Goal: Task Accomplishment & Management: Manage account settings

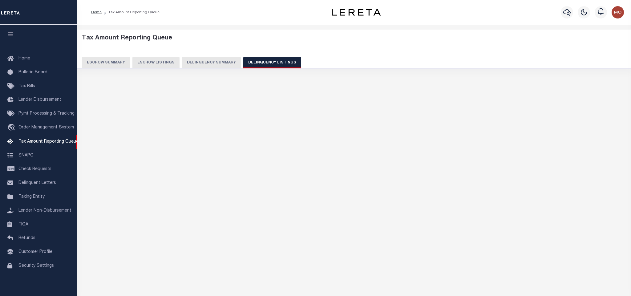
select select "100"
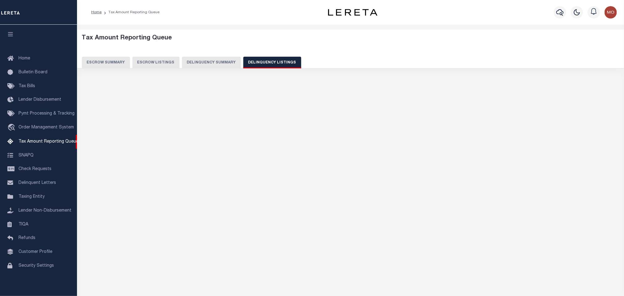
select select "100"
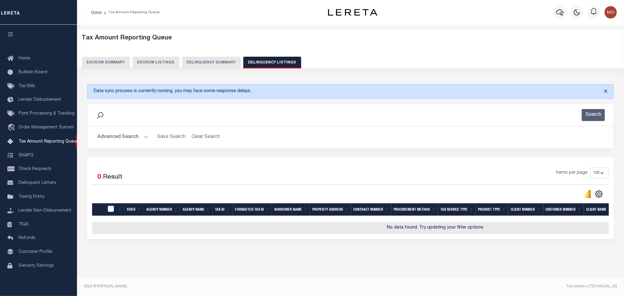
click at [606, 92] on button "Close" at bounding box center [605, 91] width 15 height 14
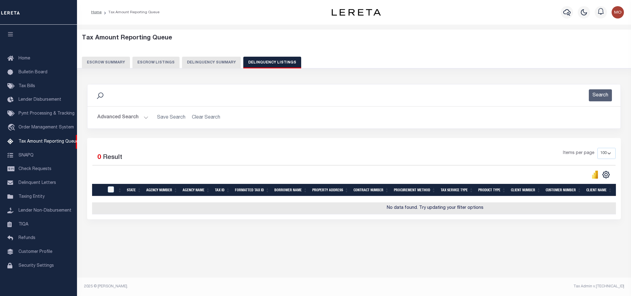
click at [143, 116] on button "Advanced Search" at bounding box center [122, 117] width 51 height 12
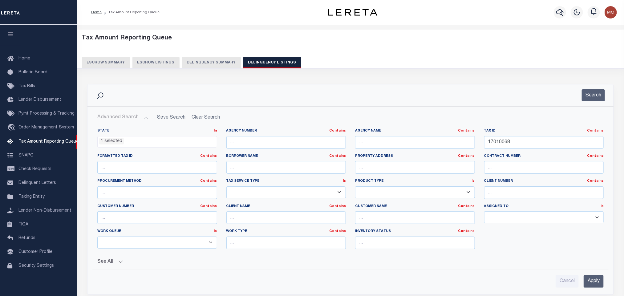
click at [115, 143] on li "1 selected" at bounding box center [111, 141] width 25 height 7
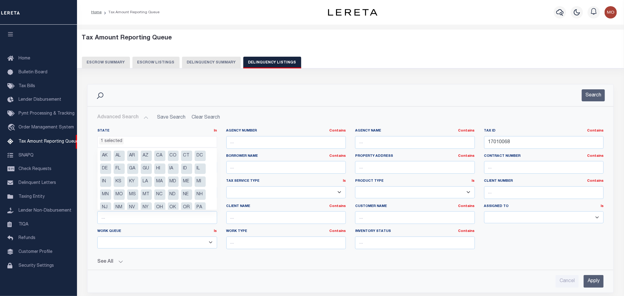
scroll to position [31, 0]
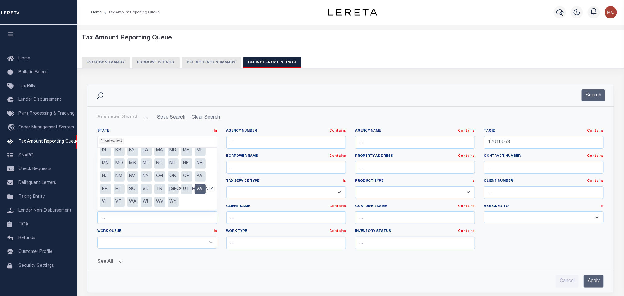
click at [198, 186] on li "VA" at bounding box center [200, 189] width 11 height 10
click at [186, 163] on li "NE" at bounding box center [186, 163] width 11 height 10
select select "NE"
click at [428, 97] on div "Search" at bounding box center [350, 95] width 516 height 12
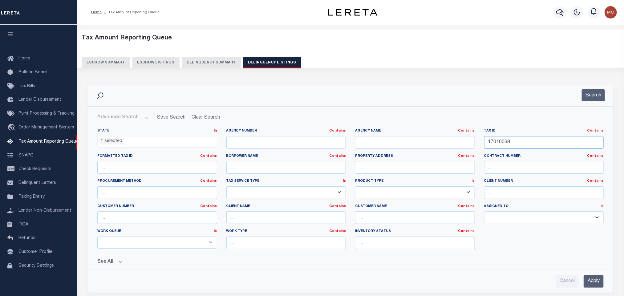
drag, startPoint x: 517, startPoint y: 143, endPoint x: 372, endPoint y: 151, distance: 144.7
click at [372, 152] on div "State In In AK AL AR AZ CA CO CT DC DE FL GA GU HI IA ID IL IN KS KY LA MA MD M…" at bounding box center [351, 191] width 516 height 126
paste input "240219740"
click at [594, 95] on button "Search" at bounding box center [593, 95] width 23 height 12
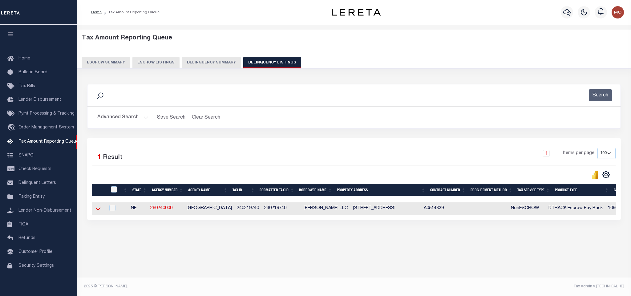
click at [99, 212] on icon at bounding box center [97, 208] width 5 height 6
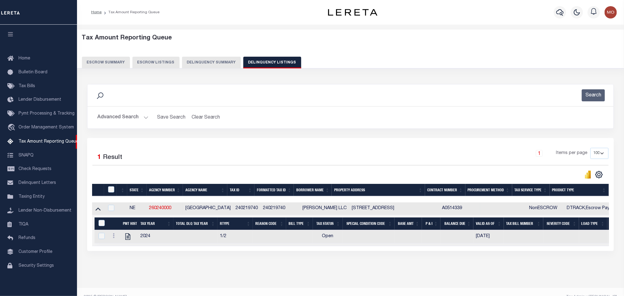
click at [144, 117] on button "Advanced Search" at bounding box center [122, 117] width 51 height 12
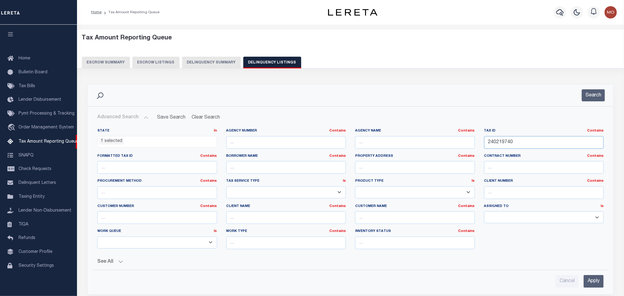
drag, startPoint x: 518, startPoint y: 144, endPoint x: 450, endPoint y: 146, distance: 67.5
click at [452, 146] on div "State In In AK AL AR AZ CA CO CT DC DE FL GA GU HI IA ID IL IN KS KY LA MA MD M…" at bounding box center [351, 191] width 516 height 126
paste input "3722000108"
type input "3722000108"
click at [587, 92] on button "Search" at bounding box center [593, 95] width 23 height 12
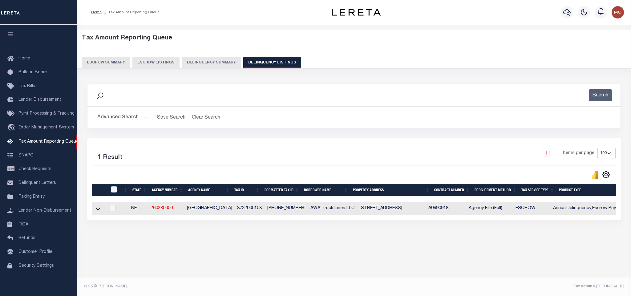
drag, startPoint x: 244, startPoint y: 239, endPoint x: 248, endPoint y: 236, distance: 5.0
click at [244, 238] on div "Search Advanced Search Save Search Clear Search tblassign_wrapper_dynamictable_…" at bounding box center [354, 158] width 542 height 160
click at [273, 246] on div "Tax Amount Reporting Queue Escrow Summary Escrow Listings In" at bounding box center [354, 144] width 550 height 226
click at [100, 210] on icon at bounding box center [97, 208] width 5 height 6
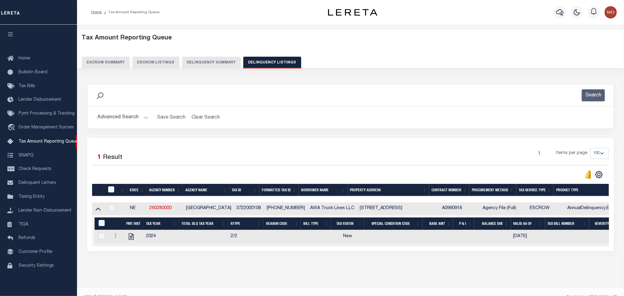
click at [144, 118] on button "Advanced Search" at bounding box center [122, 117] width 51 height 12
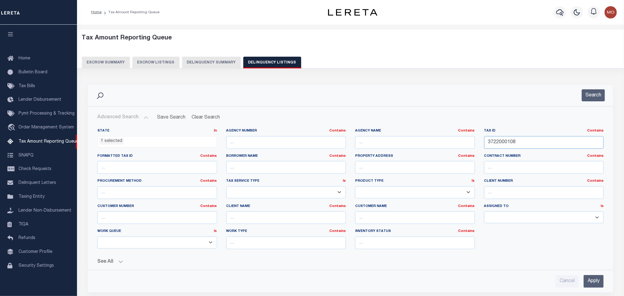
drag, startPoint x: 520, startPoint y: 144, endPoint x: 444, endPoint y: 142, distance: 75.8
click at [445, 142] on div "State In In AK AL AR AZ CA CO CT DC DE FL GA GU HI IA ID IL IN KS KY LA MA MD M…" at bounding box center [351, 191] width 516 height 126
paste input "580006255"
click at [594, 94] on button "Search" at bounding box center [593, 95] width 23 height 12
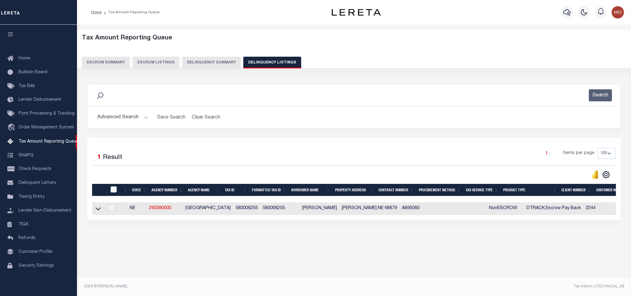
click at [143, 116] on button "Advanced Search" at bounding box center [122, 117] width 51 height 12
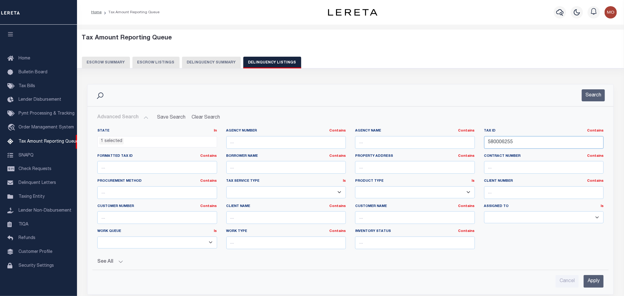
drag, startPoint x: 543, startPoint y: 146, endPoint x: 331, endPoint y: 116, distance: 213.7
click at [388, 132] on div "State In In AK AL AR AZ CA CO CT DC DE FL GA GU HI IA ID IL IN KS KY LA MA MD M…" at bounding box center [351, 191] width 516 height 126
paste input "10362886"
click at [592, 97] on button "Search" at bounding box center [593, 95] width 23 height 12
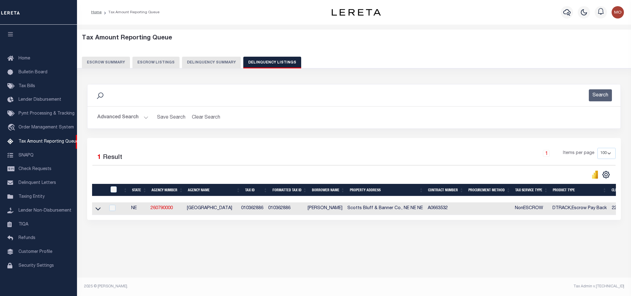
click at [144, 116] on button "Advanced Search" at bounding box center [122, 117] width 51 height 12
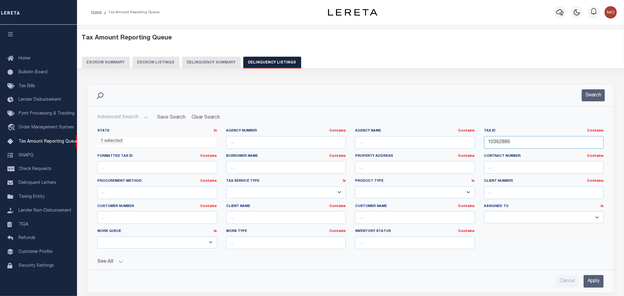
drag, startPoint x: 523, startPoint y: 147, endPoint x: 409, endPoint y: 132, distance: 115.2
click at [432, 136] on div "State In In AK AL AR AZ CA CO CT DC DE FL GA GU HI IA ID IL IN KS KY LA MA MD M…" at bounding box center [351, 191] width 516 height 126
click at [588, 95] on button "Search" at bounding box center [593, 95] width 23 height 12
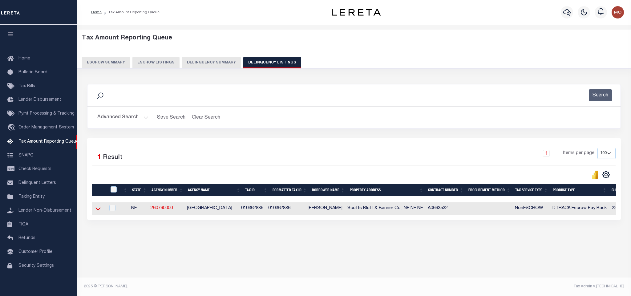
click at [97, 211] on icon at bounding box center [97, 209] width 5 height 3
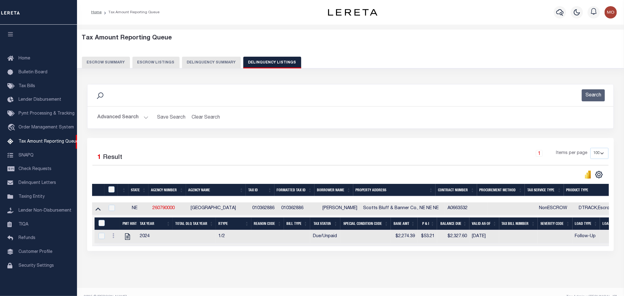
click at [146, 117] on button "Advanced Search" at bounding box center [122, 117] width 51 height 12
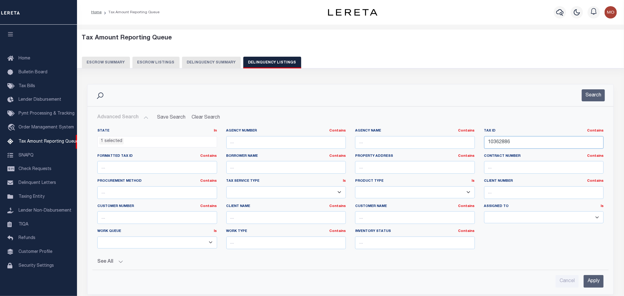
drag, startPoint x: 520, startPoint y: 143, endPoint x: 408, endPoint y: 147, distance: 112.5
click at [406, 150] on div "State In In AK AL AR AZ CA CO CT DC DE FL GA GU HI IA ID IL IN KS KY LA MA MD M…" at bounding box center [351, 191] width 516 height 126
paste input "2205200"
click at [598, 93] on button "Search" at bounding box center [593, 95] width 23 height 12
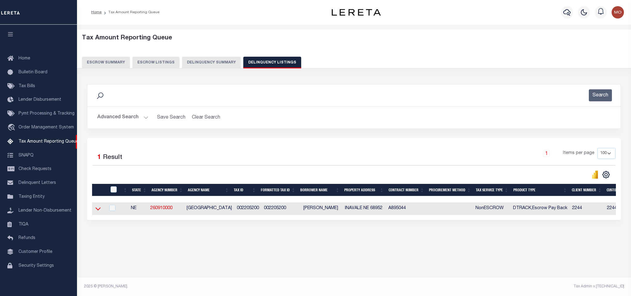
click at [97, 212] on icon at bounding box center [97, 208] width 5 height 6
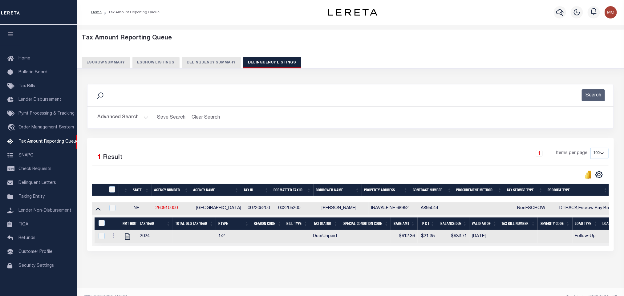
click at [148, 115] on h2 "Advanced Search Save Search Clear Search tblassign_wrapper_dynamictable_____Def…" at bounding box center [350, 117] width 516 height 12
click at [143, 119] on button "Advanced Search" at bounding box center [122, 117] width 51 height 12
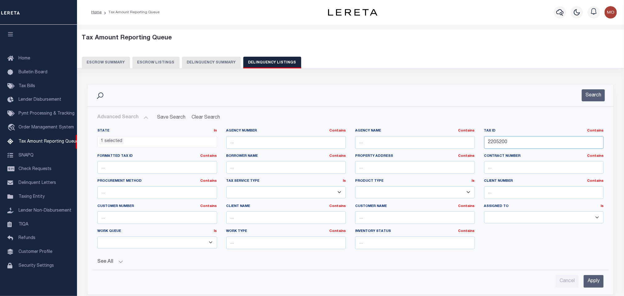
drag, startPoint x: 493, startPoint y: 148, endPoint x: 288, endPoint y: 133, distance: 205.7
click at [327, 141] on div "State In In AK AL AR AZ CA CO CT DC DE FL GA GU HI IA ID IL IN KS KY LA MA MD M…" at bounding box center [351, 191] width 516 height 126
paste input "010362886"
type input "010362886"
click at [589, 94] on button "Search" at bounding box center [593, 95] width 23 height 12
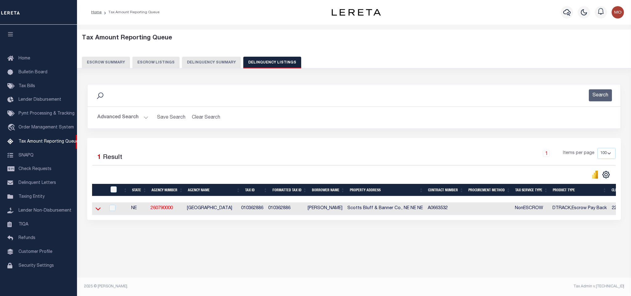
click at [96, 210] on icon at bounding box center [97, 208] width 5 height 6
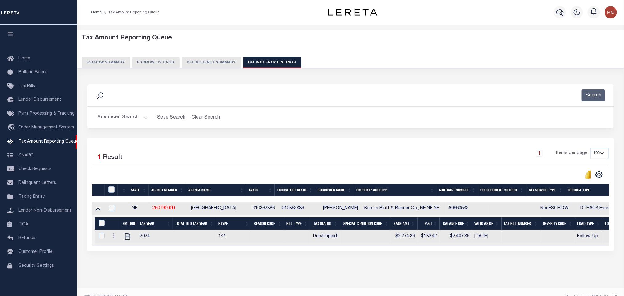
click at [146, 117] on button "Advanced Search" at bounding box center [122, 117] width 51 height 12
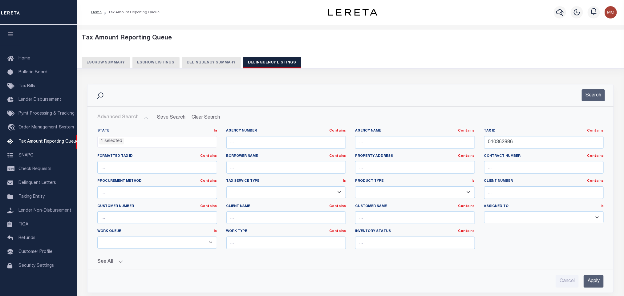
click at [122, 143] on li "1 selected" at bounding box center [111, 141] width 25 height 7
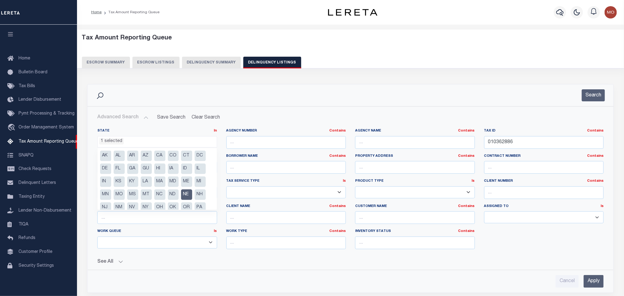
click at [188, 197] on li "NE" at bounding box center [186, 194] width 11 height 10
click at [174, 205] on li "OK" at bounding box center [173, 207] width 11 height 10
select select "OK"
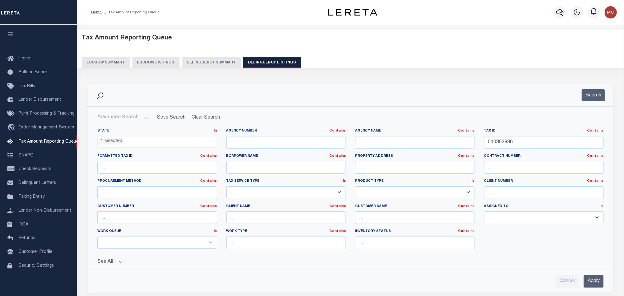
click at [433, 93] on div "Search" at bounding box center [350, 95] width 516 height 12
drag, startPoint x: 534, startPoint y: 141, endPoint x: 374, endPoint y: 152, distance: 160.2
click at [375, 152] on div "State In In AK AL AR AZ CA CO CT DC DE FL GA GU HI IA ID IL IN KS KY LA MA MD M…" at bounding box center [351, 191] width 516 height 126
paste input "12499"
click at [589, 95] on button "Search" at bounding box center [593, 95] width 23 height 12
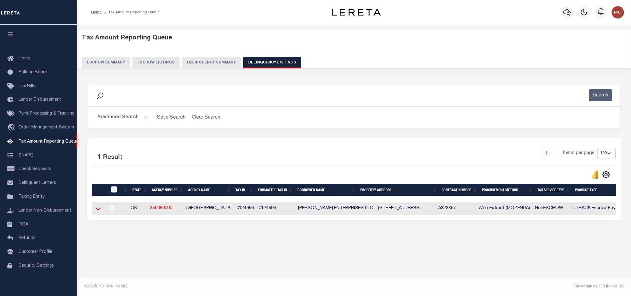
click at [100, 211] on icon at bounding box center [97, 209] width 5 height 3
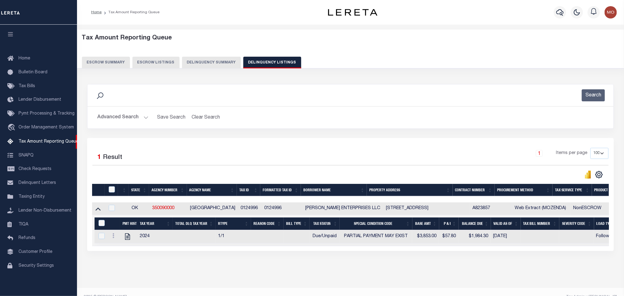
click at [147, 117] on button "Advanced Search" at bounding box center [122, 117] width 51 height 12
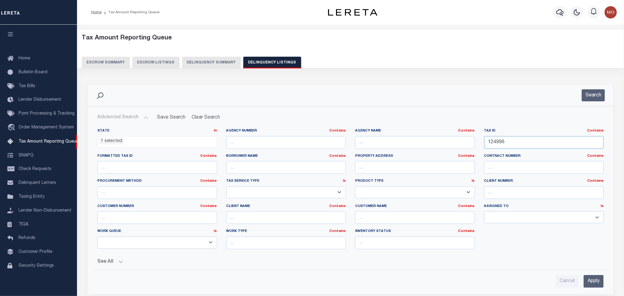
drag, startPoint x: 541, startPoint y: 149, endPoint x: 417, endPoint y: 144, distance: 124.5
click at [420, 144] on div "State In In AK AL AR AZ CA CO CT DC DE FL GA GU HI IA ID IL IN KS [GEOGRAPHIC_D…" at bounding box center [351, 191] width 516 height 126
paste input "34228"
type input "34228"
click at [593, 95] on button "Search" at bounding box center [593, 95] width 23 height 12
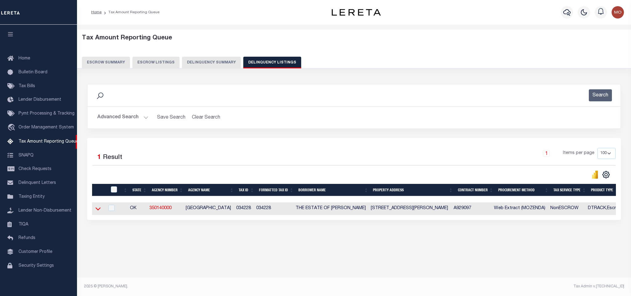
click at [98, 210] on icon at bounding box center [97, 208] width 5 height 6
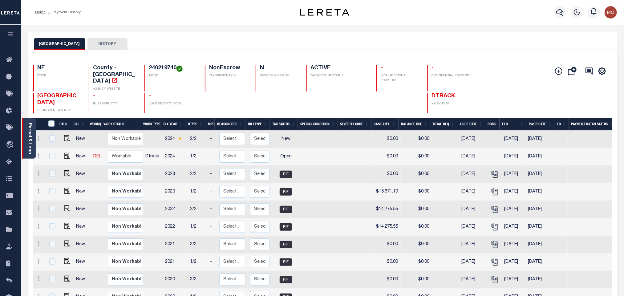
click at [30, 142] on link "Parcel & Loan" at bounding box center [29, 138] width 4 height 31
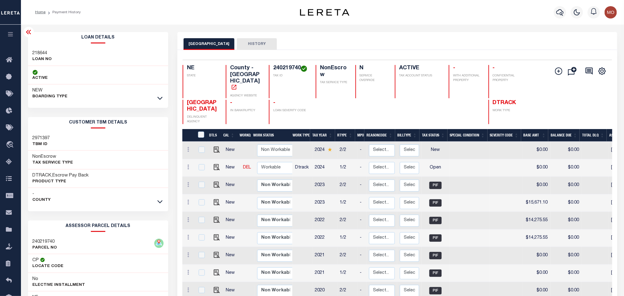
click at [37, 54] on h3 "218644" at bounding box center [42, 53] width 19 height 6
copy h3 "218644"
click at [284, 66] on h4 "240219740" at bounding box center [290, 68] width 35 height 7
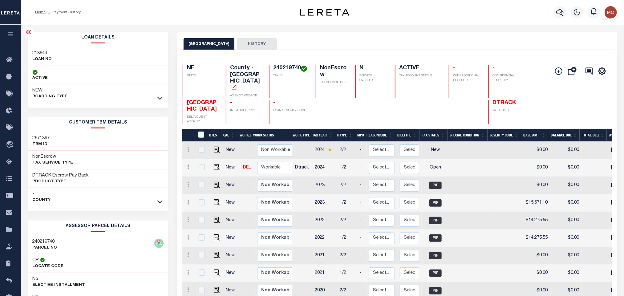
copy h4 "240219740"
click at [214, 162] on img "" at bounding box center [217, 165] width 6 height 6
checkbox input "true"
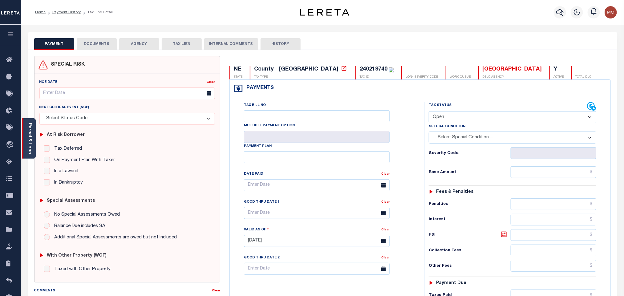
click at [29, 140] on link "Parcel & Loan" at bounding box center [29, 138] width 4 height 31
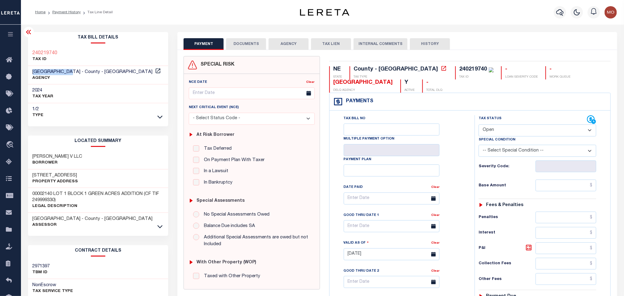
drag, startPoint x: 32, startPoint y: 71, endPoint x: 75, endPoint y: 74, distance: 42.6
click at [75, 74] on h3 "DAWSON COUNTY - County - NE" at bounding box center [97, 72] width 129 height 6
copy span "[GEOGRAPHIC_DATA]"
click at [155, 72] on icon at bounding box center [158, 71] width 6 height 6
click at [494, 131] on select "- Select Status Code - Open Due/Unpaid Paid Incomplete No Tax Due Internal Refu…" at bounding box center [538, 130] width 118 height 12
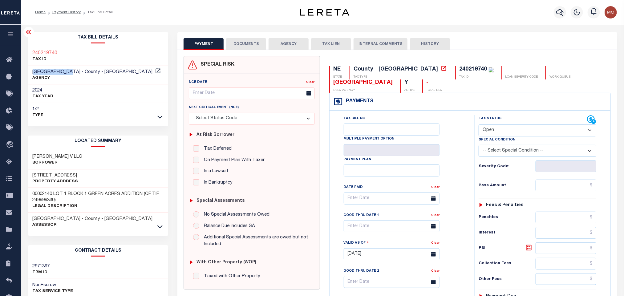
select select "PYD"
click at [479, 125] on select "- Select Status Code - Open Due/Unpaid Paid Incomplete No Tax Due Internal Refu…" at bounding box center [538, 130] width 118 height 12
type input "09/10/2025"
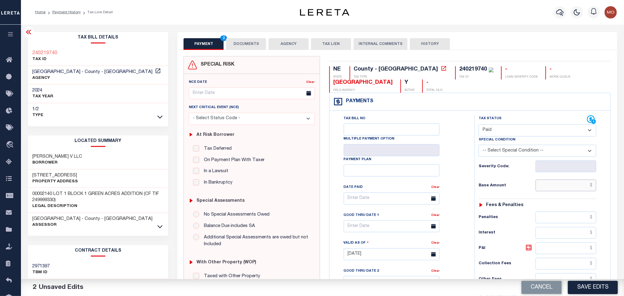
click at [553, 191] on input "text" at bounding box center [566, 186] width 61 height 12
paste input "11,517.09"
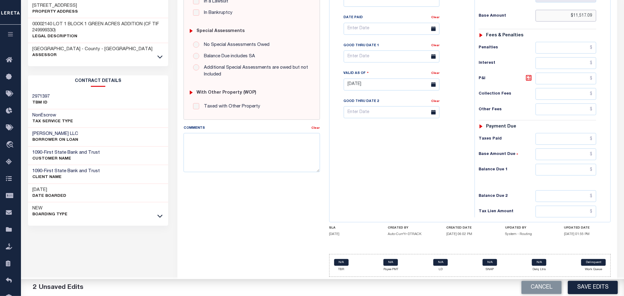
type input "$11,517.09"
drag, startPoint x: 546, startPoint y: 168, endPoint x: 463, endPoint y: 172, distance: 82.9
click at [545, 168] on input "0" at bounding box center [566, 170] width 61 height 12
type input "$0.00"
drag, startPoint x: 389, startPoint y: 175, endPoint x: 383, endPoint y: 186, distance: 12.4
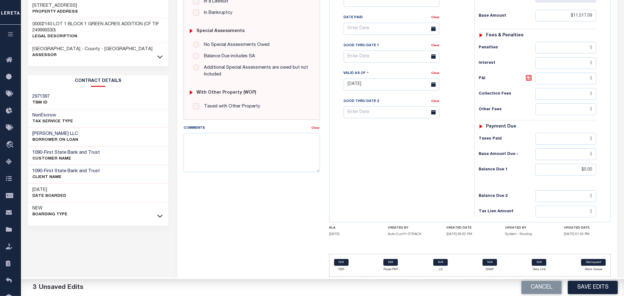
click at [386, 176] on div "Tax Bill No Multiple Payment Option Payment Plan Clear" at bounding box center [400, 81] width 139 height 272
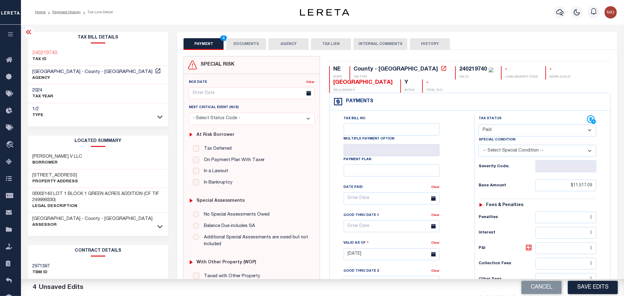
click at [251, 44] on button "DOCUMENTS" at bounding box center [246, 44] width 40 height 12
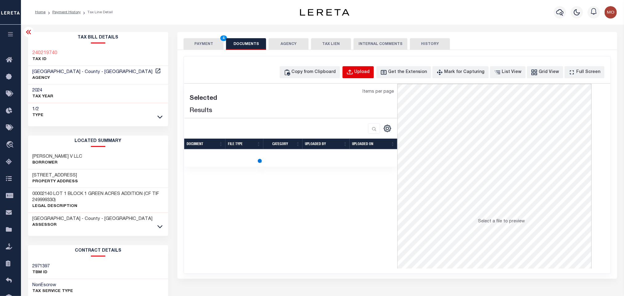
click at [368, 74] on div "Upload" at bounding box center [362, 72] width 15 height 7
select select "POP"
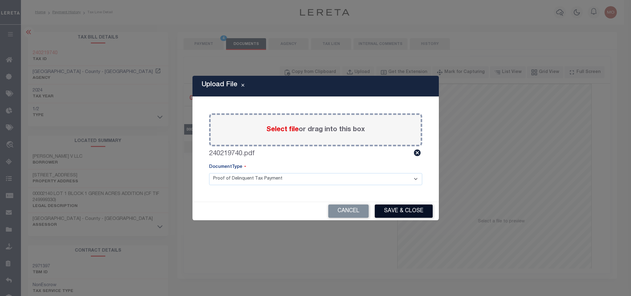
click at [398, 212] on button "Save & Close" at bounding box center [404, 211] width 58 height 13
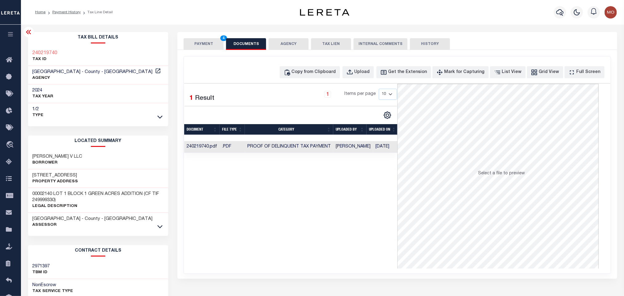
drag, startPoint x: 245, startPoint y: 183, endPoint x: 231, endPoint y: 163, distance: 24.8
click at [245, 183] on div "Selected 1 Result 1 Items per page 10 25 50 100" at bounding box center [290, 176] width 213 height 185
click at [198, 43] on button "PAYMENT 4" at bounding box center [204, 44] width 40 height 12
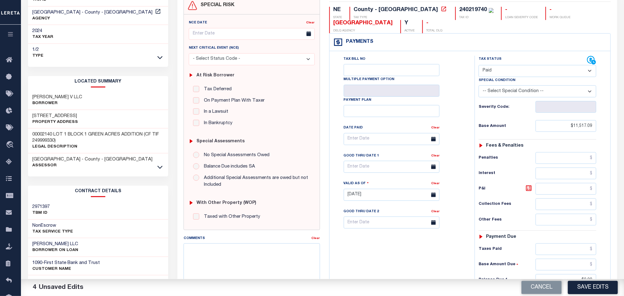
scroll to position [174, 0]
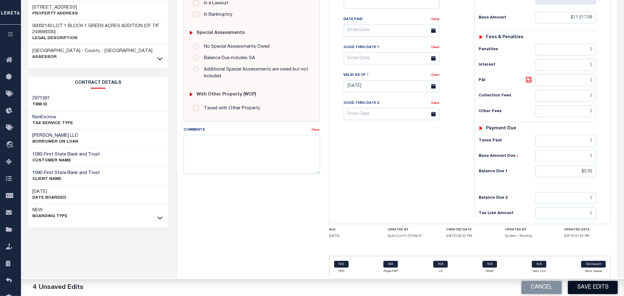
click at [585, 291] on button "Save Edits" at bounding box center [593, 287] width 50 height 13
checkbox input "false"
type input "$11,517.09"
type input "$0"
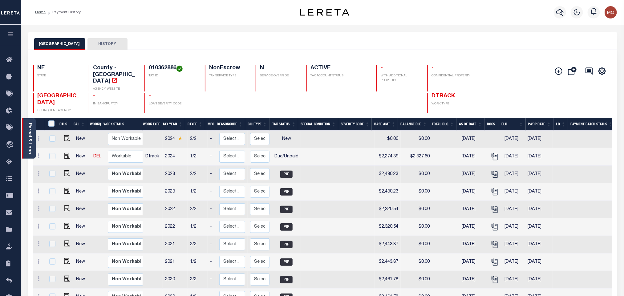
click at [32, 136] on link "Parcel & Loan" at bounding box center [29, 138] width 4 height 31
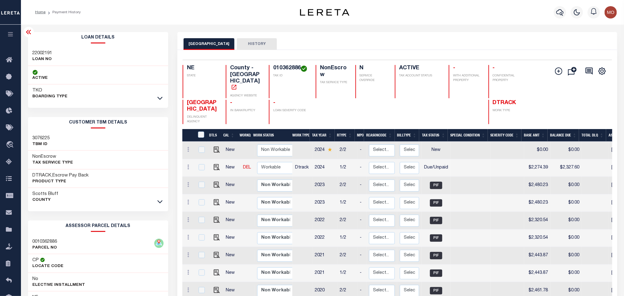
click at [41, 50] on h3 "22002191" at bounding box center [43, 53] width 20 height 6
copy h3 "22002191"
click at [293, 69] on h4 "010362886" at bounding box center [290, 68] width 35 height 7
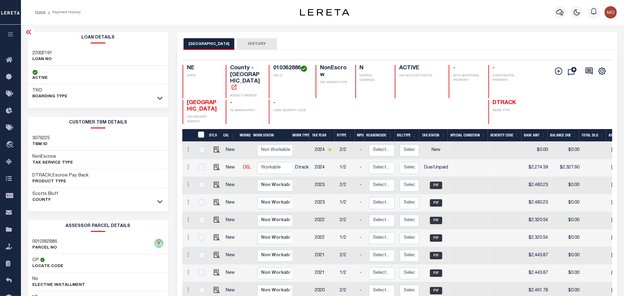
copy h4 "010362886"
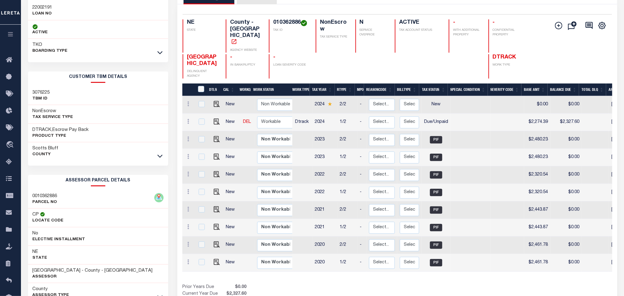
scroll to position [86, 0]
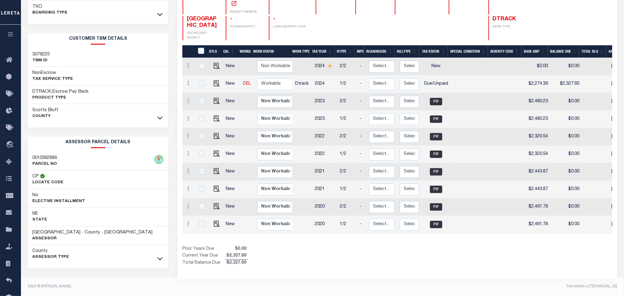
click at [309, 261] on div "Selected 10 Results 1 Items per page 25 50 100 NE STATE TAX ID N" at bounding box center [397, 122] width 440 height 313
drag, startPoint x: 32, startPoint y: 232, endPoint x: 86, endPoint y: 232, distance: 53.9
click at [86, 232] on h3 "SCOTTS BLUFF COUNTY - County - NE" at bounding box center [93, 232] width 120 height 6
copy h3 "[GEOGRAPHIC_DATA]"
click at [402, 237] on div "DTLS CAL WorkQ Work Status Work Type Tax Year RType MPO ReasonCode BillType Tax…" at bounding box center [397, 155] width 430 height 221
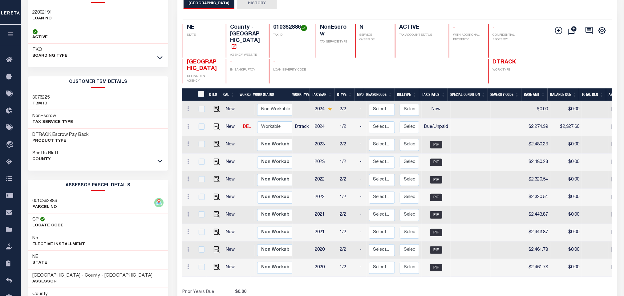
scroll to position [0, 0]
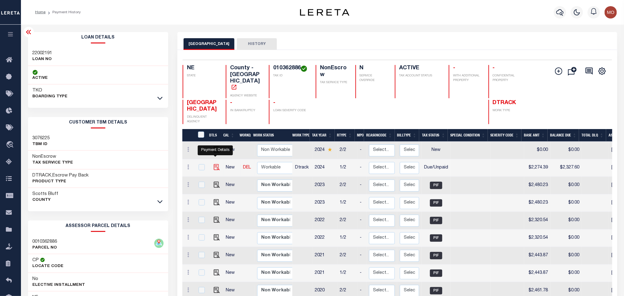
click at [214, 164] on img "" at bounding box center [217, 167] width 6 height 6
checkbox input "true"
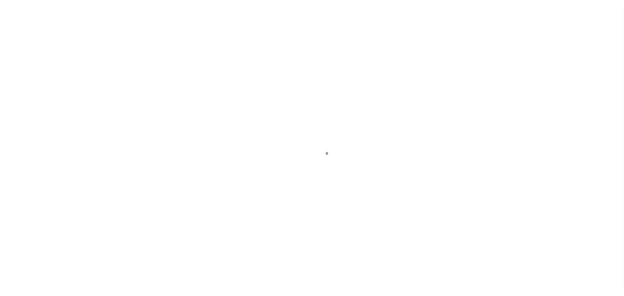
checkbox input "false"
type input "[DATE]"
select select "DUE"
type input "$2,274.39"
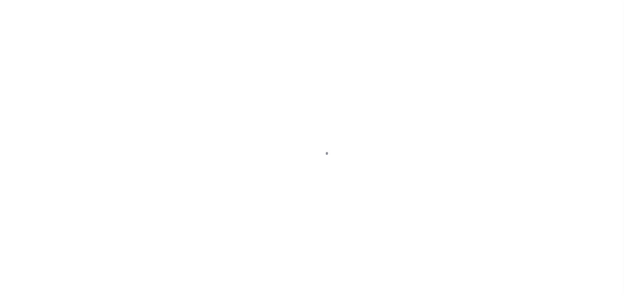
type input "$53.21"
type input "$2,327.6"
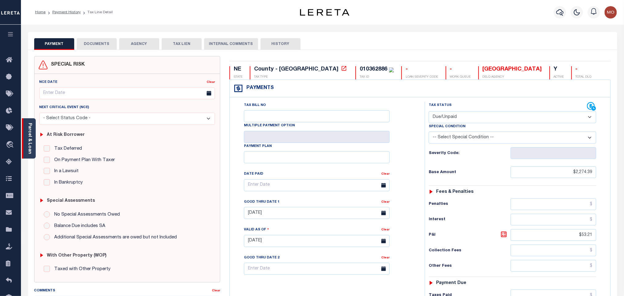
click at [26, 134] on div "Parcel & Loan" at bounding box center [29, 138] width 14 height 40
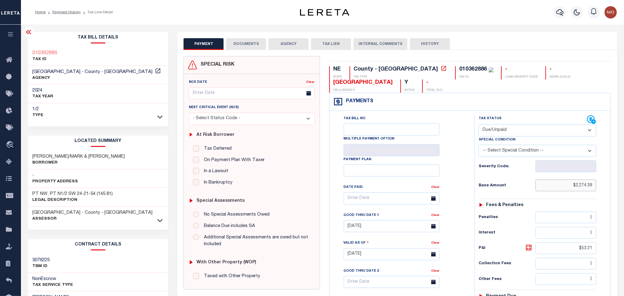
click at [563, 188] on input "$2,274.39" at bounding box center [566, 186] width 61 height 12
drag, startPoint x: 560, startPoint y: 188, endPoint x: 648, endPoint y: 197, distance: 88.5
click at [624, 197] on html "Home Payment History Tax Line Detail" at bounding box center [312, 233] width 624 height 467
paste input "text"
type input "$2,274.39"
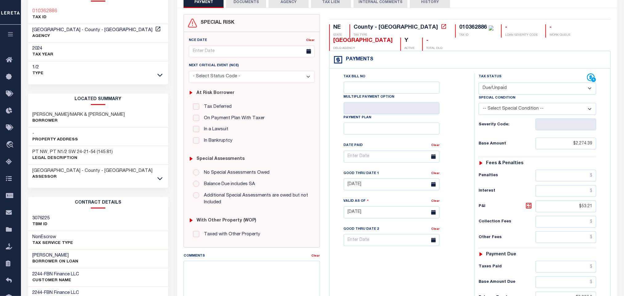
scroll to position [92, 0]
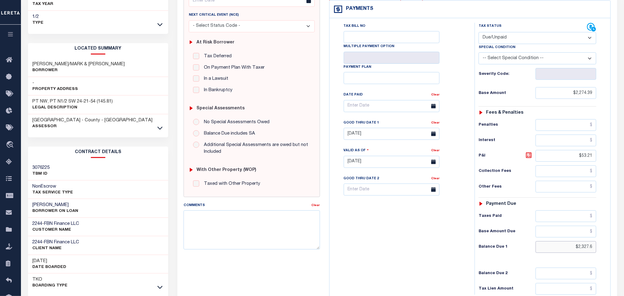
click at [563, 253] on input "$2,327.6" at bounding box center [566, 247] width 61 height 12
drag, startPoint x: 546, startPoint y: 249, endPoint x: 628, endPoint y: 255, distance: 82.4
click at [624, 255] on html "Home Payment History Tax Line Detail" at bounding box center [312, 141] width 624 height 467
paste input "2,407.8"
type input "$2,407.86"
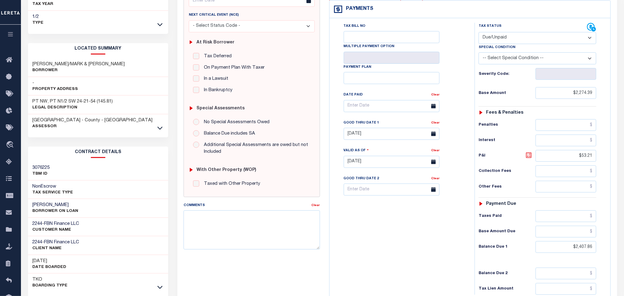
type input "09/10/2025"
click at [529, 159] on icon at bounding box center [528, 155] width 7 height 7
type input "$133.47"
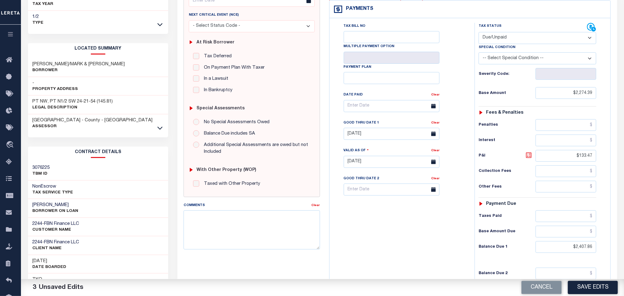
click at [529, 159] on icon at bounding box center [528, 155] width 7 height 7
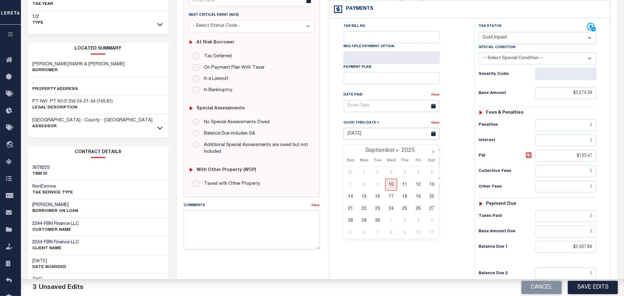
click at [366, 137] on input "06/30/2025" at bounding box center [392, 134] width 96 height 12
click at [374, 220] on span "30" at bounding box center [378, 221] width 12 height 12
type input "09/30/2025"
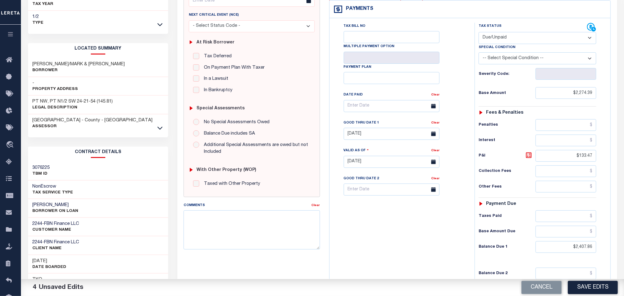
click at [425, 215] on div "Tax Bill No Multiple Payment Option Payment Plan Clear" at bounding box center [400, 159] width 139 height 272
click at [424, 229] on div "Tax Bill No Multiple Payment Option Payment Plan Clear" at bounding box center [400, 159] width 139 height 272
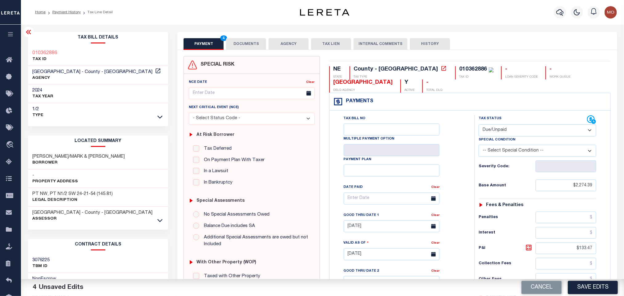
click at [246, 47] on button "DOCUMENTS" at bounding box center [246, 44] width 40 height 12
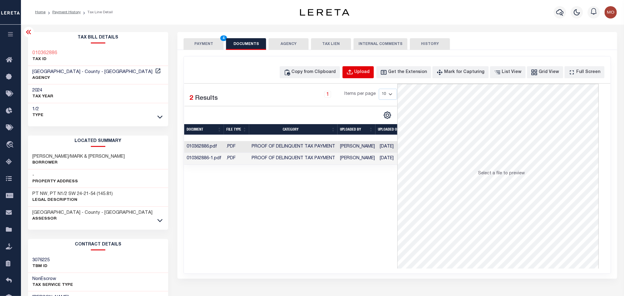
click at [370, 73] on div "Upload" at bounding box center [362, 72] width 15 height 7
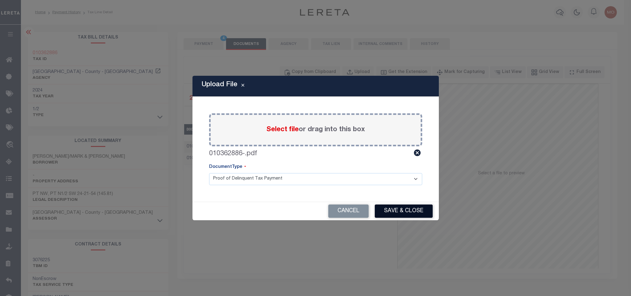
click at [398, 207] on button "Save & Close" at bounding box center [404, 211] width 58 height 13
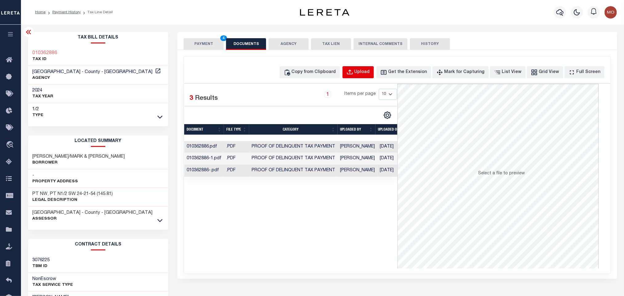
click at [370, 72] on div "Upload" at bounding box center [362, 72] width 15 height 7
select select "POP"
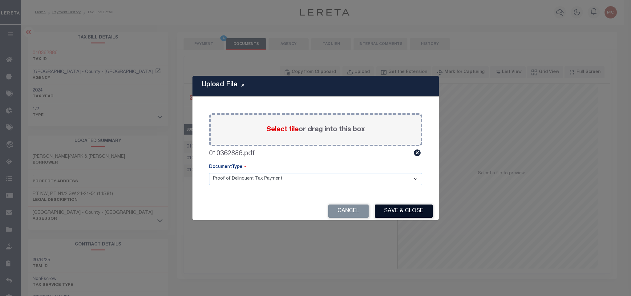
click at [407, 209] on button "Save & Close" at bounding box center [404, 211] width 58 height 13
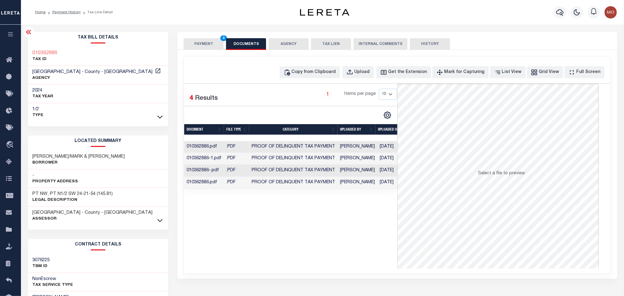
click at [212, 43] on button "PAYMENT 4" at bounding box center [204, 44] width 40 height 12
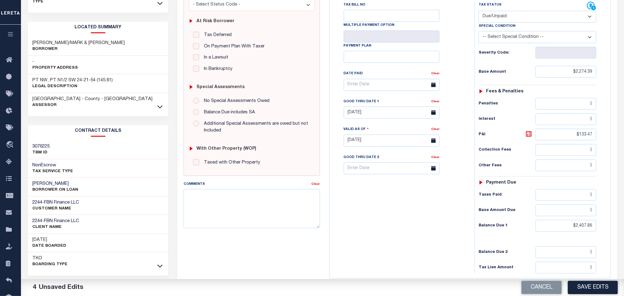
scroll to position [175, 0]
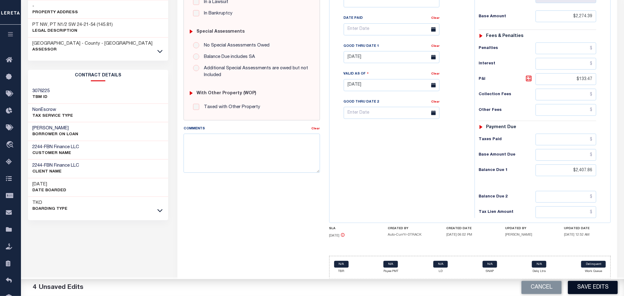
click at [605, 290] on button "Save Edits" at bounding box center [593, 287] width 50 height 13
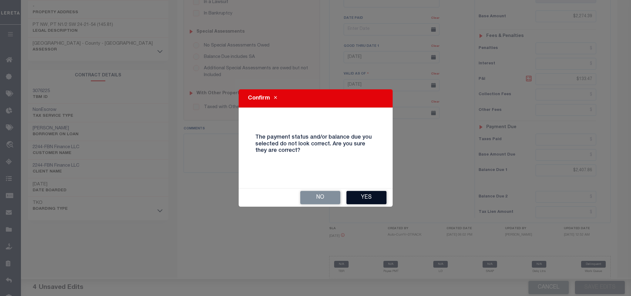
click at [370, 198] on button "Yes" at bounding box center [366, 197] width 40 height 13
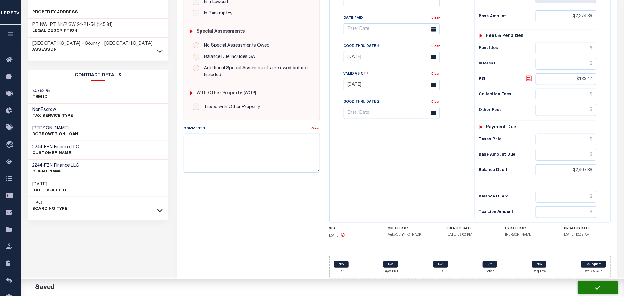
checkbox input "false"
type input "$2,274.39"
type input "$133.47"
type input "$2,407.86"
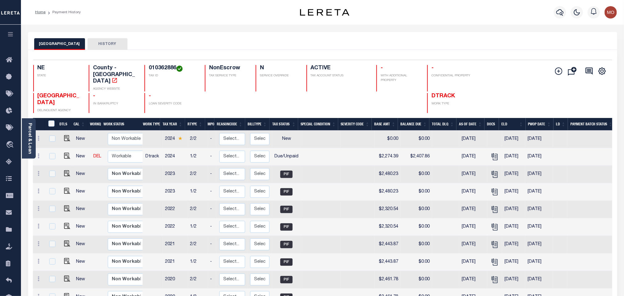
scroll to position [86, 0]
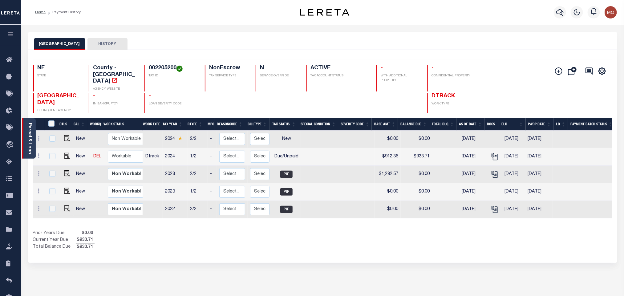
click at [33, 140] on div "Parcel & Loan" at bounding box center [29, 138] width 14 height 40
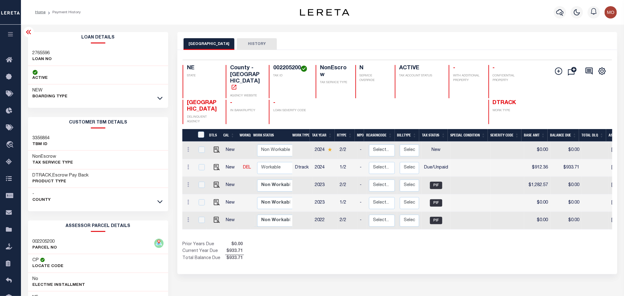
click at [282, 71] on h4 "002205200" at bounding box center [290, 68] width 35 height 7
copy h4 "002205200"
drag, startPoint x: 364, startPoint y: 243, endPoint x: 212, endPoint y: 103, distance: 206.9
click at [364, 243] on div "Prior Years Due $0.00 Current Year Due $933.71 Total Balance Due $933.71" at bounding box center [289, 251] width 215 height 21
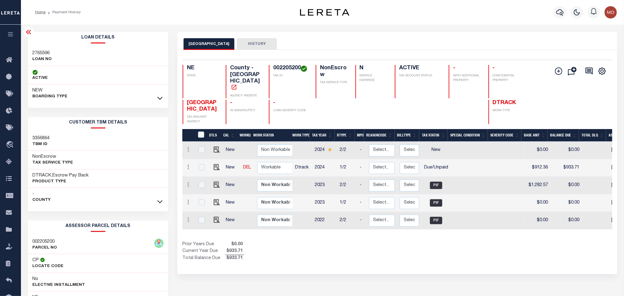
click at [38, 52] on h3 "2765596" at bounding box center [42, 53] width 19 height 6
copy h3 "2765596"
click at [281, 69] on h4 "002205200" at bounding box center [290, 68] width 35 height 7
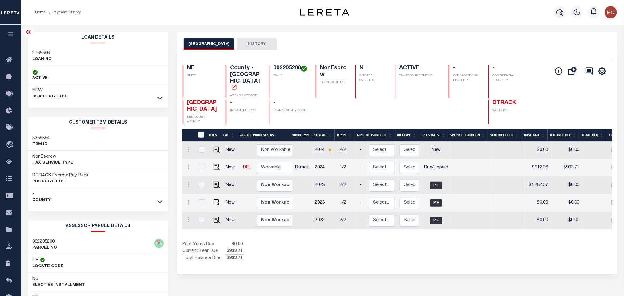
copy h4 "002205200"
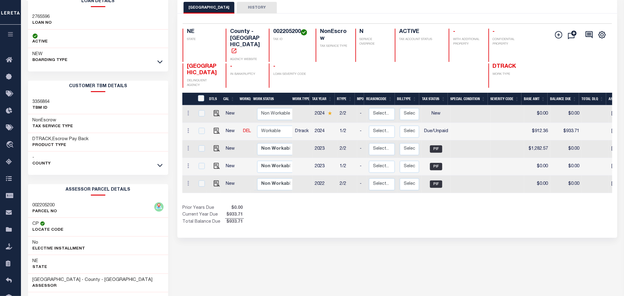
scroll to position [86, 0]
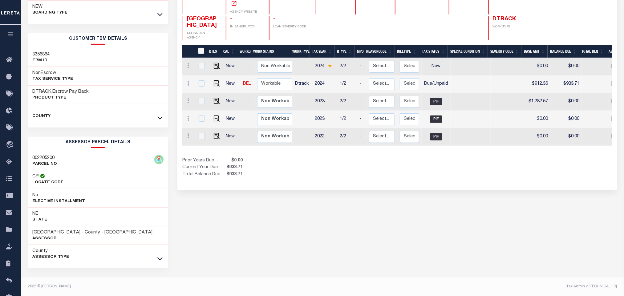
click at [320, 228] on div "WEBSTER COUNTY HISTORY Selected 5 Results" at bounding box center [397, 122] width 449 height 348
drag, startPoint x: 33, startPoint y: 231, endPoint x: 75, endPoint y: 232, distance: 42.2
click at [75, 232] on h3 "[GEOGRAPHIC_DATA] - County - [GEOGRAPHIC_DATA]" at bounding box center [93, 232] width 120 height 6
copy h3 "[GEOGRAPHIC_DATA]"
click at [338, 189] on div "WEBSTER COUNTY HISTORY Selected 5 Results" at bounding box center [397, 122] width 449 height 348
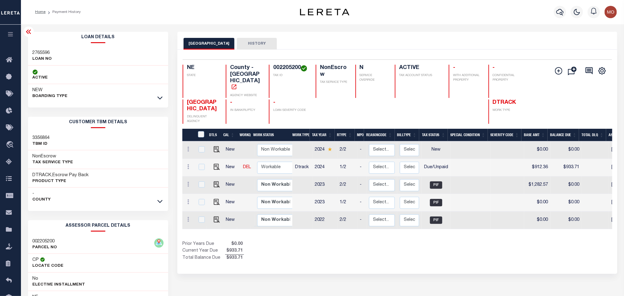
scroll to position [0, 0]
click at [450, 242] on div "Show Tax Lines before Bill Release Date Prior Years Due $0.00 Current Year Due …" at bounding box center [397, 251] width 430 height 21
click at [215, 164] on img "" at bounding box center [217, 167] width 6 height 6
checkbox input "true"
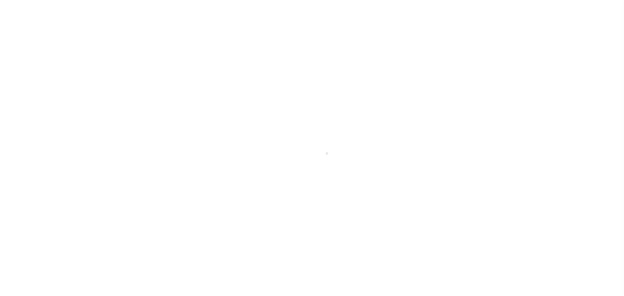
select select "DUE"
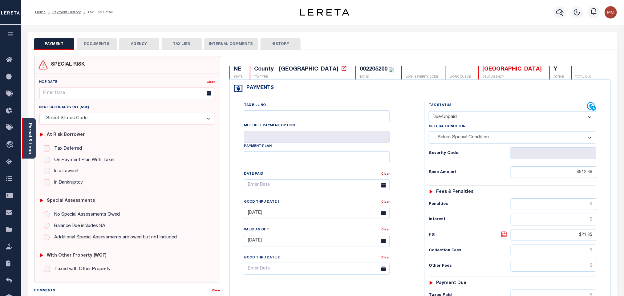
click at [29, 137] on link "Parcel & Loan" at bounding box center [29, 138] width 4 height 31
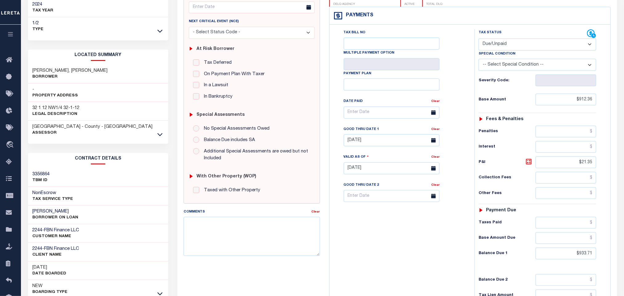
scroll to position [176, 0]
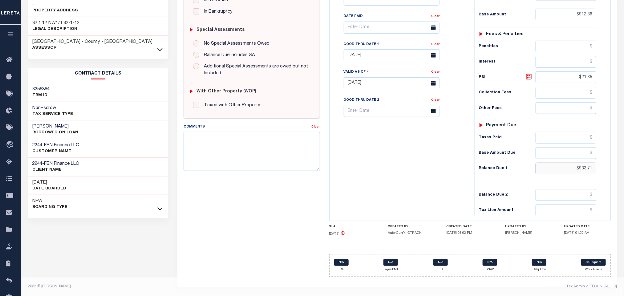
click at [566, 166] on input "$933.71" at bounding box center [566, 169] width 61 height 12
drag, startPoint x: 556, startPoint y: 166, endPoint x: 627, endPoint y: 170, distance: 71.9
click at [624, 170] on html "Home Payment History Tax Line Detail" at bounding box center [312, 62] width 624 height 467
paste input "965.90"
type input "$965.90"
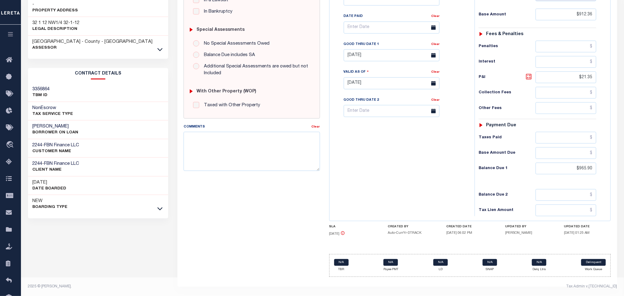
type input "[DATE]"
click at [529, 75] on icon at bounding box center [529, 77] width 4 height 4
type input "$53.54"
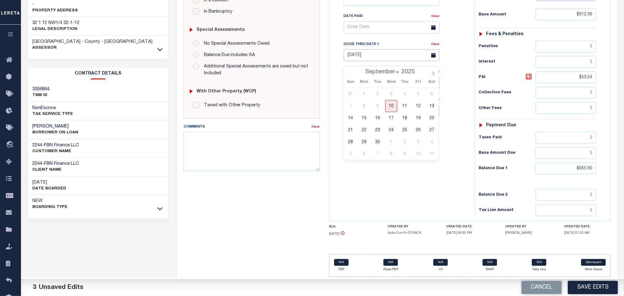
click at [357, 56] on input "[DATE]" at bounding box center [392, 55] width 96 height 12
click at [377, 136] on span "30" at bounding box center [378, 142] width 12 height 12
type input "[DATE]"
drag, startPoint x: 406, startPoint y: 172, endPoint x: 356, endPoint y: 188, distance: 52.8
click at [406, 173] on div "Tax Bill No Multiple Payment Option Payment Plan Clear" at bounding box center [400, 80] width 139 height 272
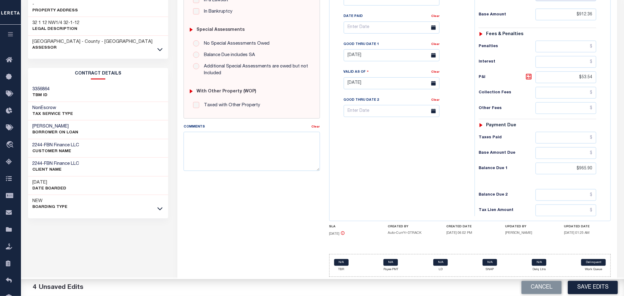
click at [432, 202] on div "Tax Bill No Multiple Payment Option Payment Plan Clear" at bounding box center [400, 80] width 139 height 272
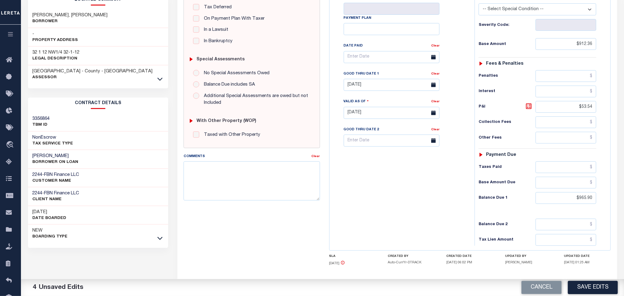
scroll to position [0, 0]
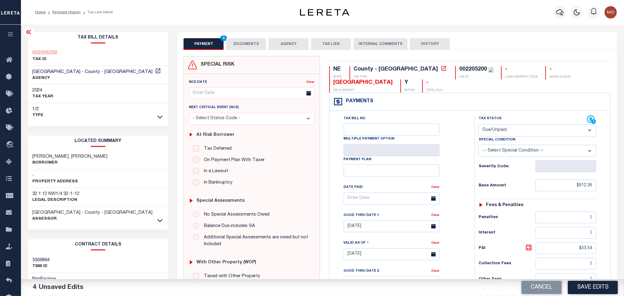
click at [253, 43] on button "DOCUMENTS" at bounding box center [246, 44] width 40 height 12
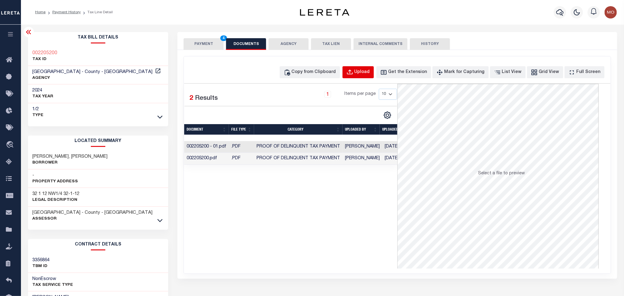
click at [369, 72] on div "Upload" at bounding box center [362, 72] width 15 height 7
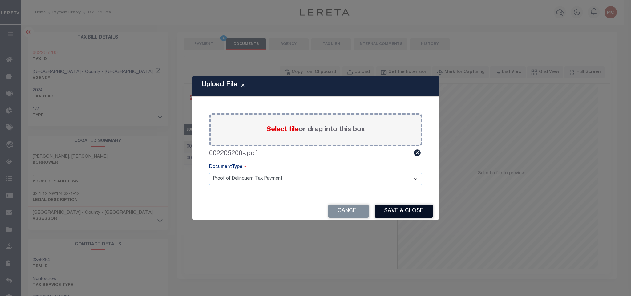
click at [398, 207] on button "Save & Close" at bounding box center [404, 211] width 58 height 13
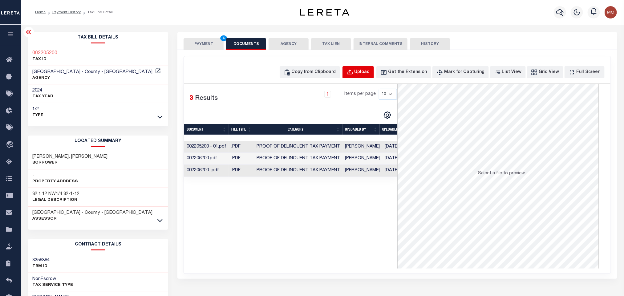
click at [370, 73] on div "Upload" at bounding box center [362, 72] width 15 height 7
select select "POP"
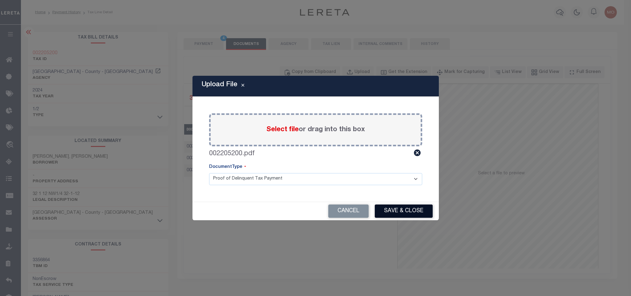
click at [393, 211] on button "Save & Close" at bounding box center [404, 211] width 58 height 13
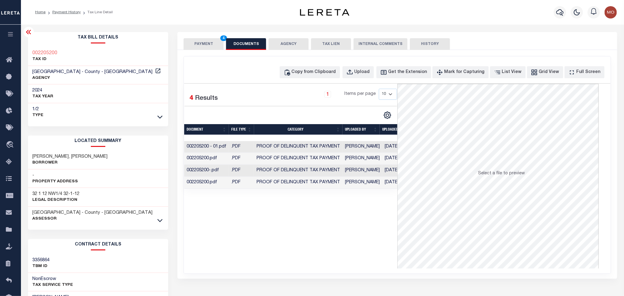
click at [198, 42] on button "PAYMENT 4" at bounding box center [204, 44] width 40 height 12
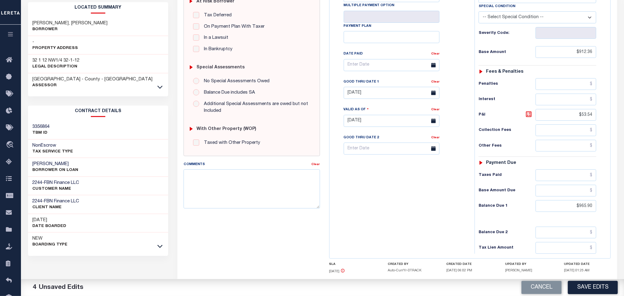
scroll to position [175, 0]
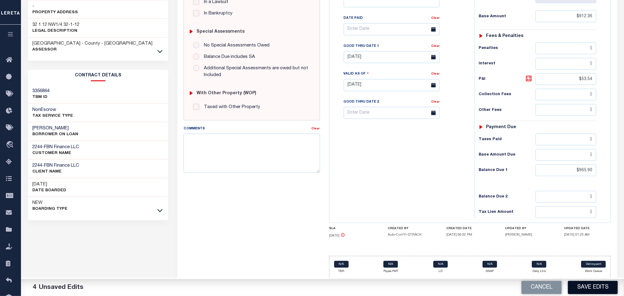
click at [581, 289] on button "Save Edits" at bounding box center [593, 287] width 50 height 13
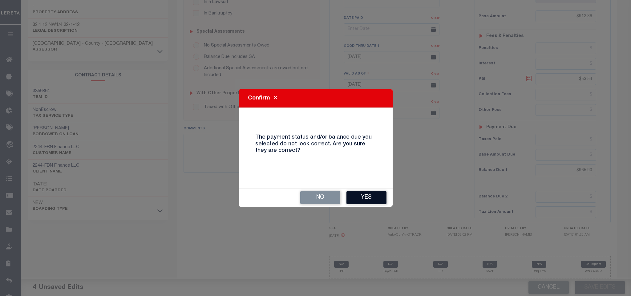
click at [369, 195] on button "Yes" at bounding box center [366, 197] width 40 height 13
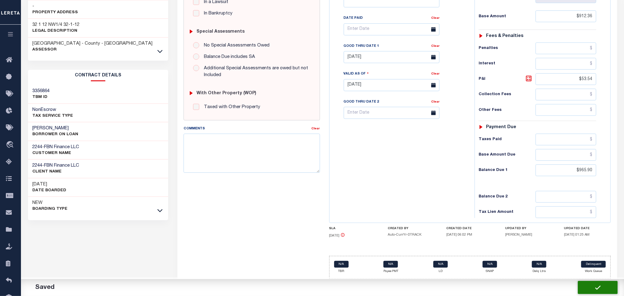
checkbox input "false"
type input "$912.36"
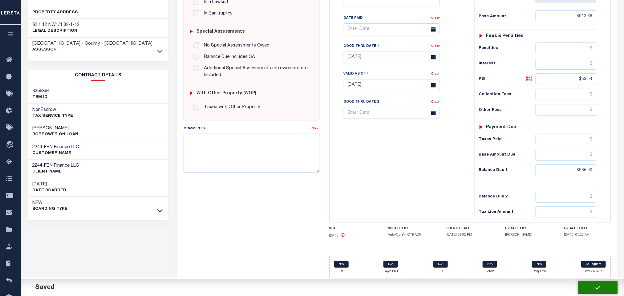
type input "$53.54"
type input "$965.9"
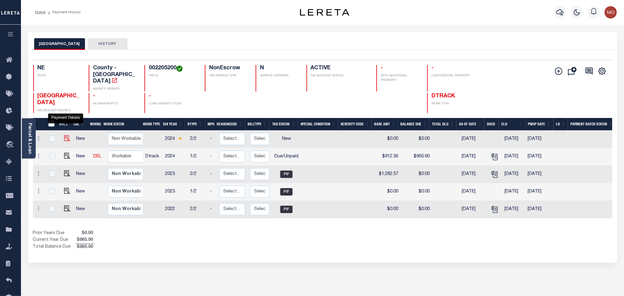
click at [64, 135] on img "" at bounding box center [67, 138] width 6 height 6
checkbox input "true"
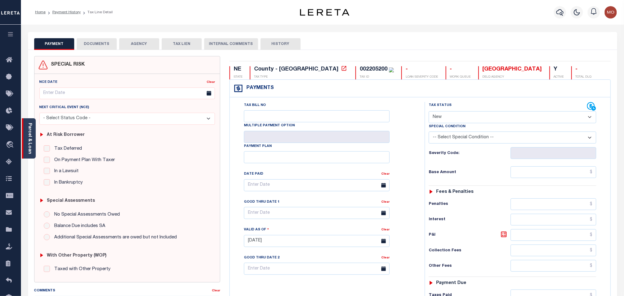
click at [33, 144] on div "Parcel & Loan" at bounding box center [29, 138] width 14 height 40
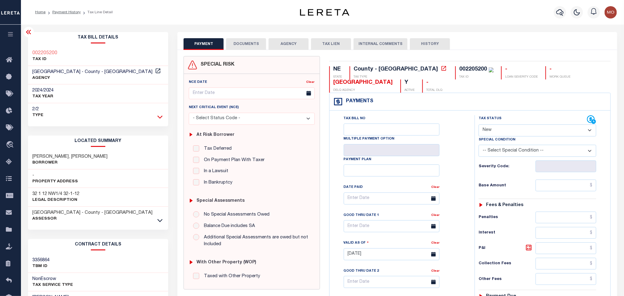
click at [159, 118] on icon at bounding box center [159, 117] width 5 height 6
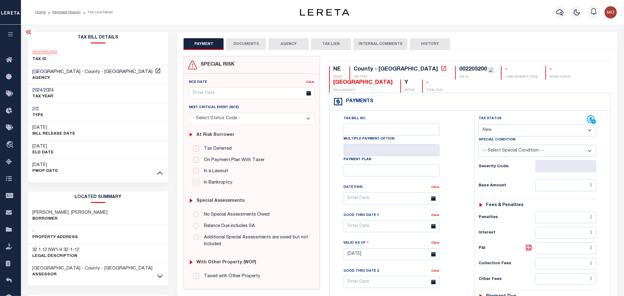
click at [500, 129] on select "- Select Status Code - Open Due/Unpaid Paid Incomplete No Tax Due Internal Refu…" at bounding box center [538, 130] width 118 height 12
select select "DUE"
click at [479, 125] on select "- Select Status Code - Open Due/Unpaid Paid Incomplete No Tax Due Internal Refu…" at bounding box center [538, 130] width 118 height 12
type input "[DATE]"
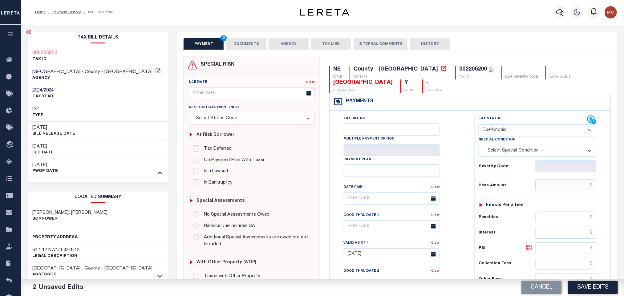
click at [559, 189] on input "text" at bounding box center [566, 186] width 61 height 12
paste input "912.36"
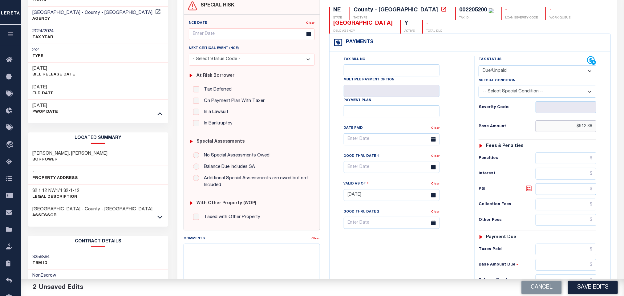
scroll to position [139, 0]
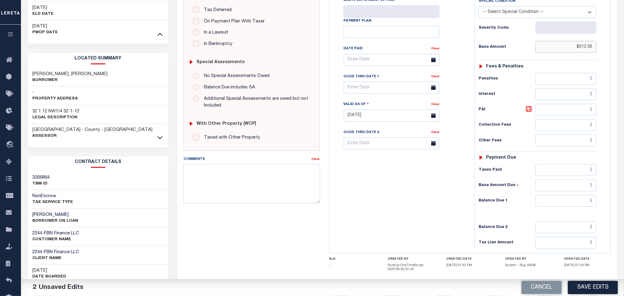
type input "$912.36"
click at [552, 207] on input "text" at bounding box center [566, 201] width 61 height 12
paste input "922.86"
type input "$922.86"
click at [529, 111] on icon at bounding box center [529, 109] width 4 height 4
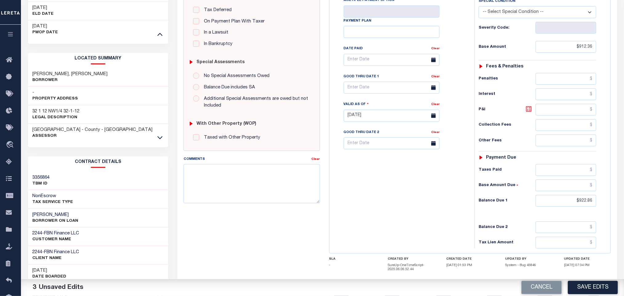
type input "$10.50"
click at [368, 90] on input "text" at bounding box center [392, 88] width 96 height 12
click at [378, 176] on span "30" at bounding box center [378, 174] width 12 height 12
type input "09/30/2025"
click at [405, 210] on div "Tax Bill No Multiple Payment Option Payment Plan Clear" at bounding box center [400, 113] width 139 height 272
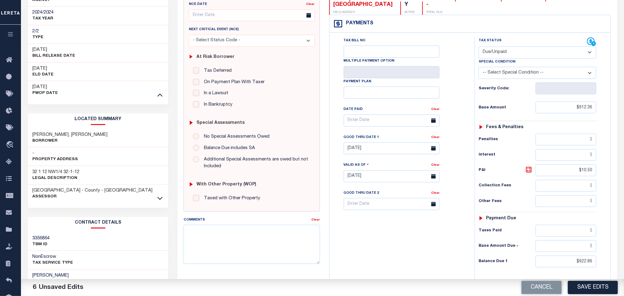
scroll to position [0, 0]
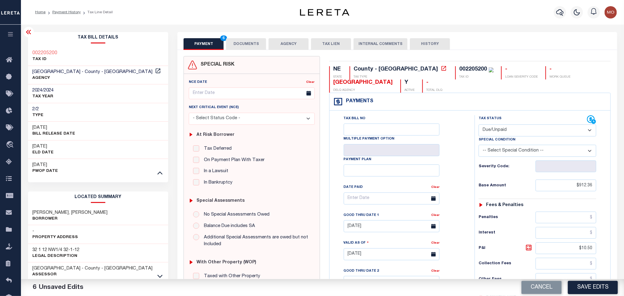
click at [251, 46] on button "DOCUMENTS" at bounding box center [246, 44] width 40 height 12
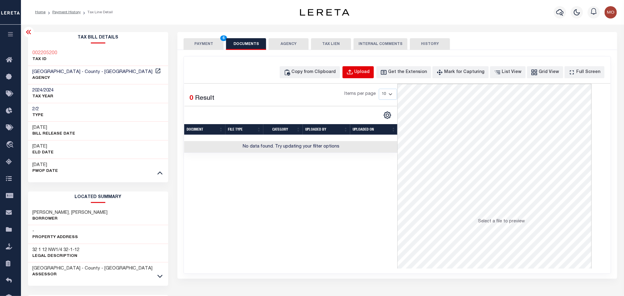
click at [368, 72] on div "Upload" at bounding box center [362, 72] width 15 height 7
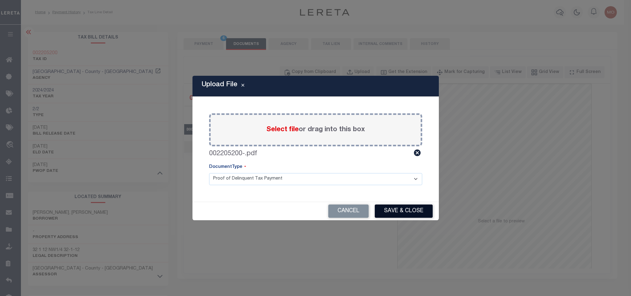
click at [417, 214] on button "Save & Close" at bounding box center [404, 211] width 58 height 13
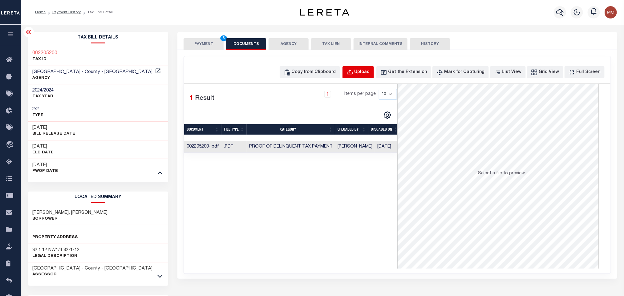
click at [366, 71] on div "Upload" at bounding box center [362, 72] width 15 height 7
select select "POP"
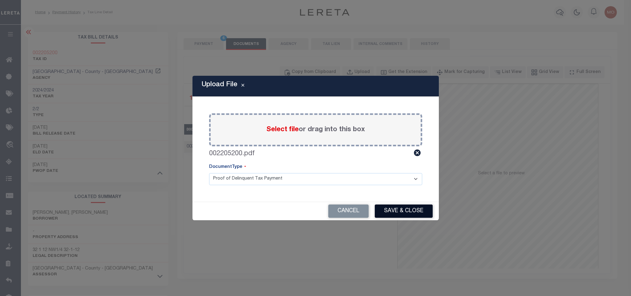
click at [404, 211] on button "Save & Close" at bounding box center [404, 211] width 58 height 13
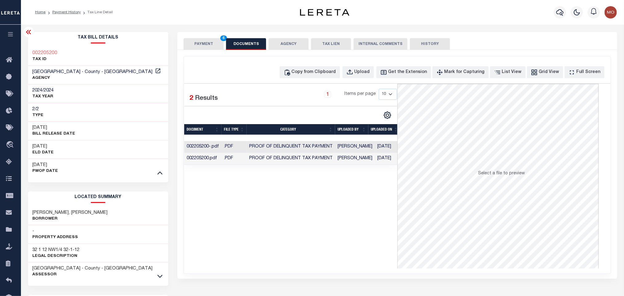
drag, startPoint x: 200, startPoint y: 44, endPoint x: 200, endPoint y: 30, distance: 13.9
click at [200, 44] on button "PAYMENT 6" at bounding box center [204, 44] width 40 height 12
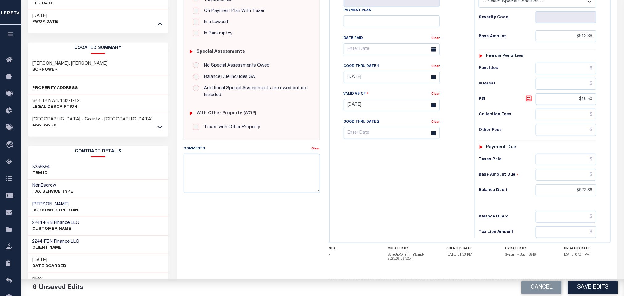
scroll to position [179, 0]
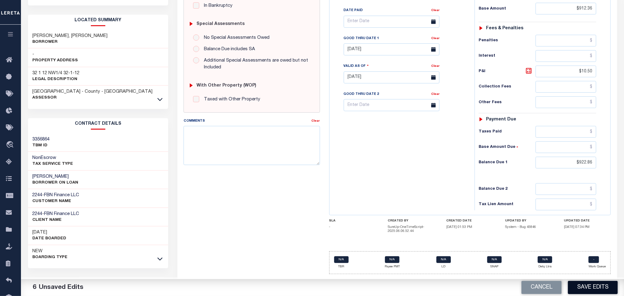
click at [591, 288] on button "Save Edits" at bounding box center [593, 287] width 50 height 13
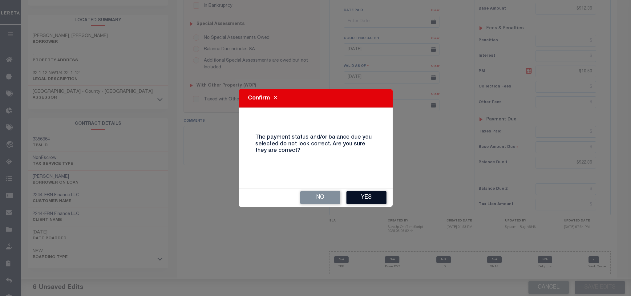
click at [373, 200] on button "Yes" at bounding box center [366, 197] width 40 height 13
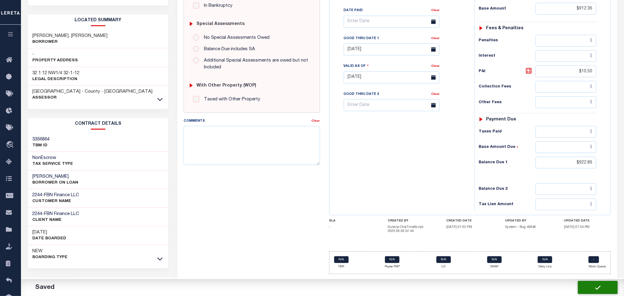
checkbox input "false"
type input "$912.36"
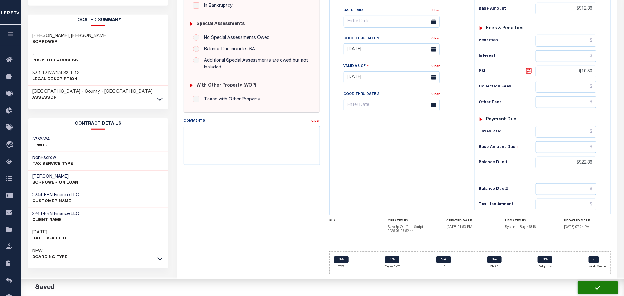
type input "$10.5"
type input "$922.86"
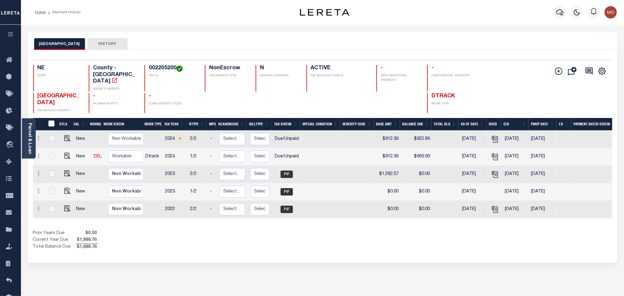
drag, startPoint x: 256, startPoint y: 238, endPoint x: 163, endPoint y: 101, distance: 165.4
click at [256, 238] on div "Prior Years Due $0.00 Current Year Due $1,888.76 Total Balance Due $1,888.76" at bounding box center [178, 240] width 290 height 21
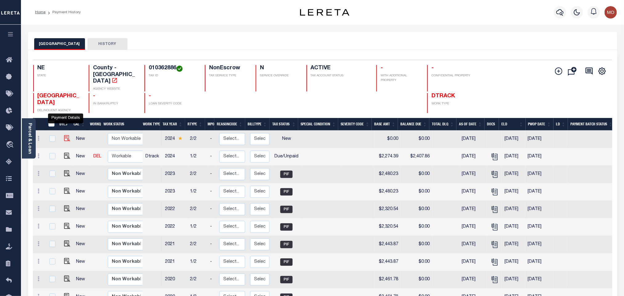
click at [67, 135] on img "" at bounding box center [67, 138] width 6 height 6
checkbox input "true"
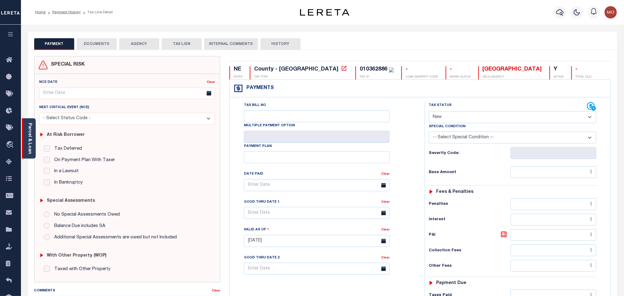
click at [32, 138] on link "Parcel & Loan" at bounding box center [29, 138] width 4 height 31
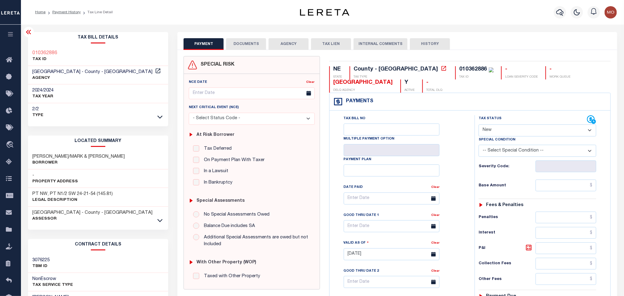
click at [504, 133] on select "- Select Status Code - Open Due/Unpaid Paid Incomplete No Tax Due Internal Refu…" at bounding box center [538, 130] width 118 height 12
select select "DUE"
click at [479, 125] on select "- Select Status Code - Open Due/Unpaid Paid Incomplete No Tax Due Internal Refu…" at bounding box center [538, 130] width 118 height 12
type input "[DATE]"
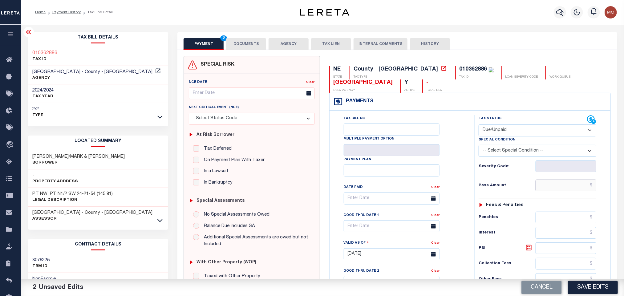
click at [546, 185] on input "text" at bounding box center [566, 186] width 61 height 12
paste input "2,274.39"
type input "$2,274.39"
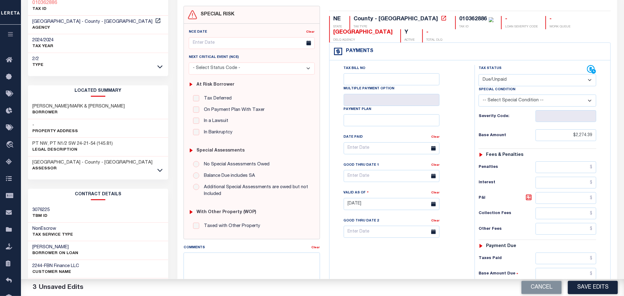
scroll to position [139, 0]
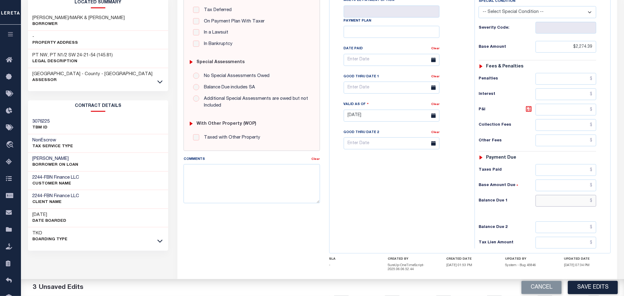
click at [553, 206] on input "text" at bounding box center [566, 201] width 61 height 12
paste input "2,300.56"
type input "$2,300.56"
click at [528, 113] on icon at bounding box center [528, 108] width 7 height 7
type input "$26.17"
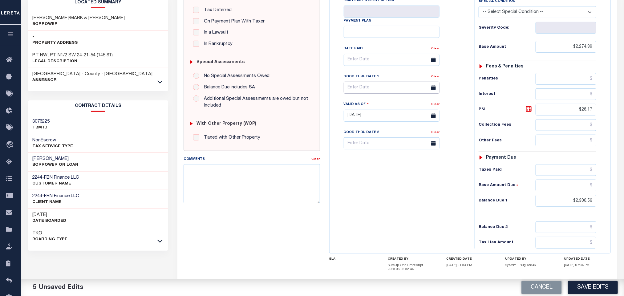
click at [359, 93] on input "text" at bounding box center [392, 88] width 96 height 12
click at [376, 176] on span "30" at bounding box center [378, 174] width 12 height 12
type input "09/30/2025"
click at [423, 201] on div "Tax Bill No Multiple Payment Option Payment Plan Clear" at bounding box center [400, 113] width 139 height 272
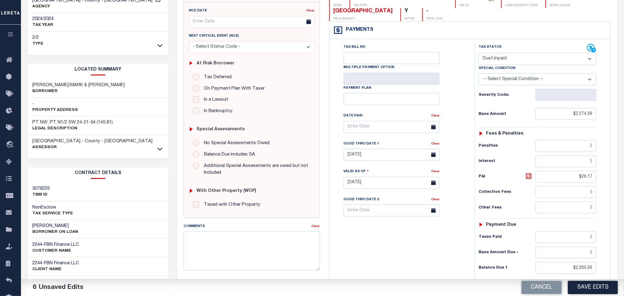
scroll to position [0, 0]
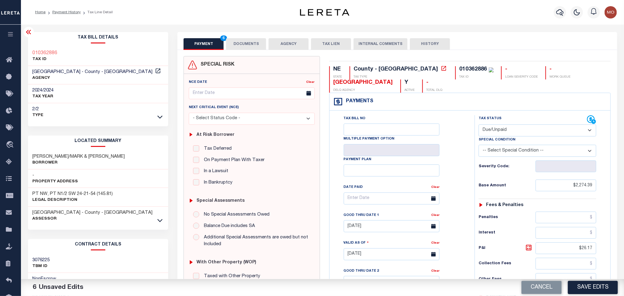
click at [251, 47] on button "DOCUMENTS" at bounding box center [246, 44] width 40 height 12
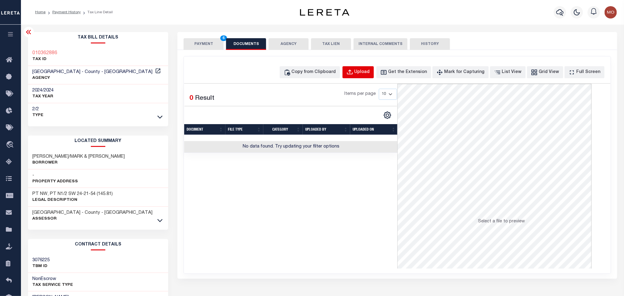
click at [370, 73] on div "Upload" at bounding box center [362, 72] width 15 height 7
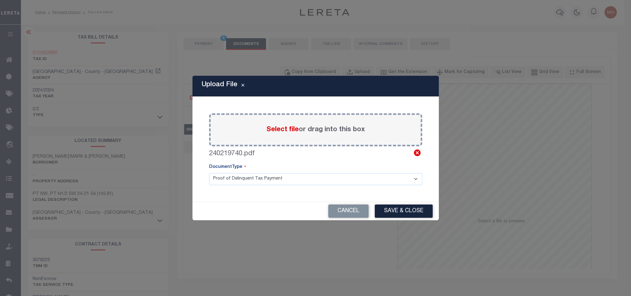
click at [416, 153] on icon at bounding box center [417, 152] width 7 height 7
click at [399, 210] on button "Save & Close" at bounding box center [404, 211] width 58 height 13
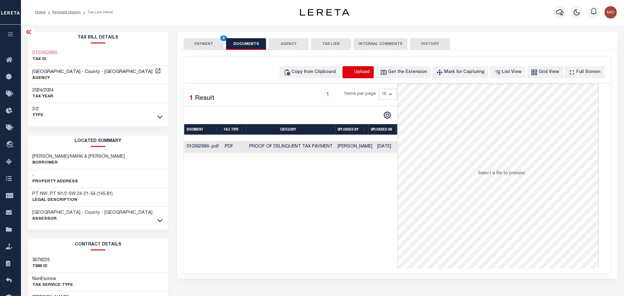
click at [353, 72] on icon "button" at bounding box center [349, 72] width 7 height 7
select select "POP"
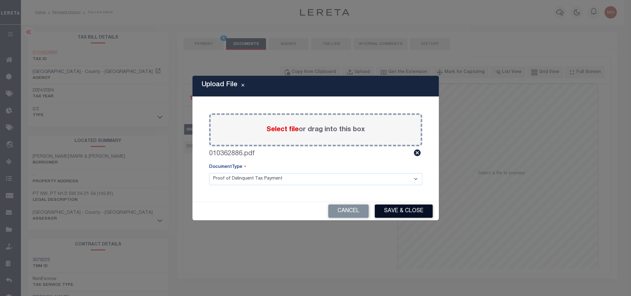
click at [399, 211] on button "Save & Close" at bounding box center [404, 211] width 58 height 13
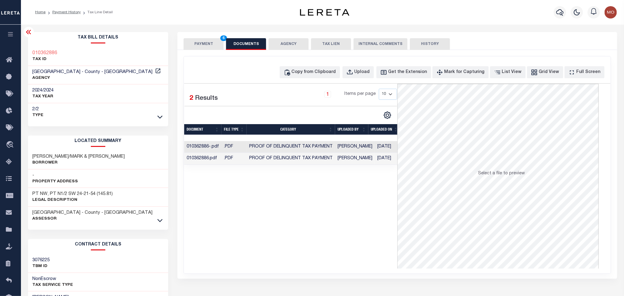
click at [207, 42] on button "PAYMENT 6" at bounding box center [204, 44] width 40 height 12
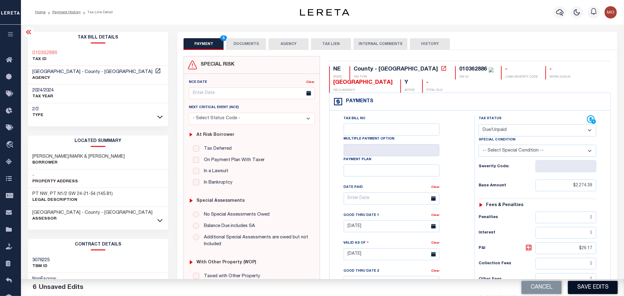
click at [587, 285] on button "Save Edits" at bounding box center [593, 287] width 50 height 13
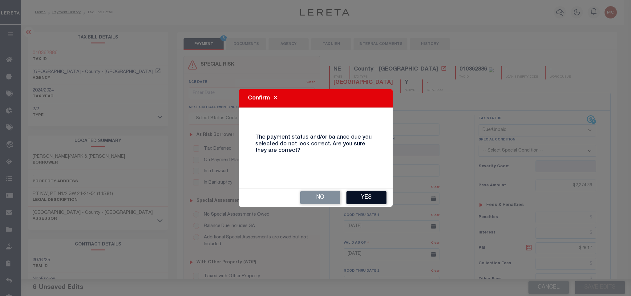
click at [368, 196] on button "Yes" at bounding box center [366, 197] width 40 height 13
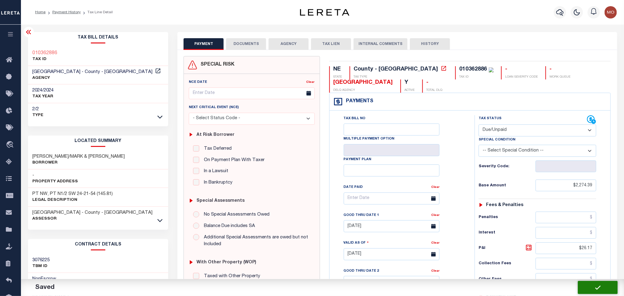
checkbox input "false"
type input "$2,274.39"
type input "$26.17"
type input "$2,300.56"
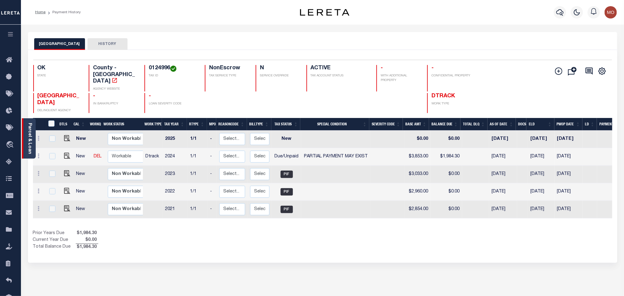
click at [29, 128] on link "Parcel & Loan" at bounding box center [29, 138] width 4 height 31
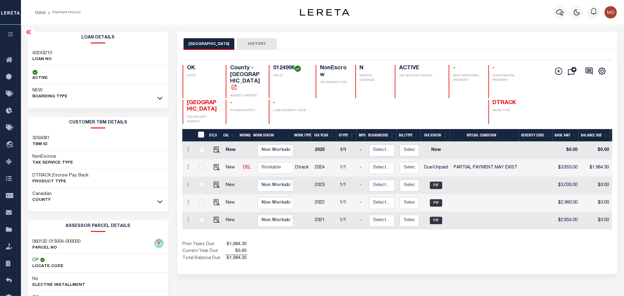
click at [290, 66] on h4 "0124996" at bounding box center [290, 68] width 35 height 7
copy h4 "0124996"
click at [40, 52] on h3 "40243210" at bounding box center [43, 53] width 20 height 6
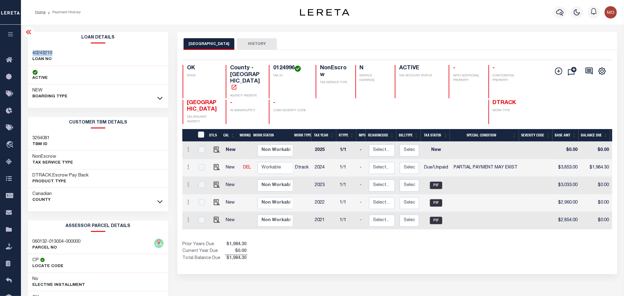
copy h3 "40243210"
click at [280, 70] on h4 "0124996" at bounding box center [290, 68] width 35 height 7
copy h4 "0124996"
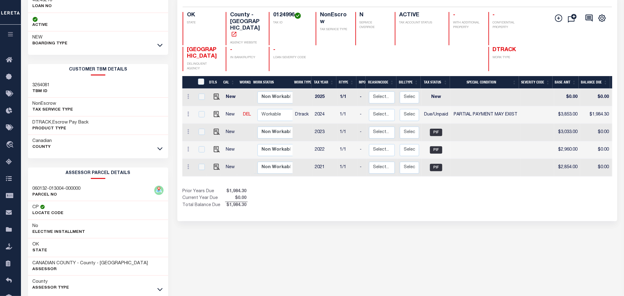
scroll to position [86, 0]
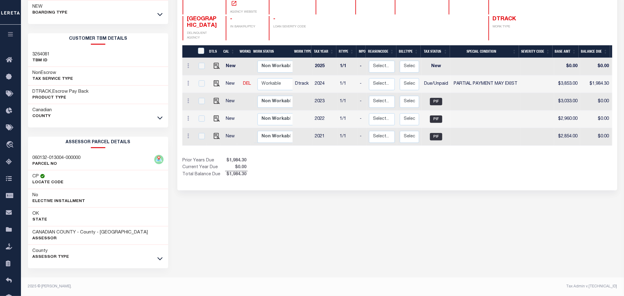
click at [312, 206] on div "CANADIAN COUNTY HISTORY Selected 5 Results" at bounding box center [397, 122] width 449 height 348
drag, startPoint x: 31, startPoint y: 231, endPoint x: 76, endPoint y: 231, distance: 45.3
click at [76, 231] on div "CANADIAN COUNTY - County - OK Assessor" at bounding box center [98, 235] width 140 height 19
copy h3 "CANADIAN COUNTY"
click at [390, 187] on div "CANADIAN COUNTY HISTORY Selected 5 Results" at bounding box center [397, 122] width 449 height 348
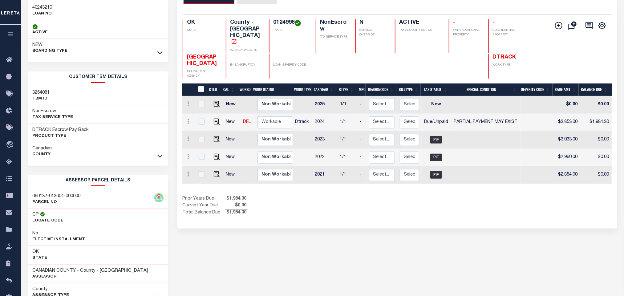
scroll to position [0, 0]
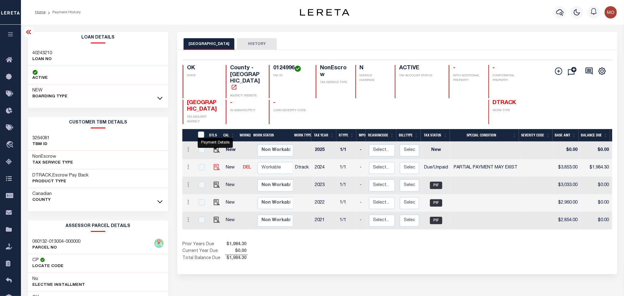
click at [216, 164] on img "" at bounding box center [217, 167] width 6 height 6
checkbox input "true"
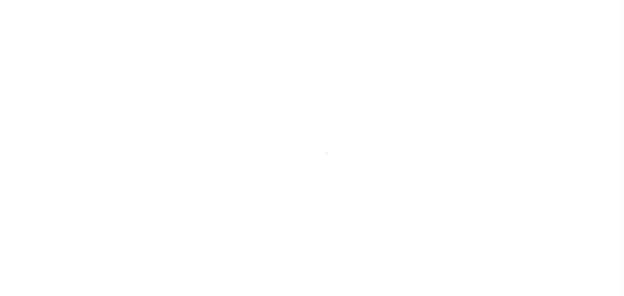
select select "DUE"
select select "15"
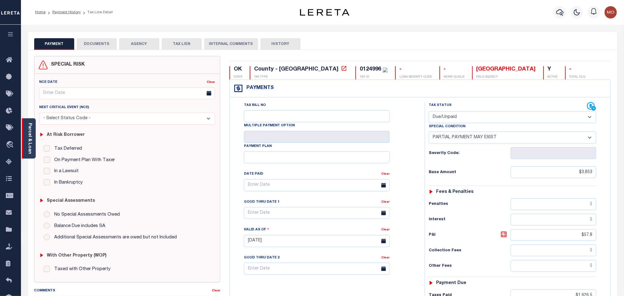
click at [29, 134] on link "Parcel & Loan" at bounding box center [29, 138] width 4 height 31
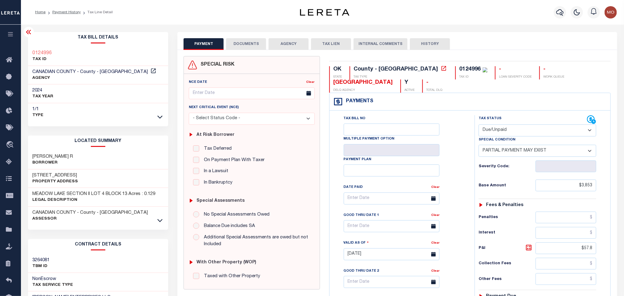
click at [513, 122] on div "Tax Status Status" at bounding box center [533, 119] width 108 height 9
click at [507, 131] on select "- Select Status Code - Open Due/Unpaid Paid Incomplete No Tax Due Internal Refu…" at bounding box center [538, 130] width 118 height 12
select select "PYD"
click at [479, 125] on select "- Select Status Code - Open Due/Unpaid Paid Incomplete No Tax Due Internal Refu…" at bounding box center [538, 130] width 118 height 12
select select "0"
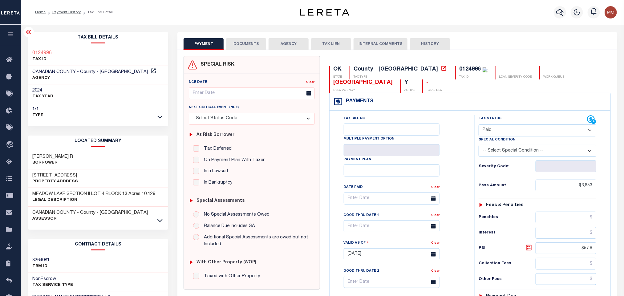
type input "09/10/2025"
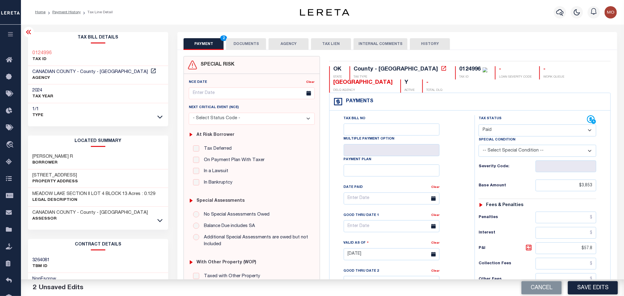
click at [450, 163] on div "Tax Bill No Multiple Payment Option Payment Plan Clear" at bounding box center [401, 201] width 130 height 173
click at [557, 189] on input "$3,853" at bounding box center [566, 186] width 61 height 12
drag, startPoint x: 558, startPoint y: 188, endPoint x: 644, endPoint y: 198, distance: 86.4
click at [624, 198] on html "Home Payment History Tax Line Detail" at bounding box center [312, 233] width 624 height 467
paste input "3,853.00"
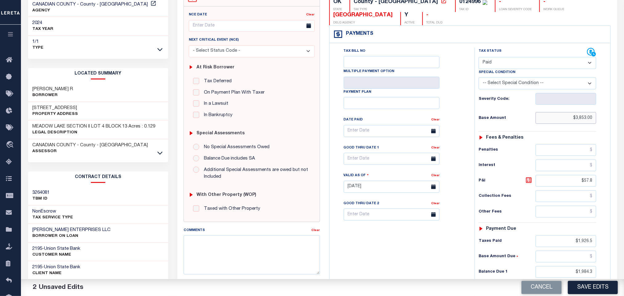
scroll to position [139, 0]
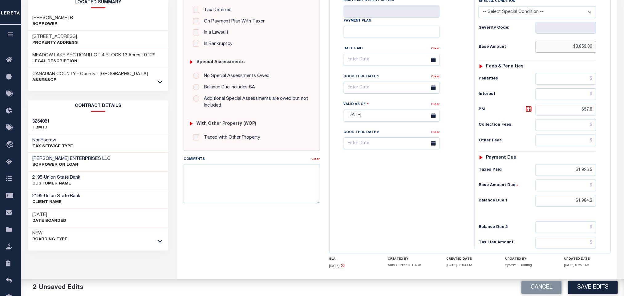
type input "$3,853.00"
drag, startPoint x: 571, startPoint y: 116, endPoint x: 630, endPoint y: 121, distance: 58.5
click at [624, 121] on html "Home Payment History Tax Line Detail" at bounding box center [312, 94] width 624 height 467
drag, startPoint x: 567, startPoint y: 175, endPoint x: 671, endPoint y: 185, distance: 104.3
click at [624, 185] on html "Home Payment History Tax Line Detail" at bounding box center [312, 94] width 624 height 467
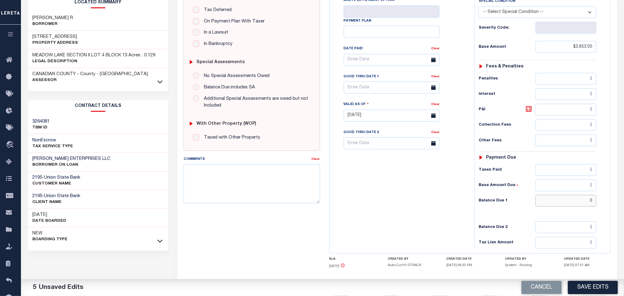
drag, startPoint x: 566, startPoint y: 203, endPoint x: 647, endPoint y: 207, distance: 80.8
click at [624, 207] on html "Home Payment History Tax Line Detail" at bounding box center [312, 94] width 624 height 467
type input "$0.00"
drag, startPoint x: 411, startPoint y: 188, endPoint x: 405, endPoint y: 189, distance: 6.2
click at [410, 188] on div "Tax Bill No Multiple Payment Option Payment Plan Clear" at bounding box center [400, 113] width 139 height 272
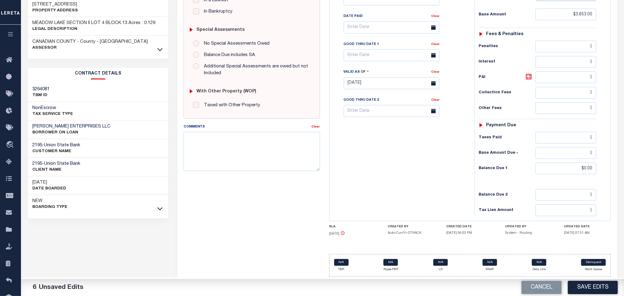
click at [406, 180] on div "Tax Bill No Multiple Payment Option Payment Plan Clear" at bounding box center [400, 80] width 139 height 272
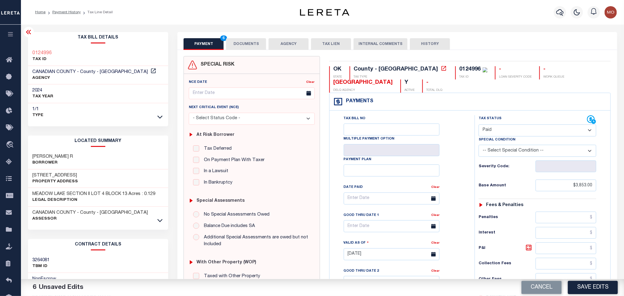
click at [258, 46] on button "DOCUMENTS" at bounding box center [246, 44] width 40 height 12
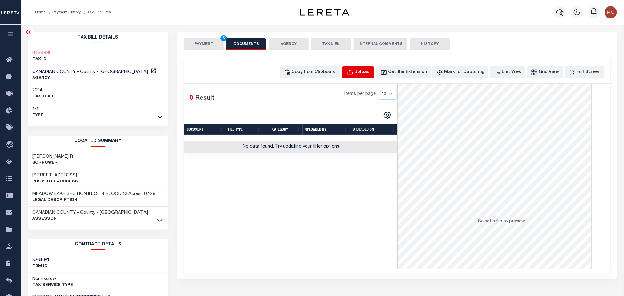
click at [370, 72] on div "Upload" at bounding box center [362, 72] width 15 height 7
select select "POP"
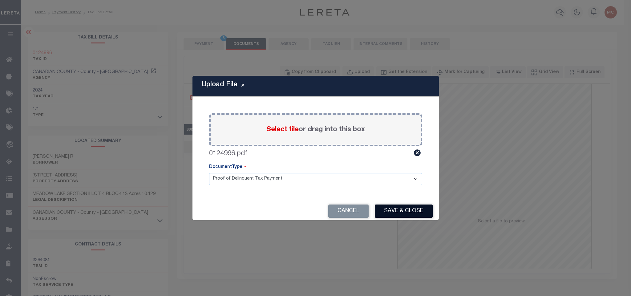
click at [391, 210] on button "Save & Close" at bounding box center [404, 211] width 58 height 13
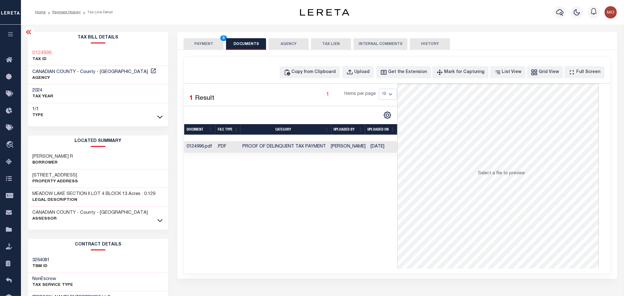
drag, startPoint x: 286, startPoint y: 181, endPoint x: 235, endPoint y: 128, distance: 73.6
click at [285, 181] on div "Selected 1 Result 1 Items per page 10 25 50 100" at bounding box center [290, 176] width 213 height 185
click at [200, 44] on button "PAYMENT 6" at bounding box center [204, 44] width 40 height 12
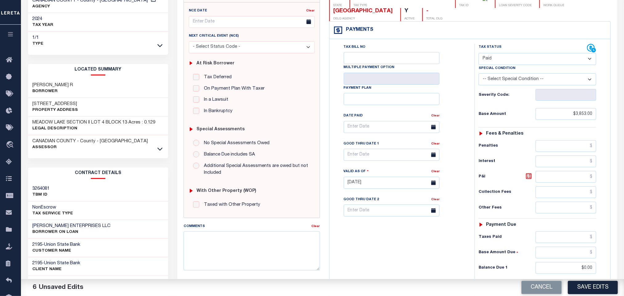
scroll to position [175, 0]
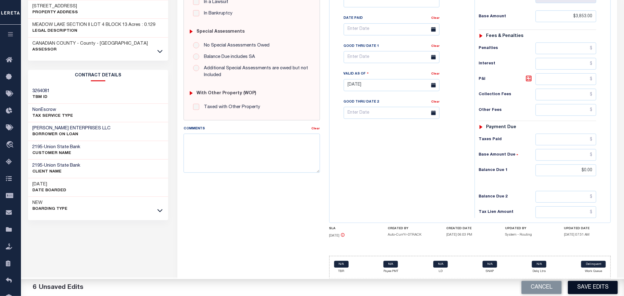
click at [583, 286] on button "Save Edits" at bounding box center [593, 287] width 50 height 13
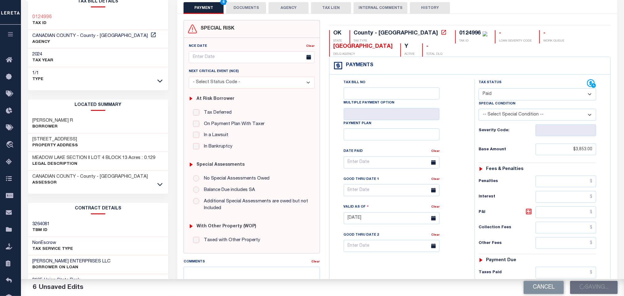
scroll to position [0, 0]
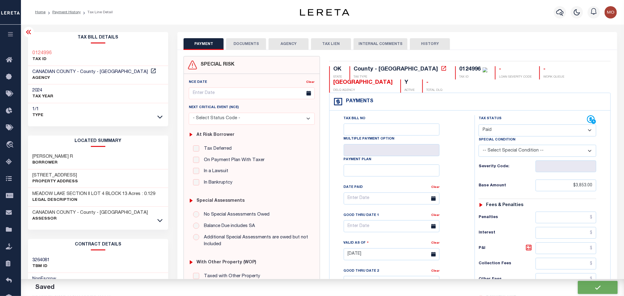
checkbox input "false"
type input "$3,853"
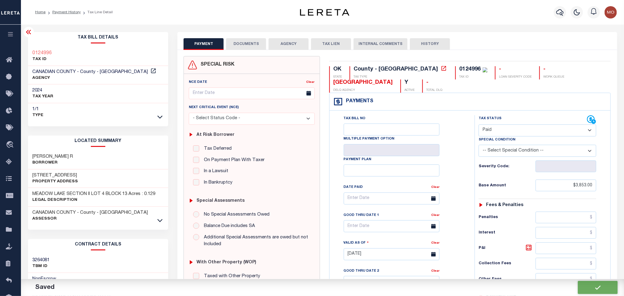
type input "$0"
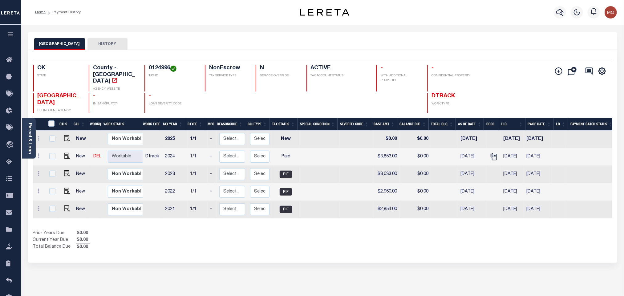
click at [291, 244] on div "Selected 5 Results 1 Items per page 25 50 100 OK STATE 0124996" at bounding box center [322, 156] width 589 height 213
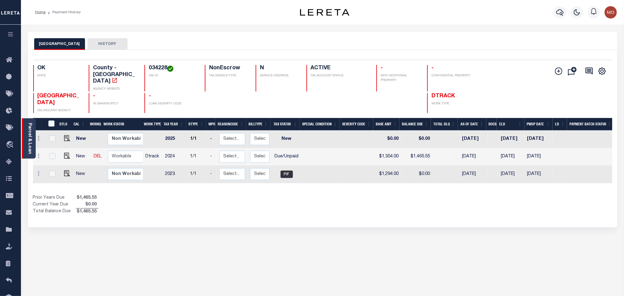
click at [26, 143] on div "Parcel & Loan" at bounding box center [29, 138] width 14 height 40
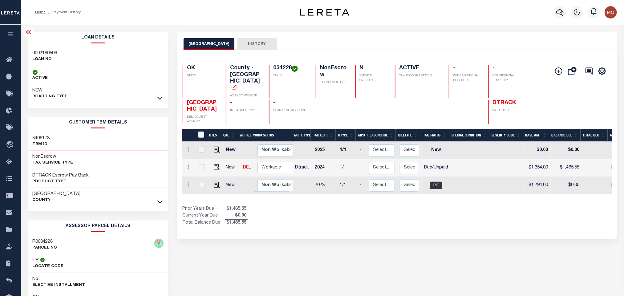
click at [43, 55] on h3 "0002190506" at bounding box center [45, 53] width 25 height 6
copy h3 "0002190506"
click at [276, 67] on h4 "034228" at bounding box center [290, 68] width 35 height 7
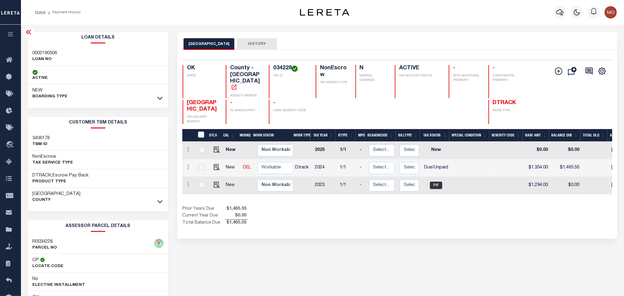
copy h4 "034228"
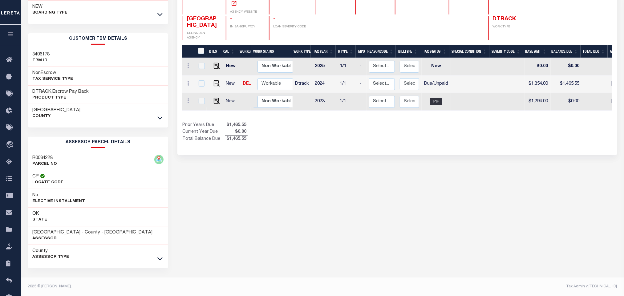
scroll to position [86, 0]
click at [309, 188] on div "CLEVELAND COUNTY HISTORY Selected 3 Results" at bounding box center [397, 122] width 449 height 348
drag, startPoint x: 31, startPoint y: 234, endPoint x: 79, endPoint y: 234, distance: 48.0
click at [79, 234] on div "[GEOGRAPHIC_DATA] - County - [GEOGRAPHIC_DATA] Assessor" at bounding box center [98, 235] width 140 height 19
copy h3 "[GEOGRAPHIC_DATA]"
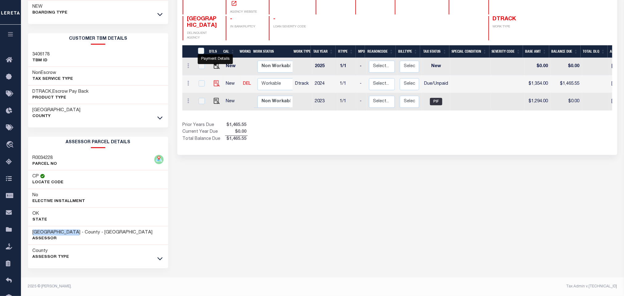
click at [214, 80] on img "" at bounding box center [217, 83] width 6 height 6
checkbox input "true"
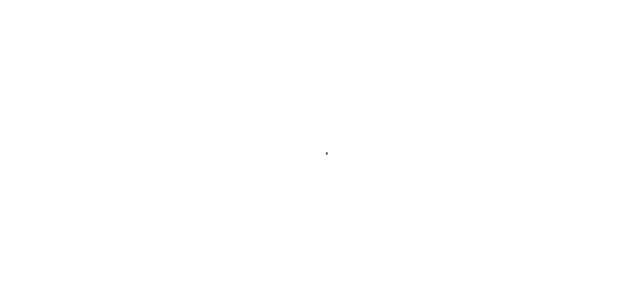
checkbox input "false"
type input "[DATE]"
select select "DUE"
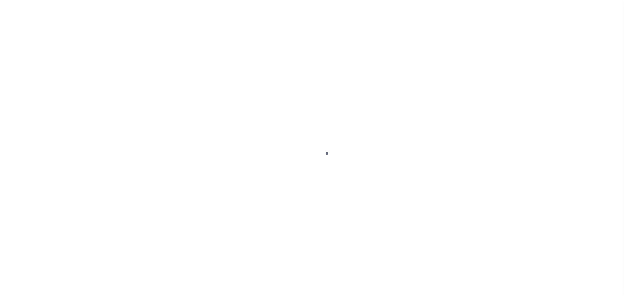
type input "$1,354"
type input "$111.55"
type input "$0"
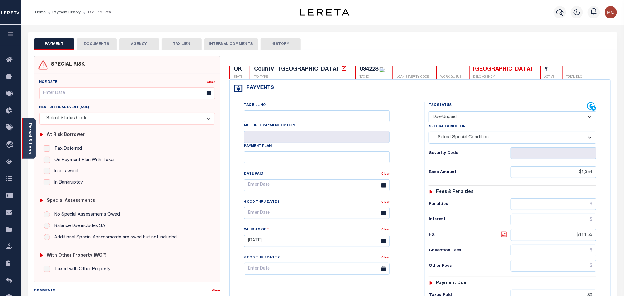
click at [29, 137] on link "Parcel & Loan" at bounding box center [29, 138] width 4 height 31
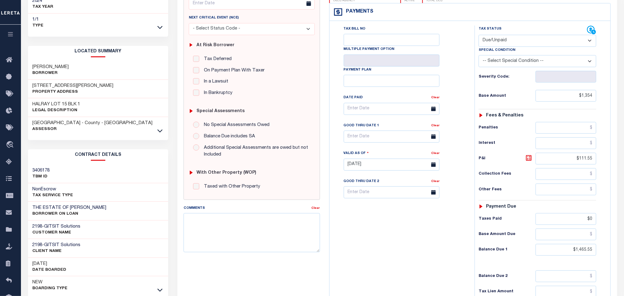
scroll to position [92, 0]
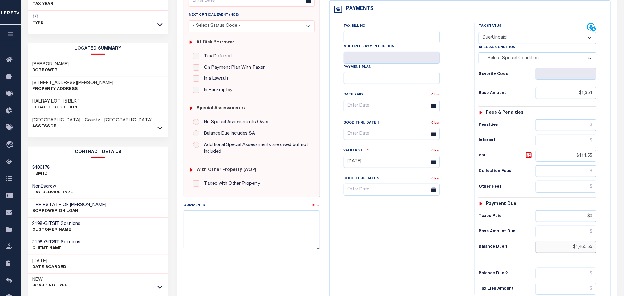
drag, startPoint x: 560, startPoint y: 253, endPoint x: 555, endPoint y: 253, distance: 4.6
click at [560, 253] on input "$1,465.55" at bounding box center [566, 247] width 61 height 12
drag, startPoint x: 554, startPoint y: 253, endPoint x: 646, endPoint y: 266, distance: 92.7
click at [624, 266] on html "Home Payment History Tax Line Detail" at bounding box center [312, 141] width 624 height 467
paste input "1,567.48"
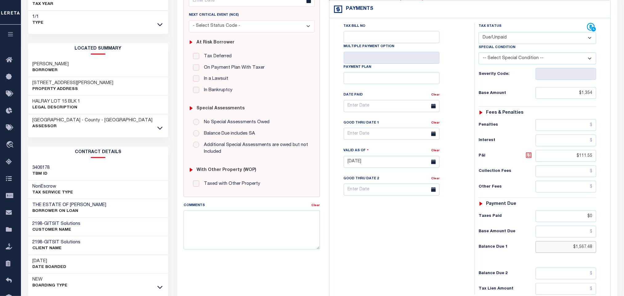
type input "$1,567.48"
type input "[DATE]"
click at [527, 157] on icon at bounding box center [528, 155] width 7 height 7
type input "$213.48"
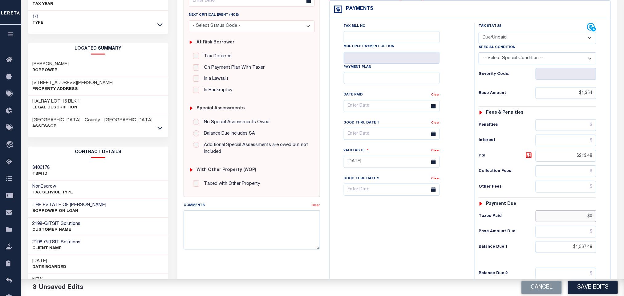
drag, startPoint x: 575, startPoint y: 221, endPoint x: 688, endPoint y: 243, distance: 115.2
click at [624, 243] on html "Home Payment History Tax Line Detail" at bounding box center [312, 141] width 624 height 467
click at [383, 211] on div "Tax Bill No Multiple Payment Option Payment Plan Clear" at bounding box center [400, 159] width 139 height 272
click at [360, 134] on input "text" at bounding box center [392, 134] width 96 height 12
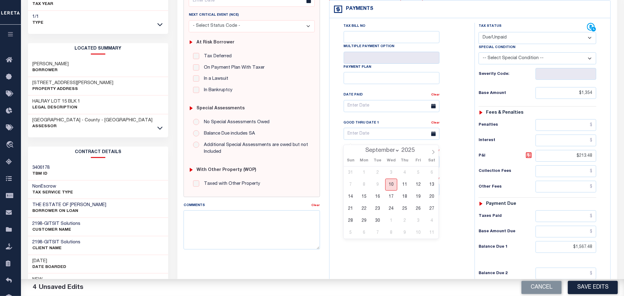
click at [395, 188] on span "10" at bounding box center [391, 185] width 12 height 12
type input "[DATE]"
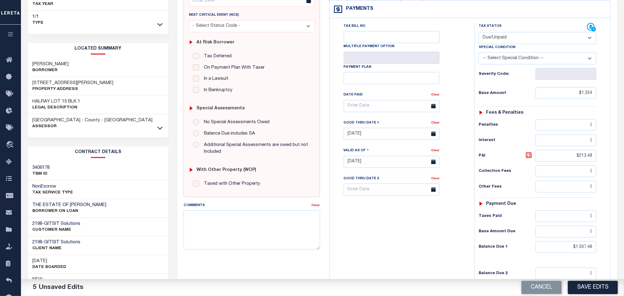
click at [463, 138] on div "Tax Bill No Multiple Payment Option Payment Plan Clear" at bounding box center [401, 109] width 130 height 173
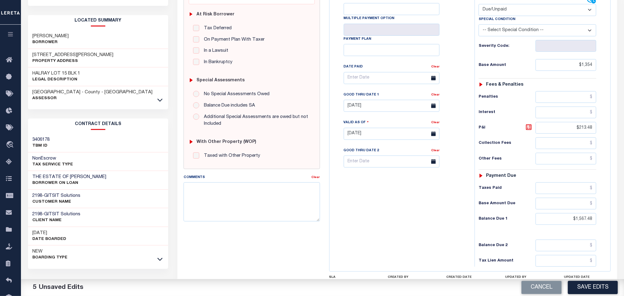
scroll to position [176, 0]
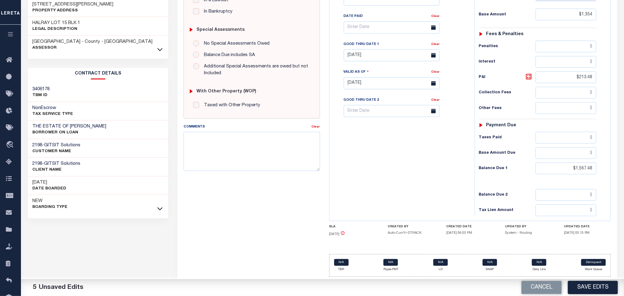
click at [436, 165] on div "Tax Bill No Multiple Payment Option Payment Plan Clear" at bounding box center [400, 80] width 139 height 272
click at [429, 182] on div "Tax Bill No Multiple Payment Option Payment Plan Clear" at bounding box center [400, 80] width 139 height 272
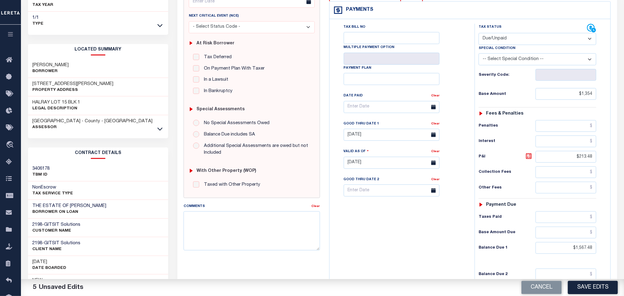
scroll to position [0, 0]
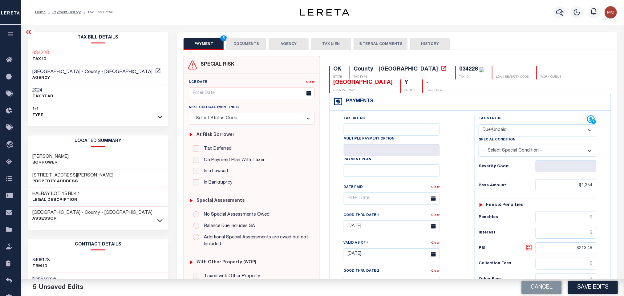
click at [248, 47] on button "DOCUMENTS" at bounding box center [246, 44] width 40 height 12
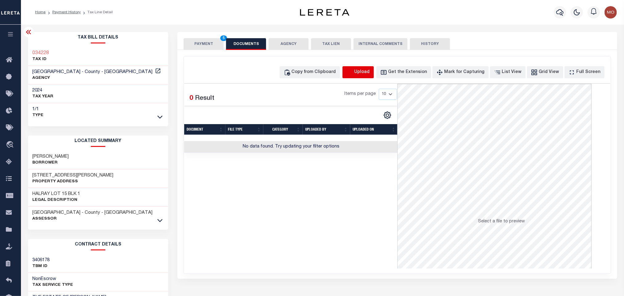
click at [353, 72] on icon "button" at bounding box center [349, 72] width 7 height 7
select select "POP"
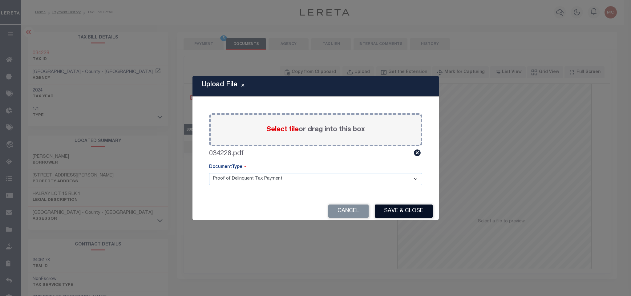
click at [408, 212] on button "Save & Close" at bounding box center [404, 211] width 58 height 13
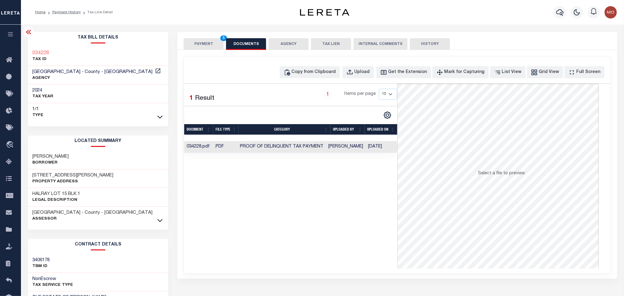
click at [197, 43] on button "PAYMENT 5" at bounding box center [204, 44] width 40 height 12
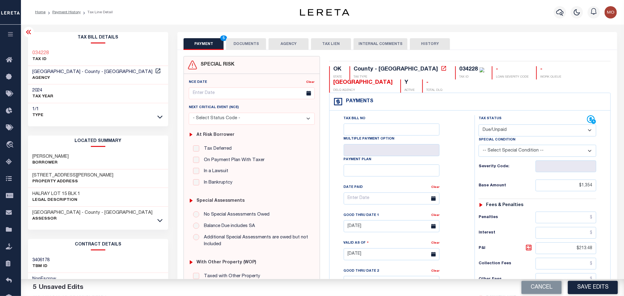
scroll to position [139, 0]
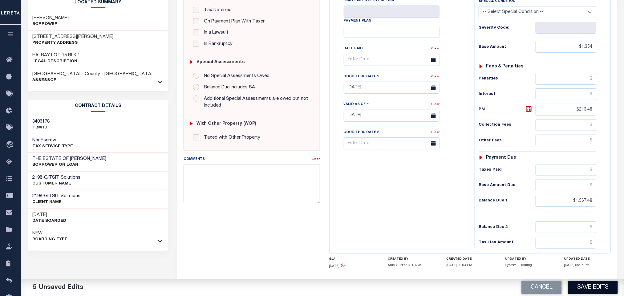
click at [587, 286] on button "Save Edits" at bounding box center [593, 287] width 50 height 13
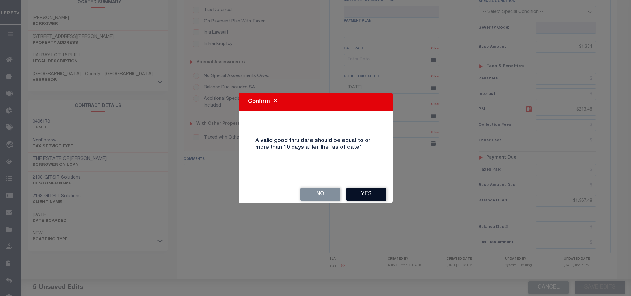
click at [368, 192] on button "Yes" at bounding box center [366, 194] width 40 height 13
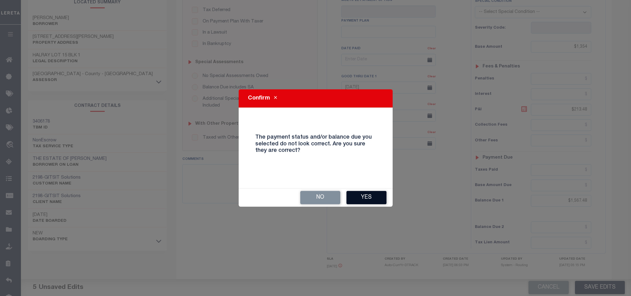
click at [371, 193] on button "Yes" at bounding box center [366, 197] width 40 height 13
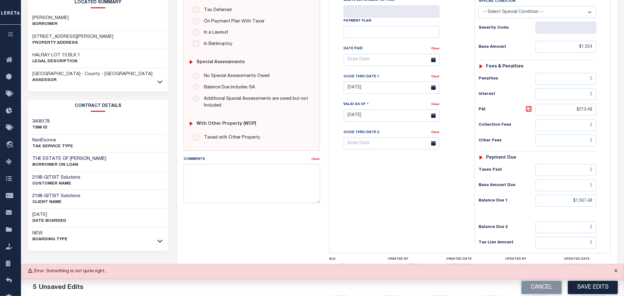
click at [616, 274] on button "Close" at bounding box center [615, 271] width 15 height 14
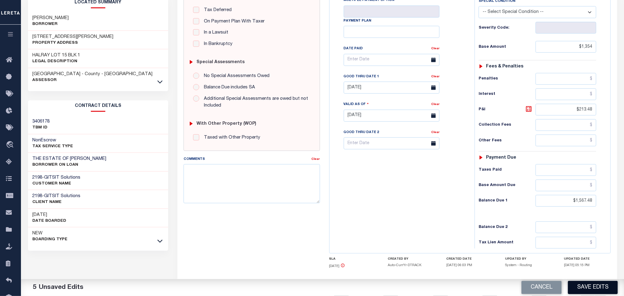
click at [604, 287] on button "Save Edits" at bounding box center [593, 287] width 50 height 13
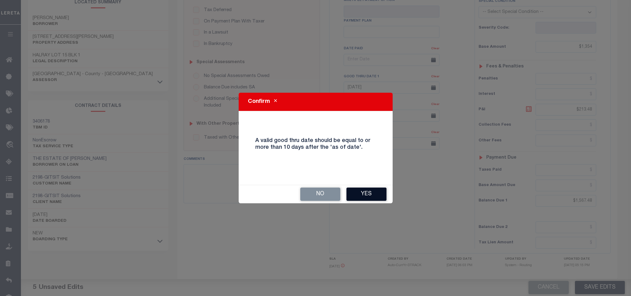
click at [366, 195] on button "Yes" at bounding box center [366, 194] width 40 height 13
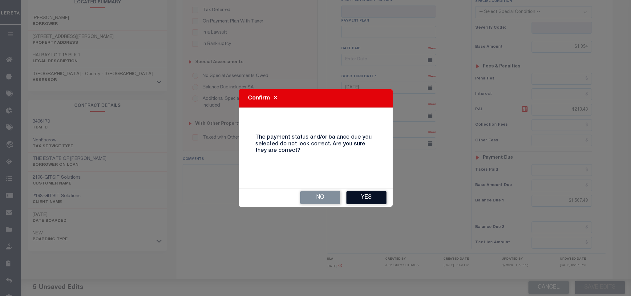
click at [365, 195] on button "Yes" at bounding box center [366, 197] width 40 height 13
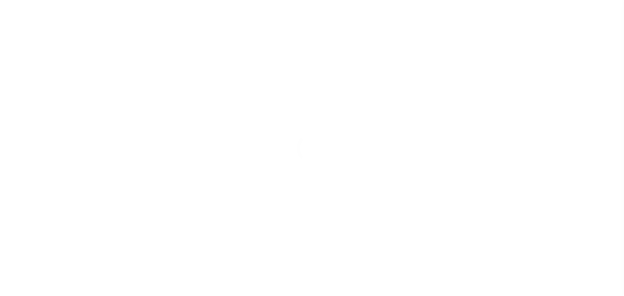
select select "DUE"
checkbox input "false"
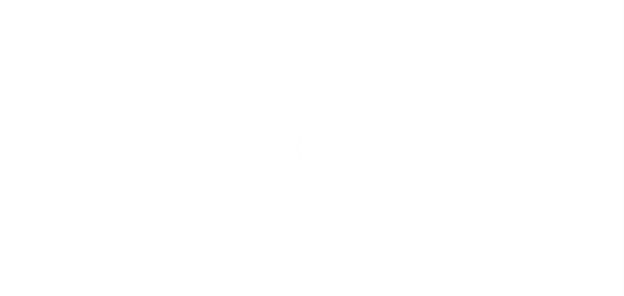
type input "[DATE]"
type input "$1,354"
type input "$213.48"
type input "$1,567.48"
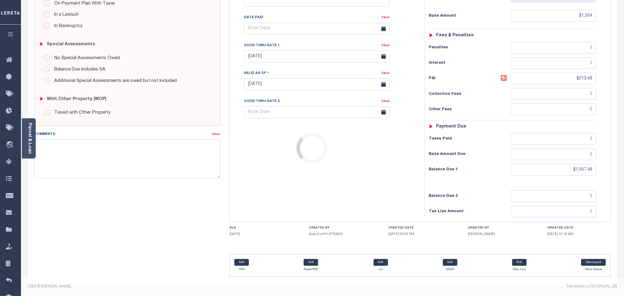
scroll to position [162, 0]
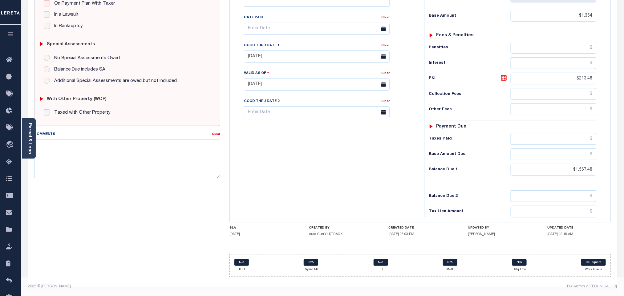
drag, startPoint x: 270, startPoint y: 168, endPoint x: 482, endPoint y: 163, distance: 212.3
click at [270, 168] on div "Tax Bill No Multiple Payment Option Payment Plan Clear" at bounding box center [325, 81] width 189 height 272
click at [310, 159] on div "Tax Bill No Multiple Payment Option Payment Plan Clear" at bounding box center [325, 81] width 189 height 272
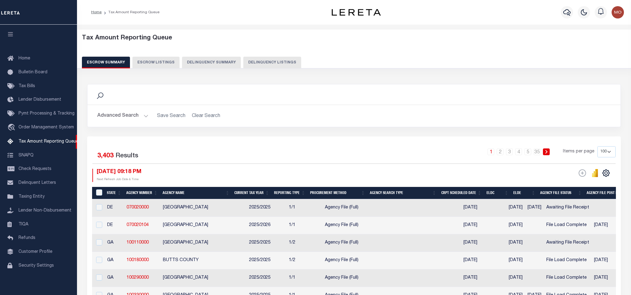
select select "100"
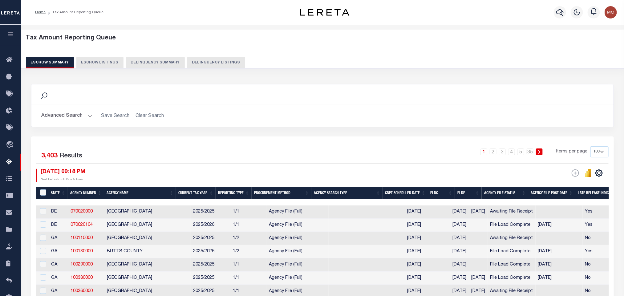
click at [215, 62] on button "Delinquency Listings" at bounding box center [216, 63] width 58 height 12
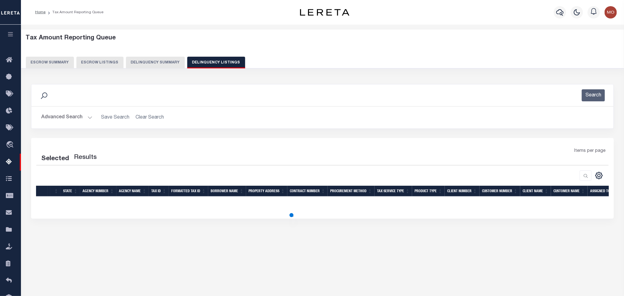
select select "100"
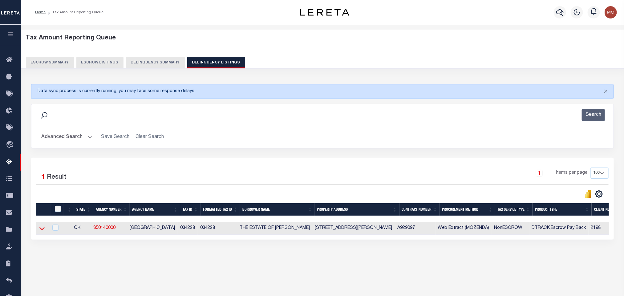
click at [43, 230] on icon at bounding box center [41, 228] width 5 height 6
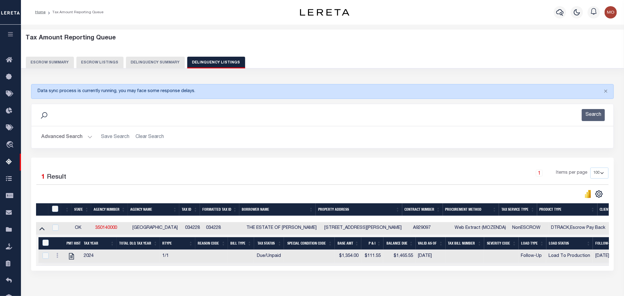
click at [89, 138] on button "Advanced Search" at bounding box center [66, 137] width 51 height 12
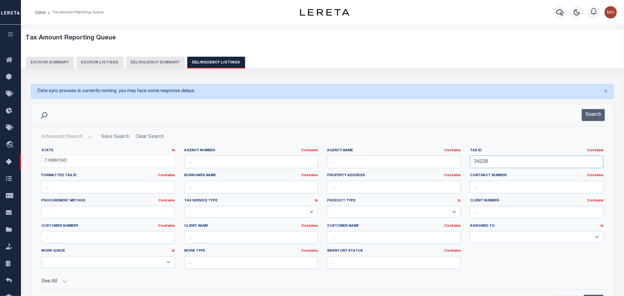
drag, startPoint x: 496, startPoint y: 159, endPoint x: 444, endPoint y: 170, distance: 52.9
click at [446, 170] on div "State In In AK AL AR AZ CA CO CT DC DE FL GA GU HI IA ID IL IN KS [GEOGRAPHIC_D…" at bounding box center [323, 211] width 572 height 126
paste input "135520"
type input "135520"
click at [589, 115] on button "Search" at bounding box center [593, 115] width 23 height 12
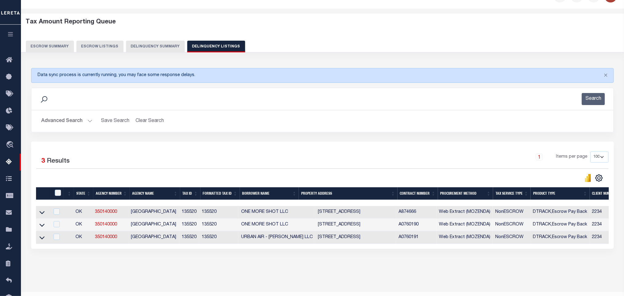
scroll to position [31, 0]
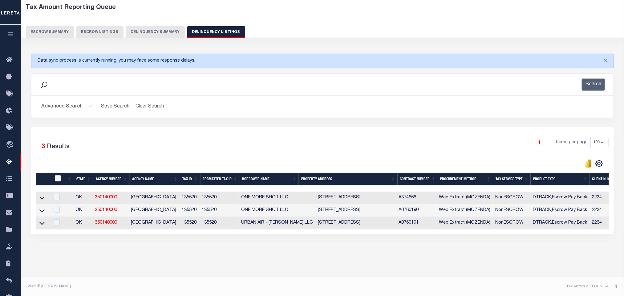
click at [189, 253] on div "Data sync process is currently running, you may face some response delays. Sear…" at bounding box center [322, 149] width 591 height 205
click at [40, 200] on icon at bounding box center [41, 198] width 5 height 6
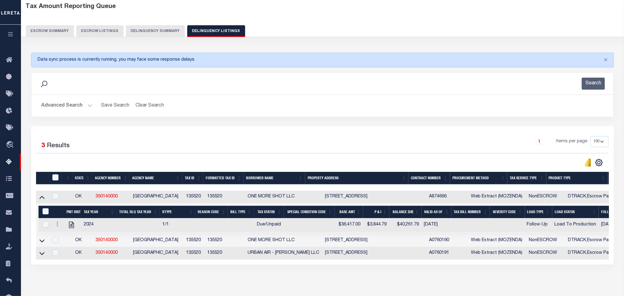
scroll to position [63, 0]
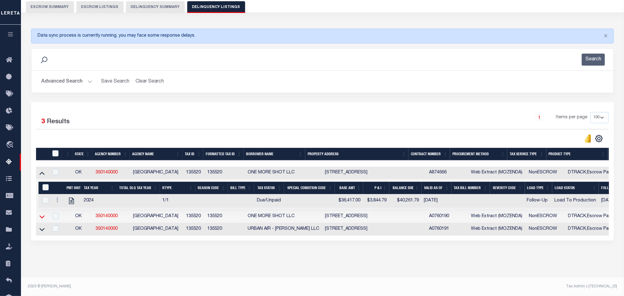
click at [42, 215] on icon at bounding box center [41, 216] width 5 height 3
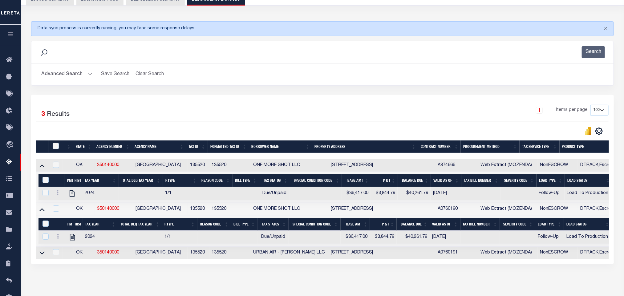
scroll to position [94, 0]
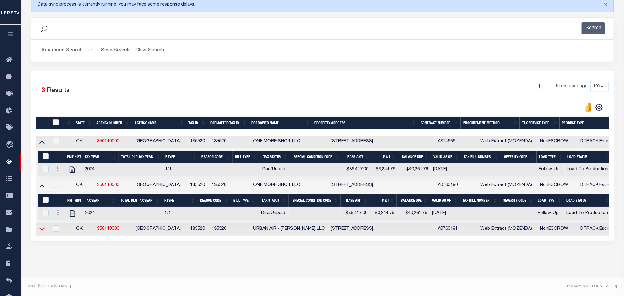
click at [41, 228] on icon at bounding box center [41, 229] width 5 height 3
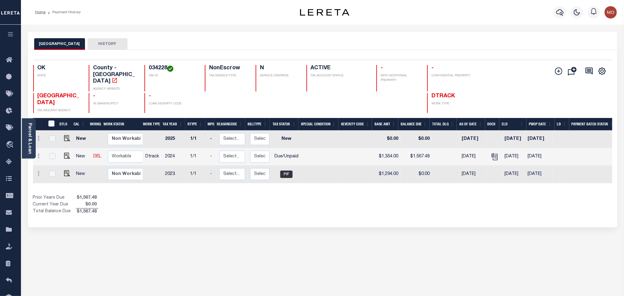
drag, startPoint x: 258, startPoint y: 236, endPoint x: 102, endPoint y: 13, distance: 272.0
click at [258, 236] on div "CLEVELAND COUNTY HISTORY Selected 3 Results" at bounding box center [322, 206] width 598 height 348
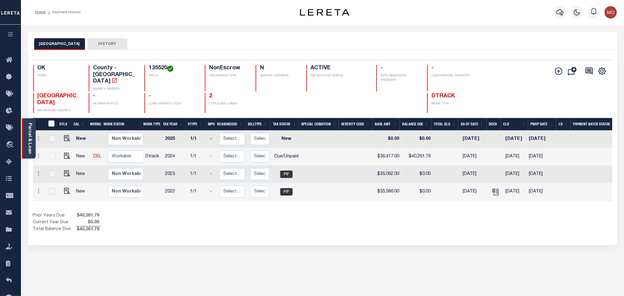
click at [31, 147] on link "Parcel & Loan" at bounding box center [29, 138] width 4 height 31
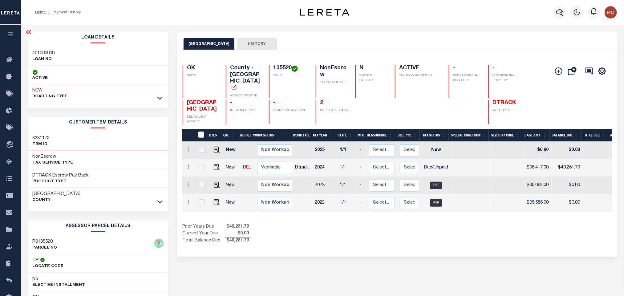
click at [39, 54] on h3 "401090000" at bounding box center [44, 53] width 22 height 6
copy h3 "401090000"
click at [281, 67] on h4 "135520" at bounding box center [290, 68] width 35 height 7
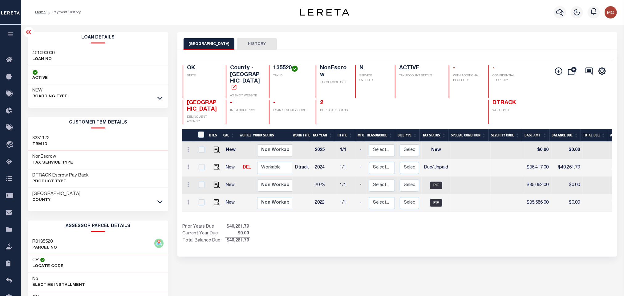
copy h4 "135520"
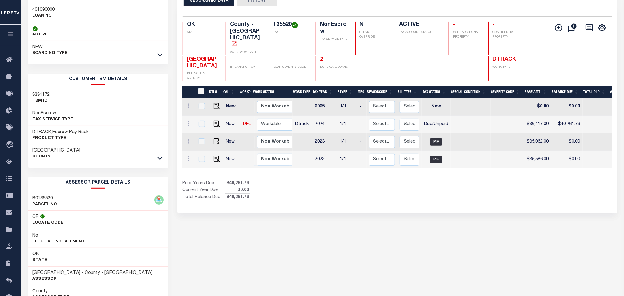
scroll to position [86, 0]
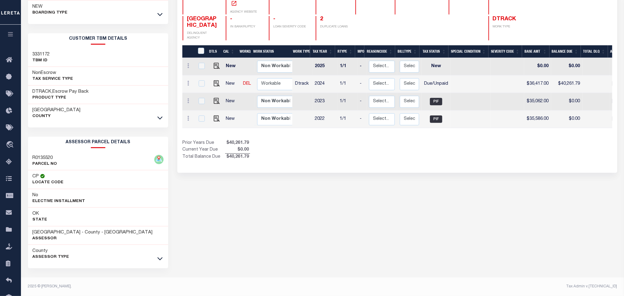
click at [310, 187] on div "CLEVELAND COUNTY HISTORY Selected 4 Results" at bounding box center [397, 122] width 449 height 348
drag, startPoint x: 31, startPoint y: 231, endPoint x: 79, endPoint y: 234, distance: 47.5
click at [79, 234] on div "[GEOGRAPHIC_DATA] - County - [GEOGRAPHIC_DATA] Assessor" at bounding box center [98, 235] width 140 height 19
copy h3 "[GEOGRAPHIC_DATA]"
click at [410, 199] on div "CLEVELAND COUNTY HISTORY Selected 4 Results" at bounding box center [397, 122] width 449 height 348
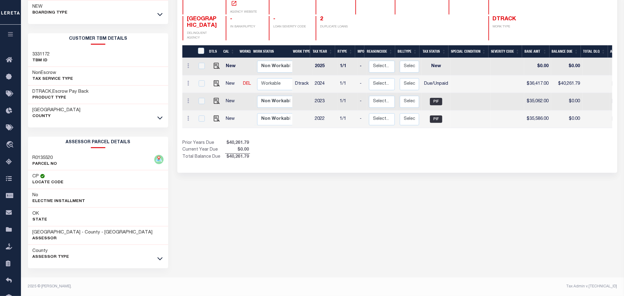
click at [328, 187] on div "CLEVELAND COUNTY HISTORY Selected 4 Results" at bounding box center [397, 122] width 449 height 348
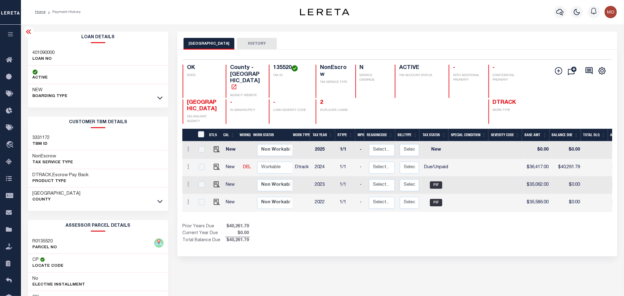
scroll to position [0, 0]
click at [216, 164] on img "" at bounding box center [217, 167] width 6 height 6
checkbox input "true"
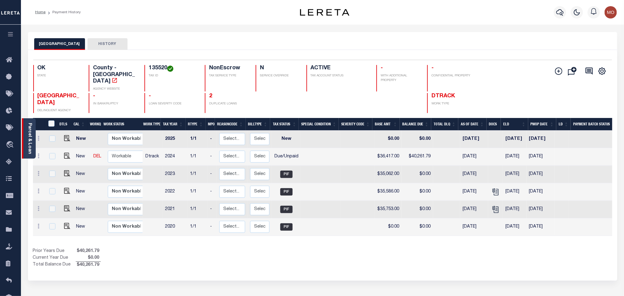
click at [26, 143] on div "Parcel & Loan" at bounding box center [29, 138] width 14 height 40
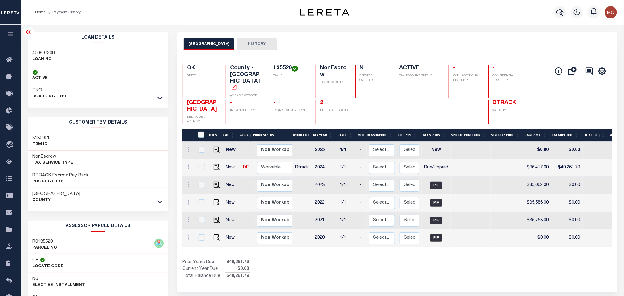
click at [41, 52] on h3 "400997200" at bounding box center [44, 53] width 22 height 6
copy h3 "400997200"
click at [282, 69] on h4 "135520" at bounding box center [290, 68] width 35 height 7
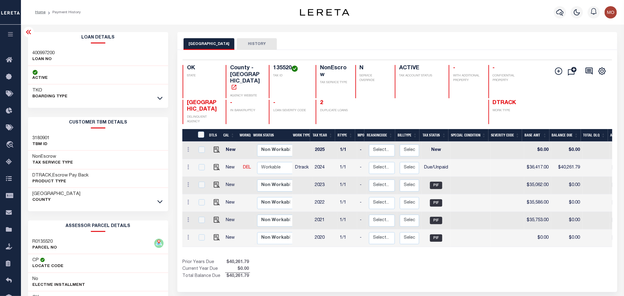
copy h4 "135520"
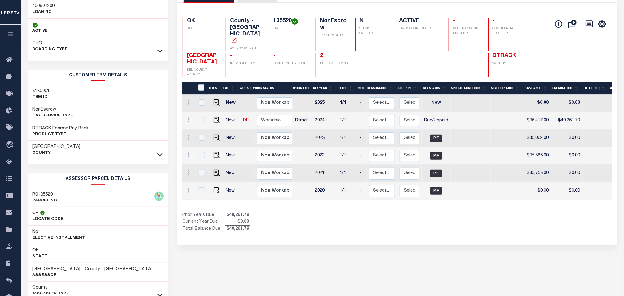
scroll to position [86, 0]
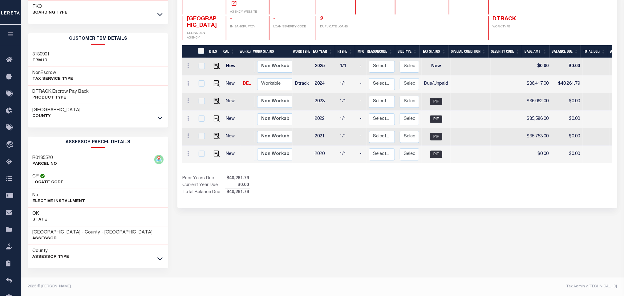
drag, startPoint x: 248, startPoint y: 238, endPoint x: 242, endPoint y: 239, distance: 5.6
click at [249, 238] on div "CLEVELAND COUNTY HISTORY Selected 6 Results" at bounding box center [397, 122] width 449 height 348
drag, startPoint x: 31, startPoint y: 232, endPoint x: 79, endPoint y: 233, distance: 48.7
click at [79, 233] on div "CLEVELAND COUNTY - County - OK Assessor" at bounding box center [98, 235] width 140 height 19
copy h3 "[GEOGRAPHIC_DATA]"
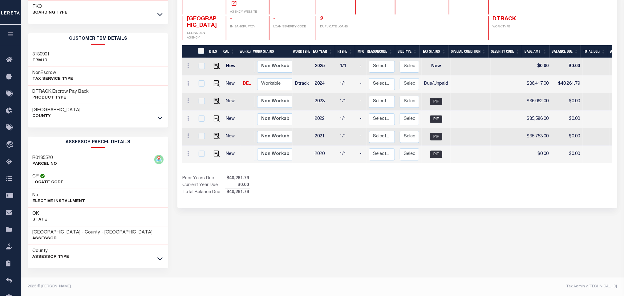
click at [427, 212] on div "CLEVELAND COUNTY HISTORY Selected 6 Results" at bounding box center [397, 122] width 449 height 348
click at [215, 80] on img "" at bounding box center [217, 83] width 6 height 6
checkbox input "true"
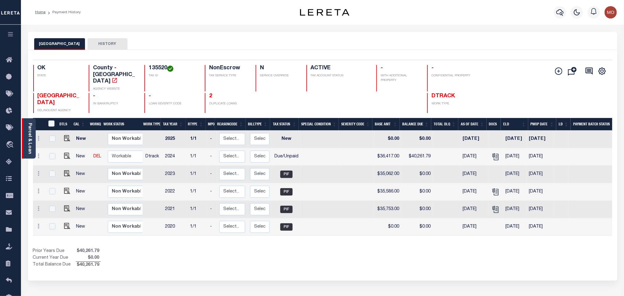
click at [28, 136] on link "Parcel & Loan" at bounding box center [29, 138] width 4 height 31
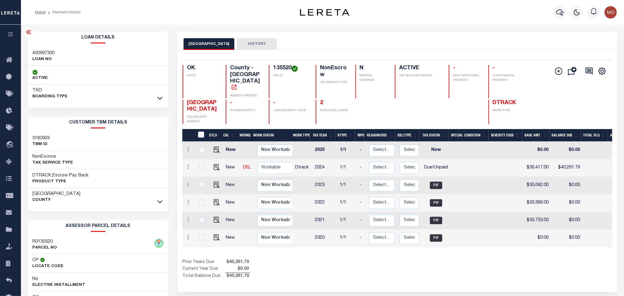
click at [46, 53] on h3 "400997300" at bounding box center [44, 53] width 22 height 6
copy h3 "400997300"
click at [278, 68] on h4 "135520" at bounding box center [290, 68] width 35 height 7
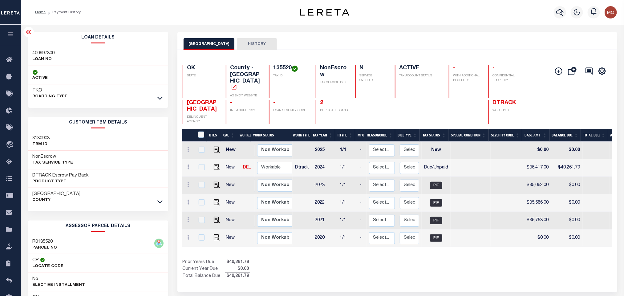
copy h4 "135520"
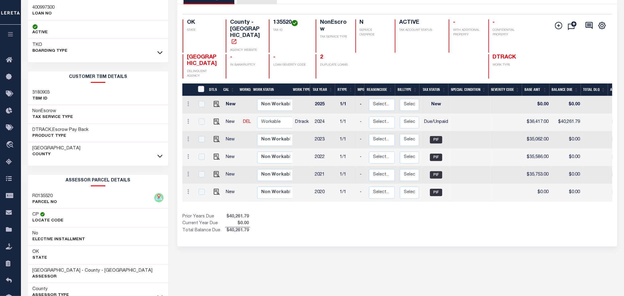
scroll to position [86, 0]
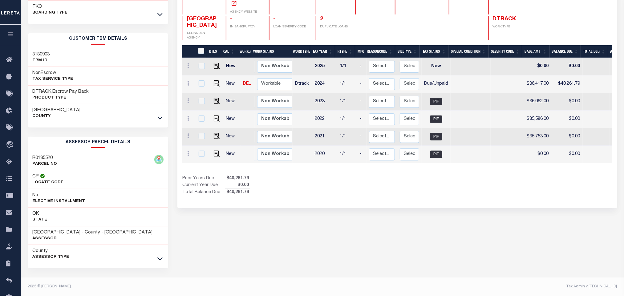
click at [223, 210] on div "CLEVELAND COUNTY HISTORY Selected 6 Results" at bounding box center [397, 122] width 449 height 348
drag, startPoint x: 33, startPoint y: 232, endPoint x: 79, endPoint y: 233, distance: 46.8
click at [79, 233] on h3 "CLEVELAND COUNTY - County - OK" at bounding box center [93, 232] width 120 height 6
copy h3 "CLEVELAND COUNTY"
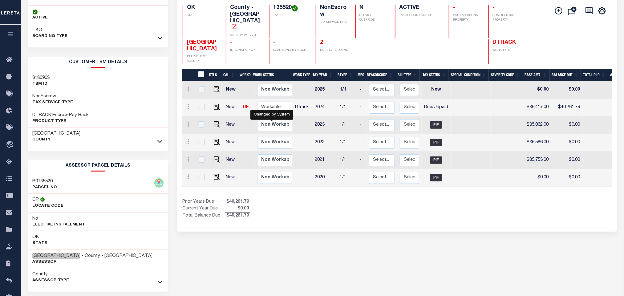
scroll to position [40, 0]
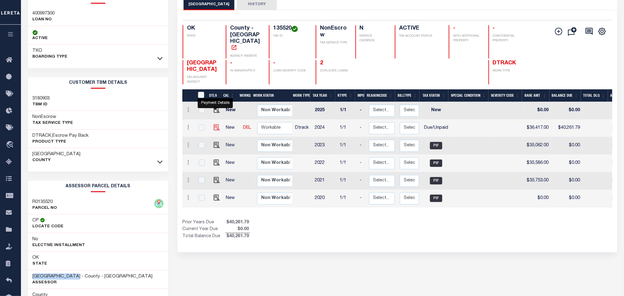
click at [214, 124] on img "" at bounding box center [217, 127] width 6 height 6
checkbox input "true"
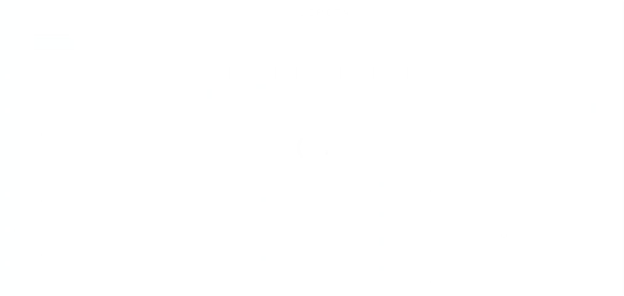
select select "DUE"
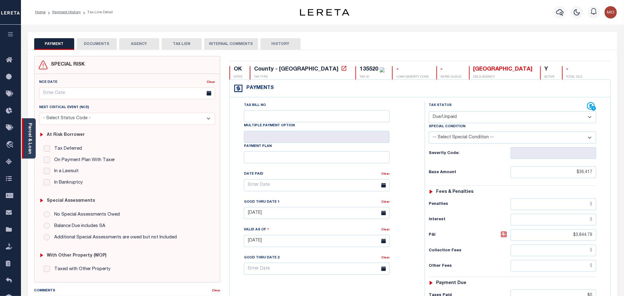
click at [30, 128] on link "Parcel & Loan" at bounding box center [29, 138] width 4 height 31
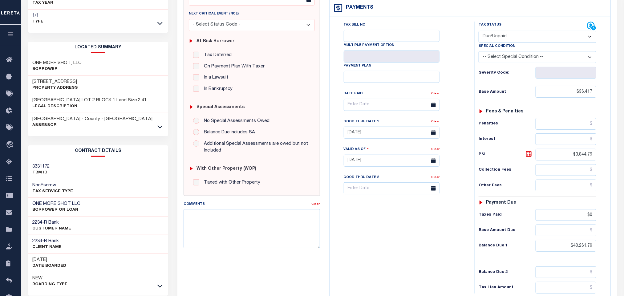
scroll to position [176, 0]
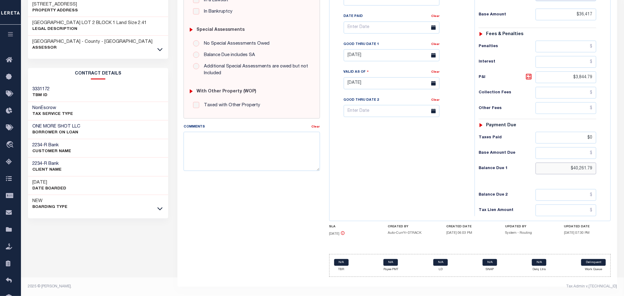
click at [564, 166] on input "$40,261.79" at bounding box center [566, 169] width 61 height 12
drag, startPoint x: 556, startPoint y: 168, endPoint x: 607, endPoint y: 172, distance: 51.3
click at [607, 172] on div "Tax Status Status" at bounding box center [539, 80] width 139 height 272
paste input "40,838.04"
type input "$40,838.04"
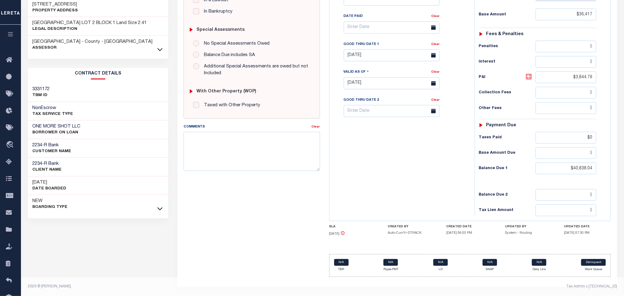
type input "[DATE]"
click at [532, 74] on icon at bounding box center [528, 76] width 7 height 7
type input "$4,421.04"
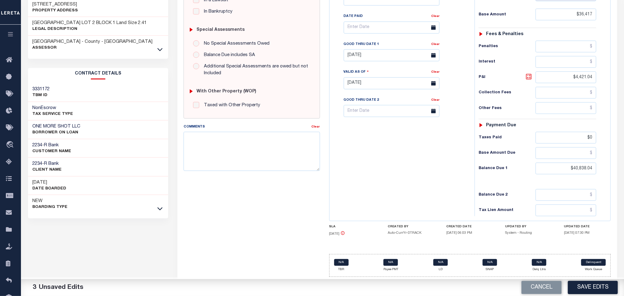
click at [532, 74] on icon at bounding box center [528, 76] width 7 height 7
drag, startPoint x: 401, startPoint y: 146, endPoint x: 393, endPoint y: 127, distance: 21.1
click at [401, 146] on div "Tax Bill No Multiple Payment Option Payment Plan Clear" at bounding box center [400, 80] width 139 height 272
click at [363, 56] on input "[DATE]" at bounding box center [392, 55] width 96 height 12
click at [406, 103] on span "11" at bounding box center [405, 106] width 12 height 12
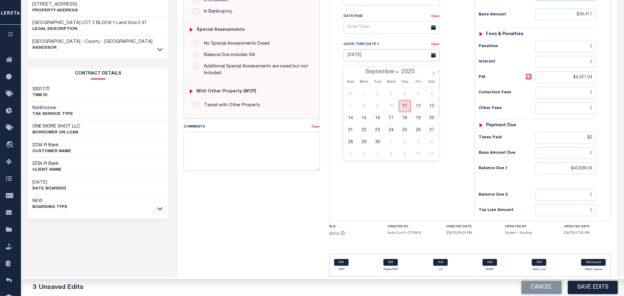
type input "[DATE]"
click at [414, 151] on div "Tax Bill No Multiple Payment Option Payment Plan Clear" at bounding box center [400, 80] width 139 height 272
click at [377, 173] on div "Tax Bill No Multiple Payment Option Payment Plan Clear" at bounding box center [400, 80] width 139 height 272
click at [399, 174] on div "Tax Bill No Multiple Payment Option Payment Plan Clear" at bounding box center [400, 80] width 139 height 272
click at [364, 51] on input "[DATE]" at bounding box center [392, 55] width 96 height 12
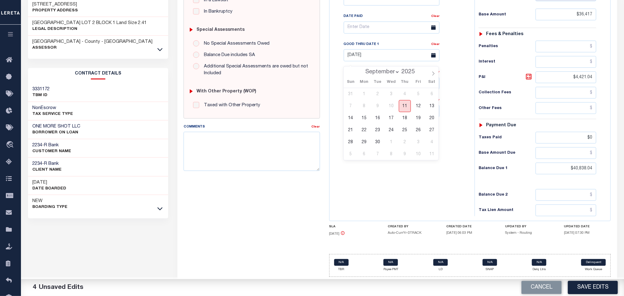
click at [402, 100] on span "11" at bounding box center [405, 106] width 12 height 12
click at [423, 164] on div "Tax Bill No Multiple Payment Option Payment Plan Clear" at bounding box center [400, 80] width 139 height 272
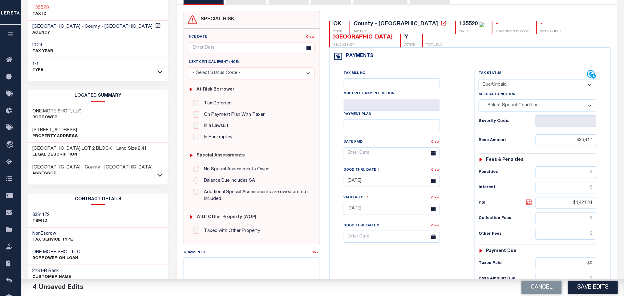
scroll to position [139, 0]
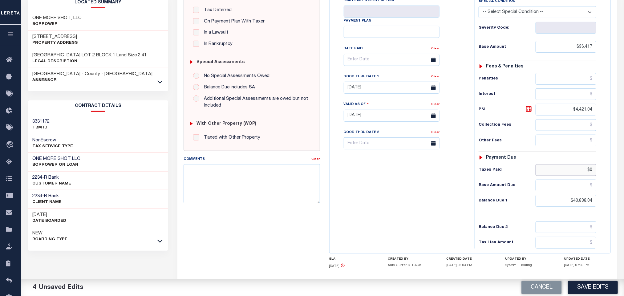
drag, startPoint x: 569, startPoint y: 175, endPoint x: 669, endPoint y: 186, distance: 100.4
click at [624, 186] on html "Home Payment History Tax Line Detail" at bounding box center [312, 94] width 624 height 467
drag, startPoint x: 342, startPoint y: 210, endPoint x: 343, endPoint y: 213, distance: 3.8
click at [342, 213] on div "Tax Bill No Multiple Payment Option Payment Plan Clear" at bounding box center [400, 113] width 139 height 272
click at [529, 110] on icon at bounding box center [529, 109] width 6 height 6
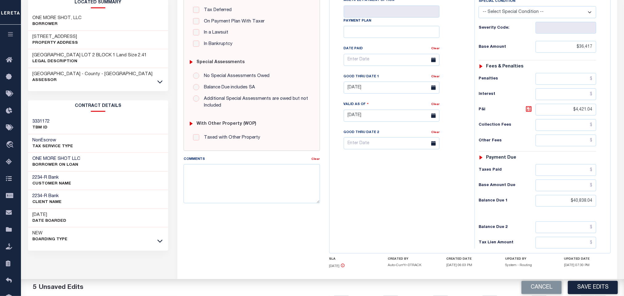
click at [377, 195] on div "Tax Bill No Multiple Payment Option Payment Plan Clear" at bounding box center [400, 113] width 139 height 272
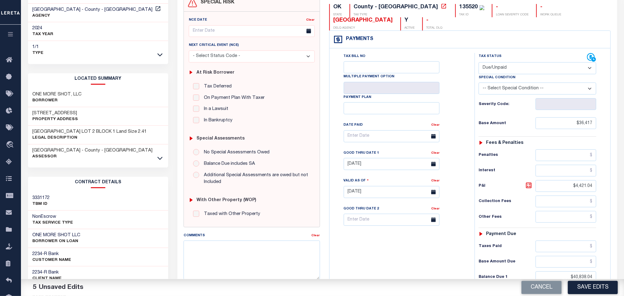
scroll to position [0, 0]
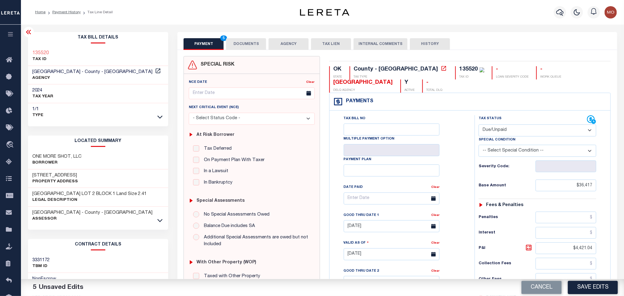
click at [242, 45] on button "DOCUMENTS" at bounding box center [246, 44] width 40 height 12
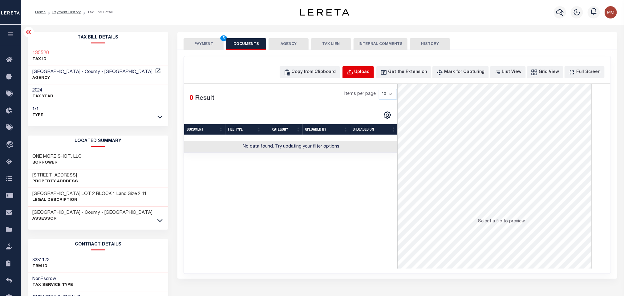
click at [367, 71] on div "Upload" at bounding box center [362, 72] width 15 height 7
select select "POP"
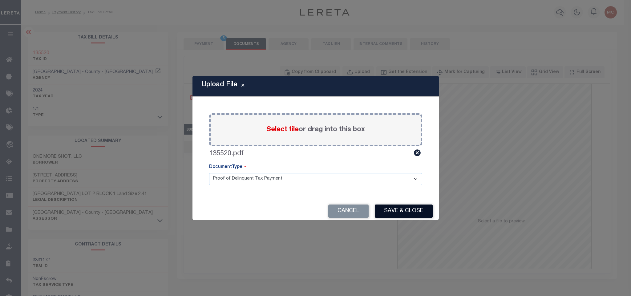
click at [398, 213] on button "Save & Close" at bounding box center [404, 211] width 58 height 13
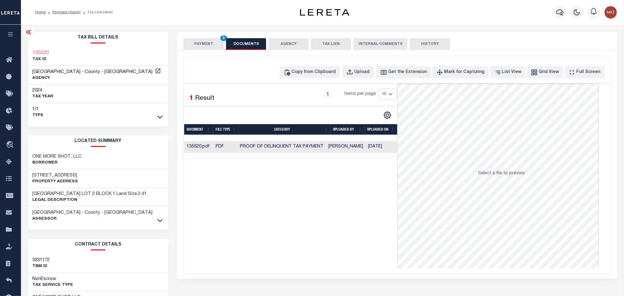
click at [202, 44] on button "PAYMENT 5" at bounding box center [204, 44] width 40 height 12
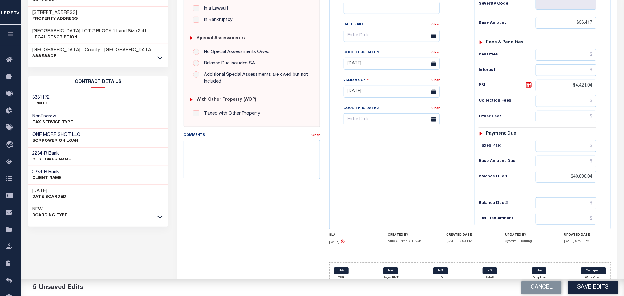
scroll to position [175, 0]
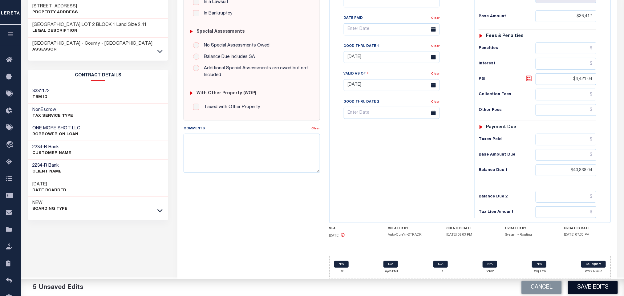
click at [586, 291] on button "Save Edits" at bounding box center [593, 287] width 50 height 13
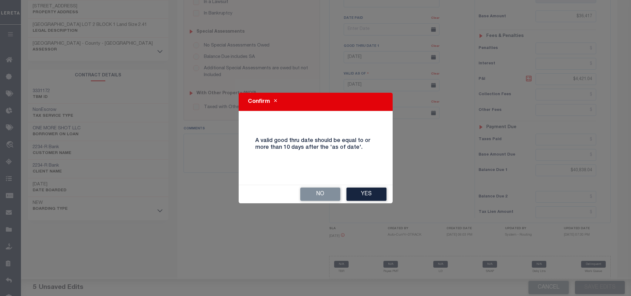
drag, startPoint x: 355, startPoint y: 191, endPoint x: 351, endPoint y: 188, distance: 4.8
click at [355, 191] on button "Yes" at bounding box center [366, 194] width 40 height 13
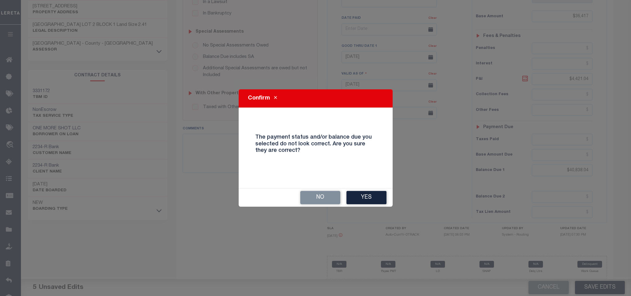
click at [365, 198] on button "Yes" at bounding box center [366, 197] width 40 height 13
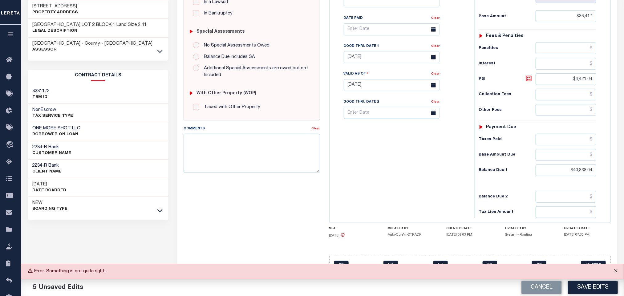
drag, startPoint x: 613, startPoint y: 271, endPoint x: 609, endPoint y: 277, distance: 7.0
click at [613, 271] on button "Close" at bounding box center [615, 271] width 15 height 14
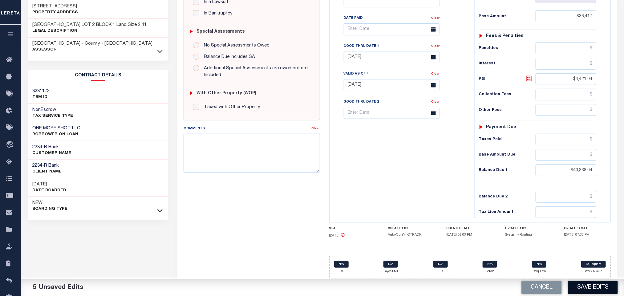
click at [592, 287] on button "Save Edits" at bounding box center [593, 287] width 50 height 13
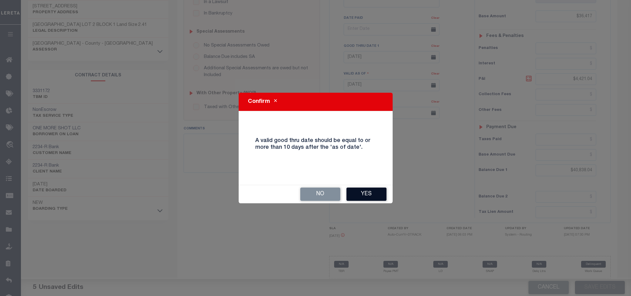
click at [375, 191] on button "Yes" at bounding box center [366, 194] width 40 height 13
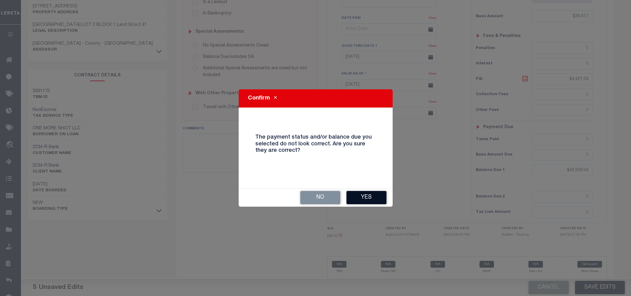
click at [350, 194] on button "Yes" at bounding box center [366, 197] width 40 height 13
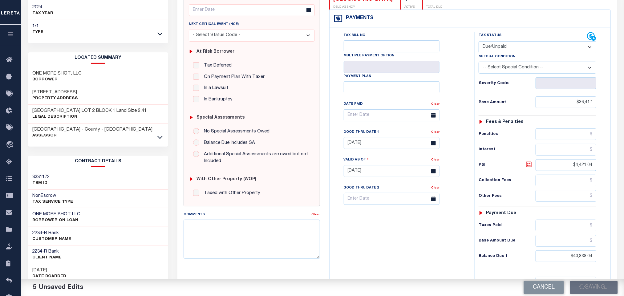
scroll to position [82, 0]
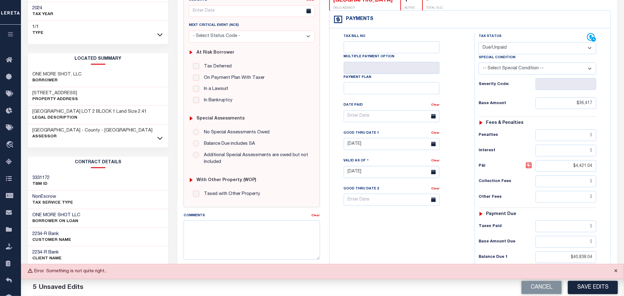
click at [615, 271] on button "Close" at bounding box center [615, 271] width 15 height 14
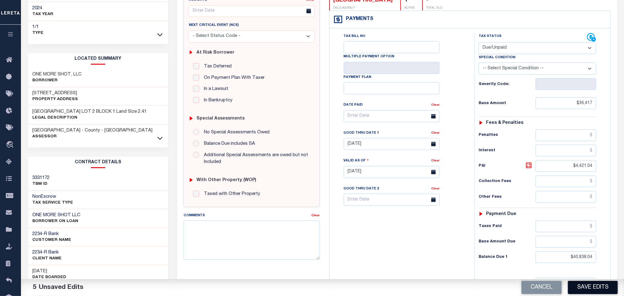
click at [588, 283] on button "Save Edits" at bounding box center [593, 287] width 50 height 13
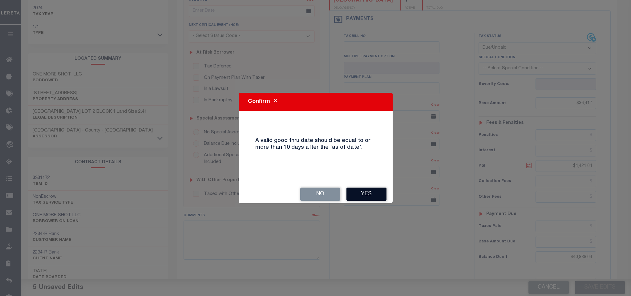
click at [371, 192] on button "Yes" at bounding box center [366, 194] width 40 height 13
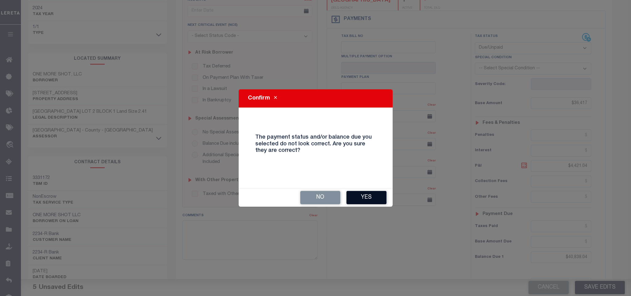
click at [365, 195] on button "Yes" at bounding box center [366, 197] width 40 height 13
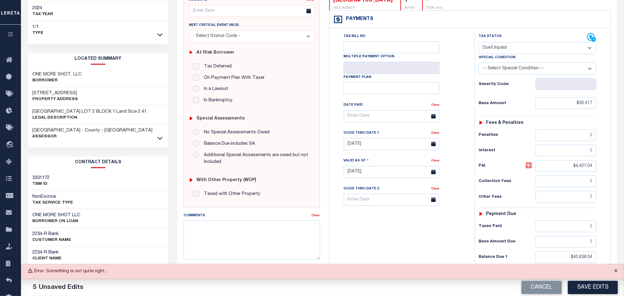
click at [618, 272] on button "Close" at bounding box center [615, 271] width 15 height 14
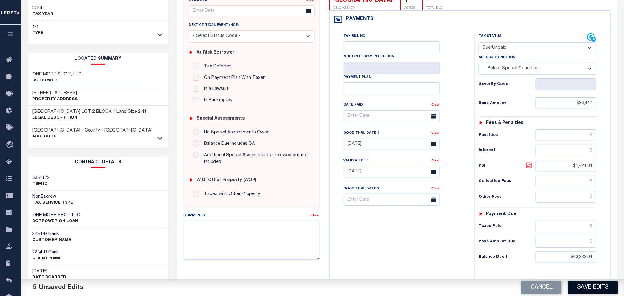
click at [589, 286] on button "Save Edits" at bounding box center [593, 287] width 50 height 13
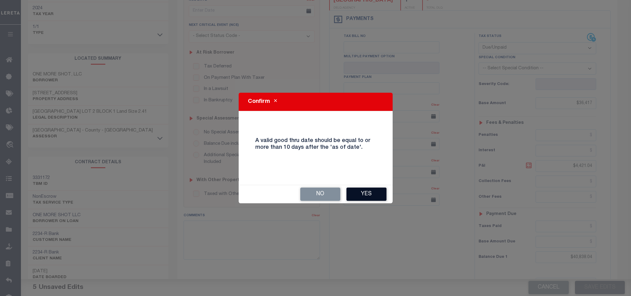
click at [359, 194] on button "Yes" at bounding box center [366, 194] width 40 height 13
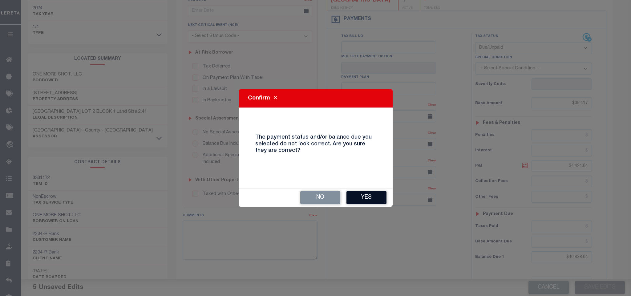
click at [375, 199] on button "Yes" at bounding box center [366, 197] width 40 height 13
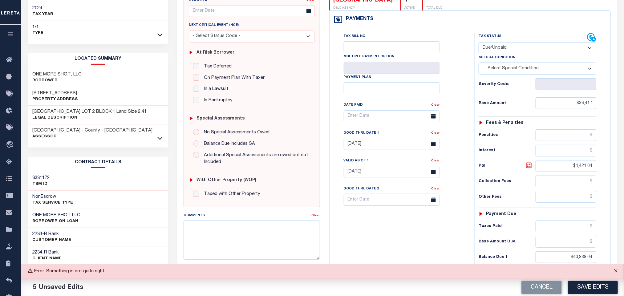
click at [615, 271] on button "Close" at bounding box center [615, 271] width 15 height 14
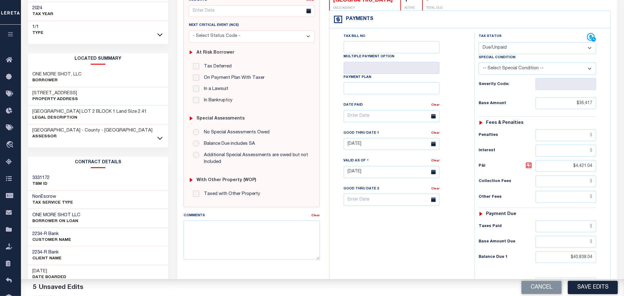
click at [597, 286] on button "Save Edits" at bounding box center [593, 287] width 50 height 13
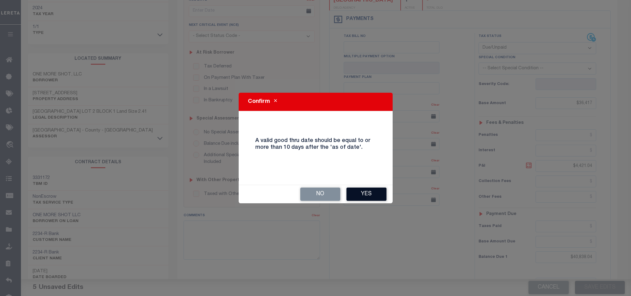
drag, startPoint x: 368, startPoint y: 187, endPoint x: 367, endPoint y: 193, distance: 6.8
click at [368, 190] on div "No Yes" at bounding box center [316, 194] width 154 height 18
click at [366, 195] on button "Yes" at bounding box center [366, 194] width 40 height 13
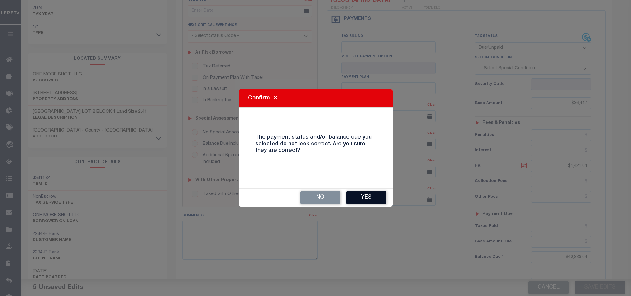
click at [365, 192] on button "Yes" at bounding box center [366, 197] width 40 height 13
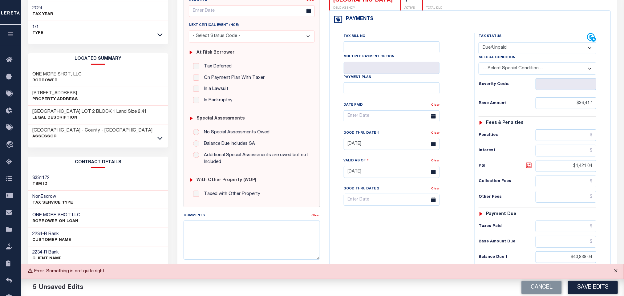
drag, startPoint x: 614, startPoint y: 270, endPoint x: 608, endPoint y: 272, distance: 6.1
click at [614, 270] on button "Close" at bounding box center [615, 271] width 15 height 14
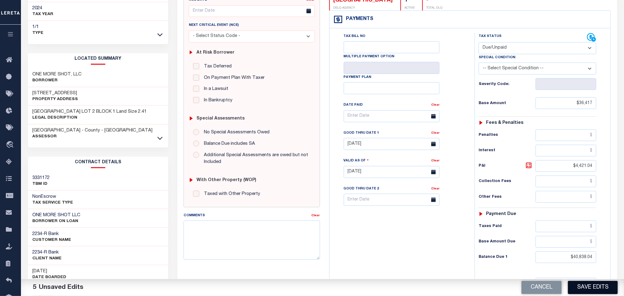
click at [592, 285] on button "Save Edits" at bounding box center [593, 287] width 50 height 13
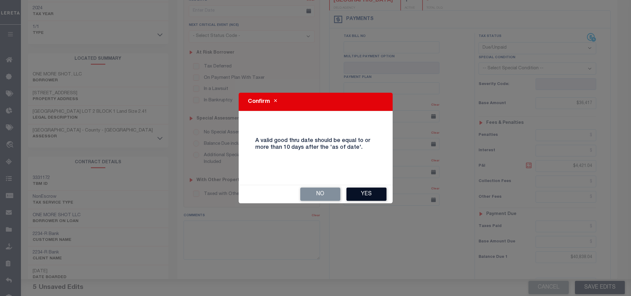
click at [364, 194] on button "Yes" at bounding box center [366, 194] width 40 height 13
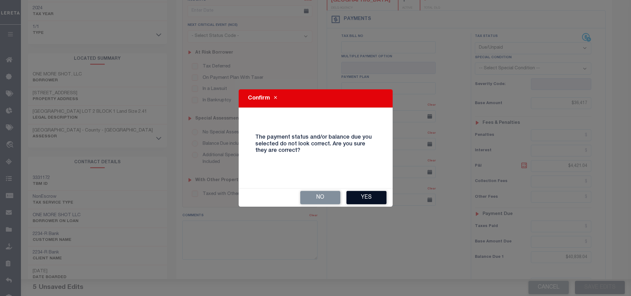
click at [372, 201] on button "Yes" at bounding box center [366, 197] width 40 height 13
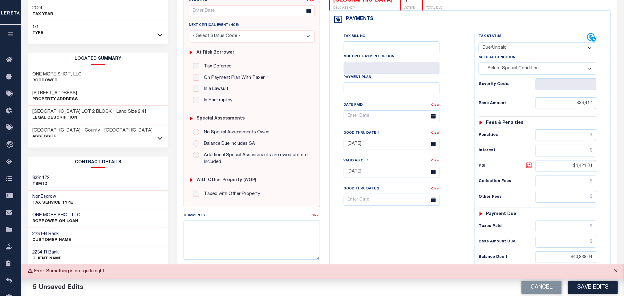
click at [615, 271] on button "Close" at bounding box center [615, 271] width 15 height 14
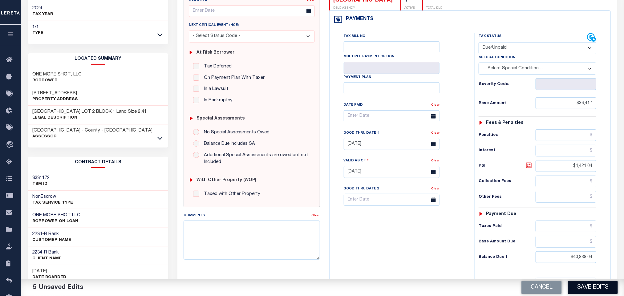
click at [600, 289] on button "Save Edits" at bounding box center [593, 287] width 50 height 13
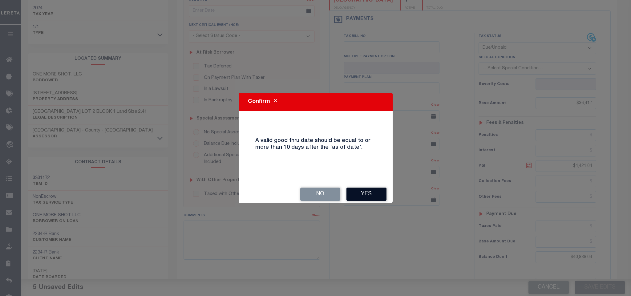
click at [375, 195] on button "Yes" at bounding box center [366, 194] width 40 height 13
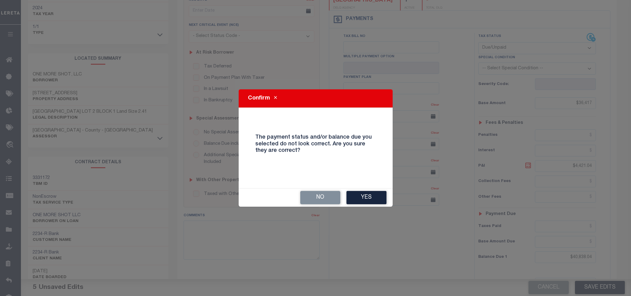
click at [362, 189] on div "No Yes" at bounding box center [316, 197] width 154 height 18
click at [362, 195] on button "Yes" at bounding box center [366, 197] width 40 height 13
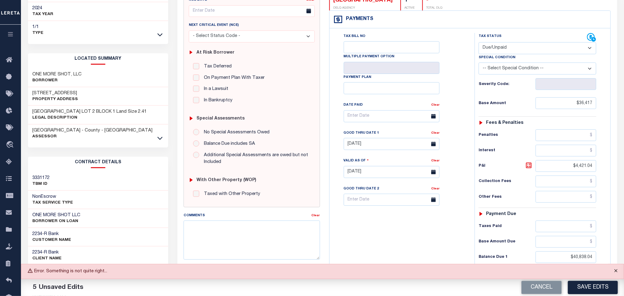
click at [618, 271] on button "Close" at bounding box center [615, 271] width 15 height 14
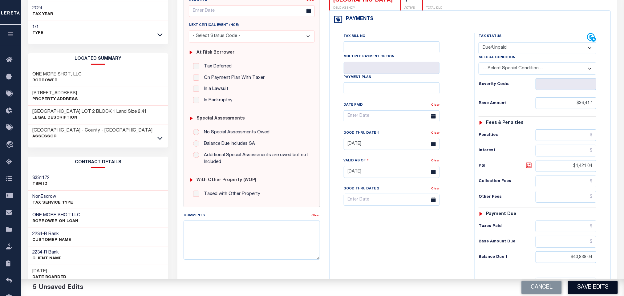
click at [598, 285] on button "Save Edits" at bounding box center [593, 287] width 50 height 13
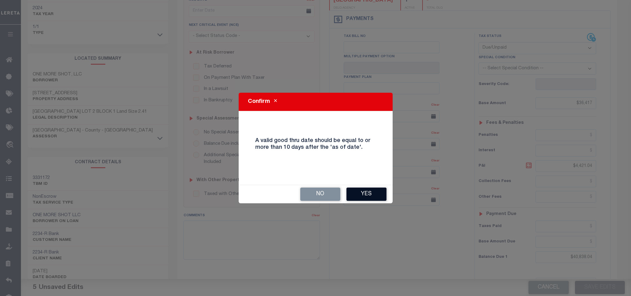
click at [366, 194] on button "Yes" at bounding box center [366, 194] width 40 height 13
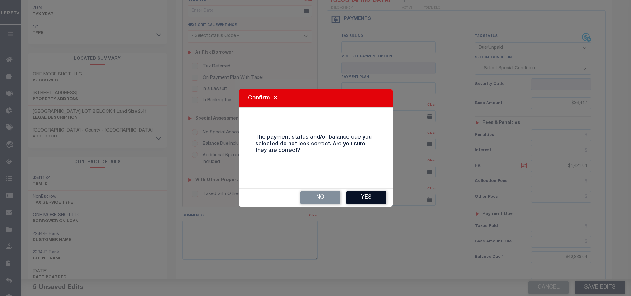
click at [375, 192] on button "Yes" at bounding box center [366, 197] width 40 height 13
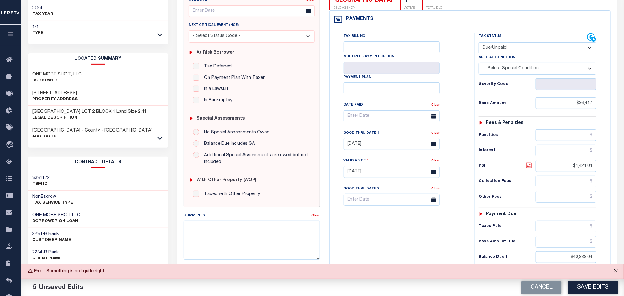
click at [617, 272] on button "Close" at bounding box center [615, 271] width 15 height 14
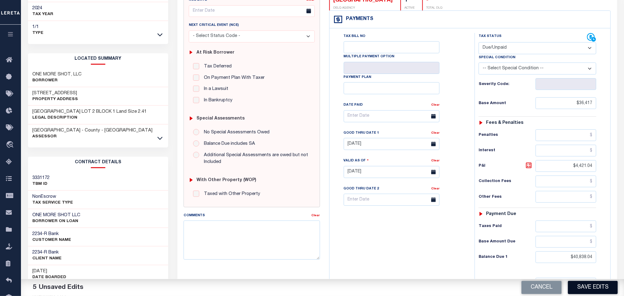
click at [594, 285] on button "Save Edits" at bounding box center [593, 287] width 50 height 13
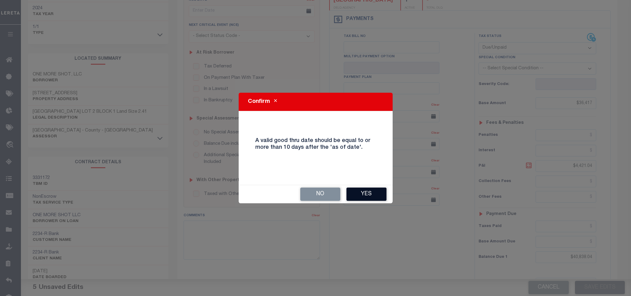
click at [361, 192] on button "Yes" at bounding box center [366, 194] width 40 height 13
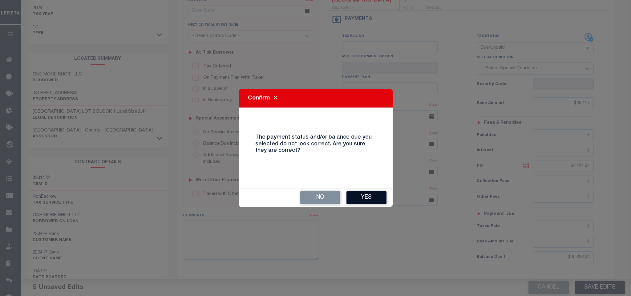
click at [362, 192] on button "Yes" at bounding box center [366, 197] width 40 height 13
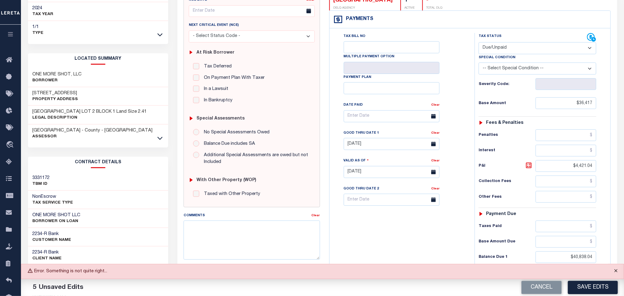
click at [614, 270] on button "Close" at bounding box center [615, 271] width 15 height 14
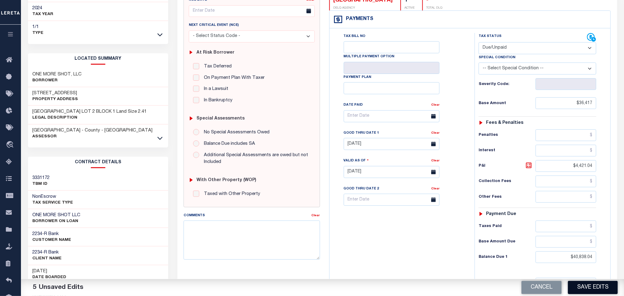
click at [587, 289] on button "Save Edits" at bounding box center [593, 287] width 50 height 13
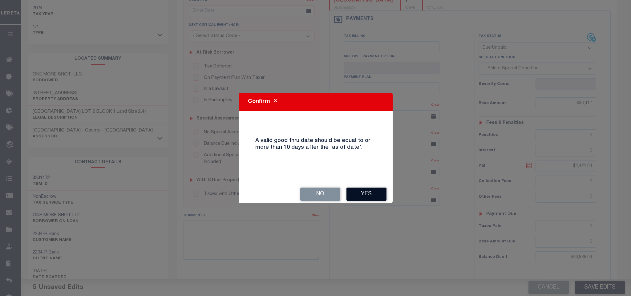
click at [363, 197] on button "Yes" at bounding box center [366, 194] width 40 height 13
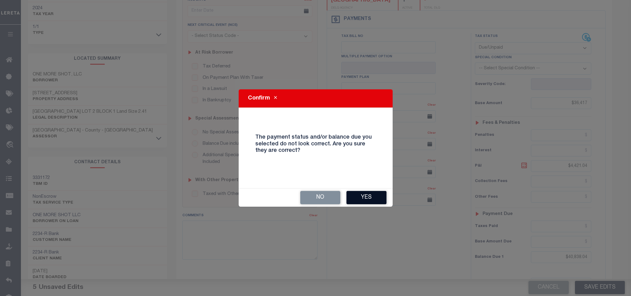
click at [375, 193] on button "Yes" at bounding box center [366, 197] width 40 height 13
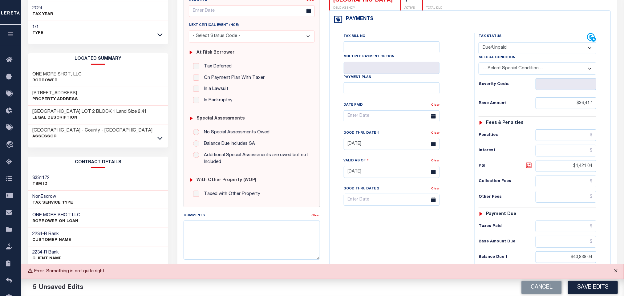
click at [616, 271] on button "Close" at bounding box center [615, 271] width 15 height 14
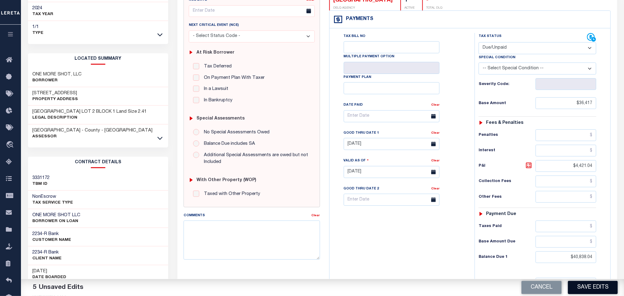
click at [600, 284] on button "Save Edits" at bounding box center [593, 287] width 50 height 13
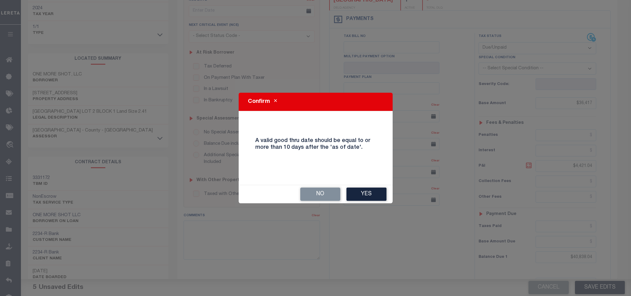
click at [356, 191] on button "Yes" at bounding box center [366, 194] width 40 height 13
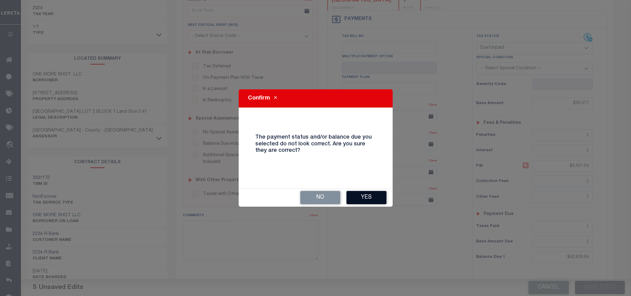
click at [364, 193] on button "Yes" at bounding box center [366, 197] width 40 height 13
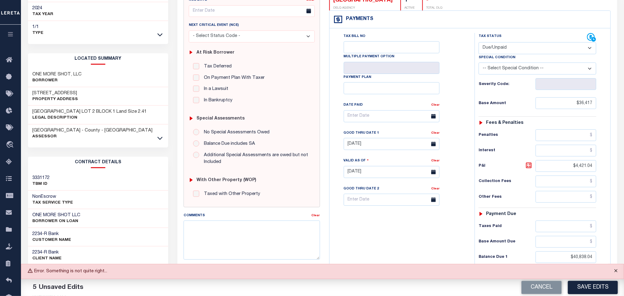
click at [615, 267] on button "Close" at bounding box center [615, 271] width 15 height 14
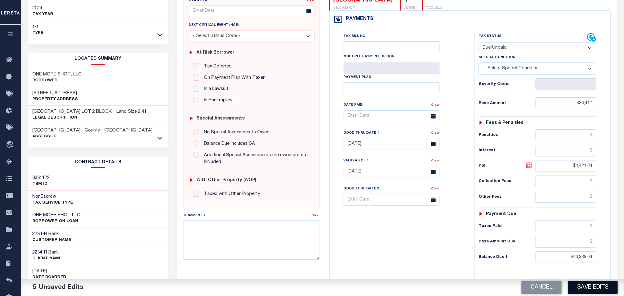
click at [604, 287] on button "Save Edits" at bounding box center [593, 287] width 50 height 13
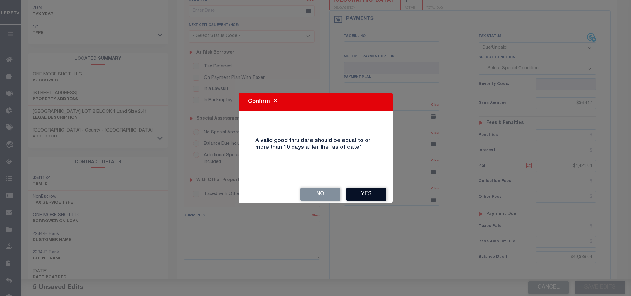
click at [359, 193] on button "Yes" at bounding box center [366, 194] width 40 height 13
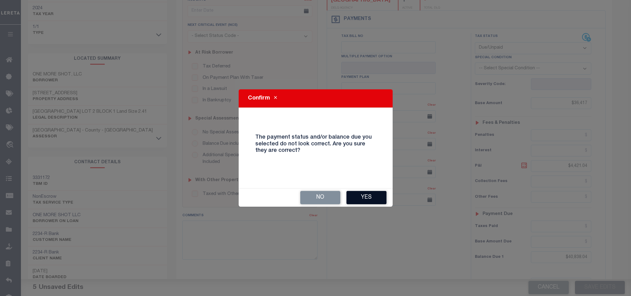
click at [359, 193] on button "Yes" at bounding box center [366, 197] width 40 height 13
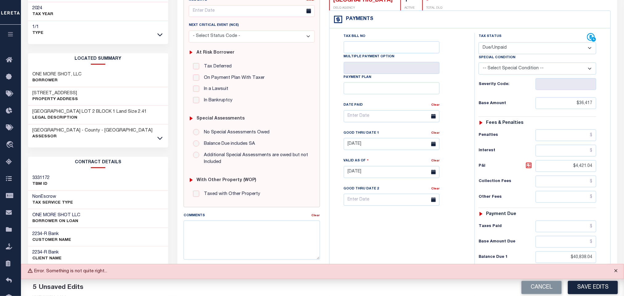
click at [614, 271] on button "Close" at bounding box center [615, 271] width 15 height 14
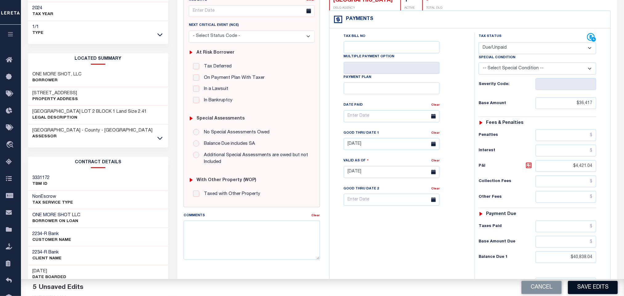
click at [579, 290] on button "Save Edits" at bounding box center [593, 287] width 50 height 13
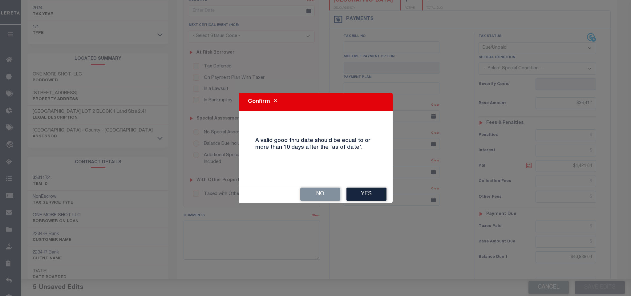
drag, startPoint x: 360, startPoint y: 199, endPoint x: 358, endPoint y: 193, distance: 5.8
click at [360, 199] on button "Yes" at bounding box center [366, 194] width 40 height 13
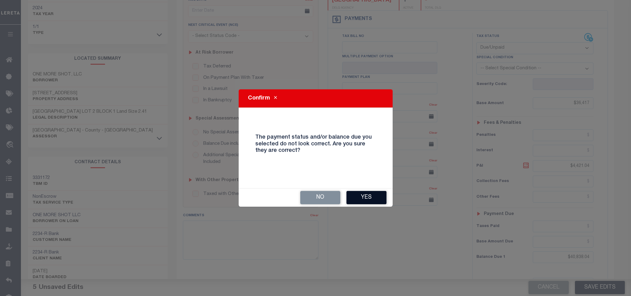
click at [368, 200] on button "Yes" at bounding box center [366, 197] width 40 height 13
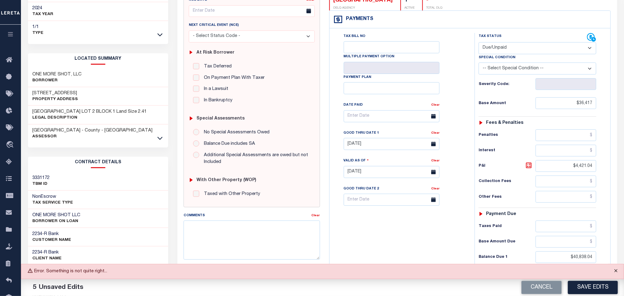
click at [616, 270] on button "Close" at bounding box center [615, 271] width 15 height 14
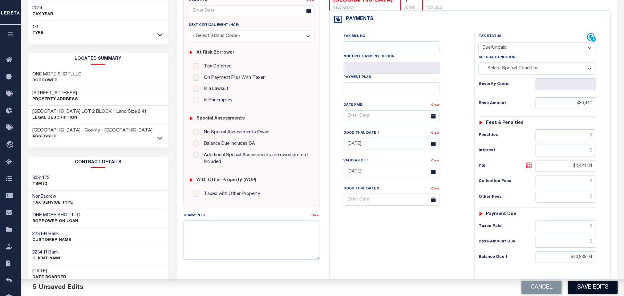
click at [589, 286] on button "Save Edits" at bounding box center [593, 287] width 50 height 13
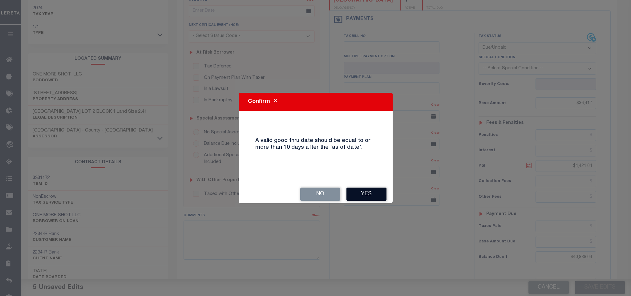
click at [374, 198] on button "Yes" at bounding box center [366, 194] width 40 height 13
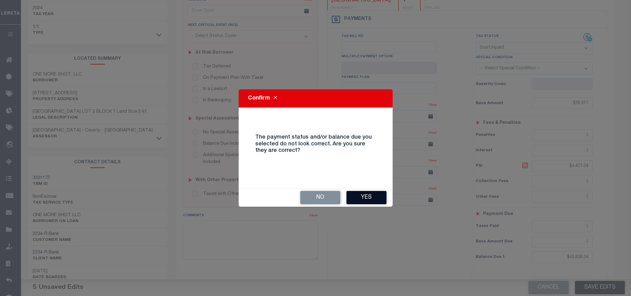
click at [353, 195] on button "Yes" at bounding box center [366, 197] width 40 height 13
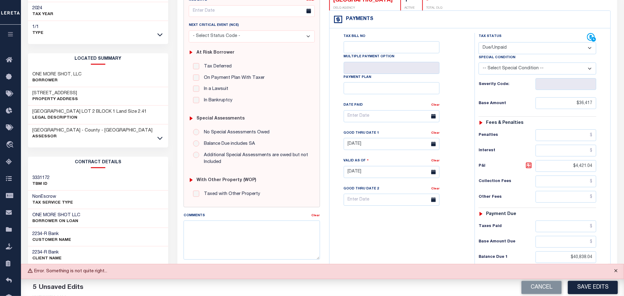
click at [616, 272] on button "Close" at bounding box center [615, 271] width 15 height 14
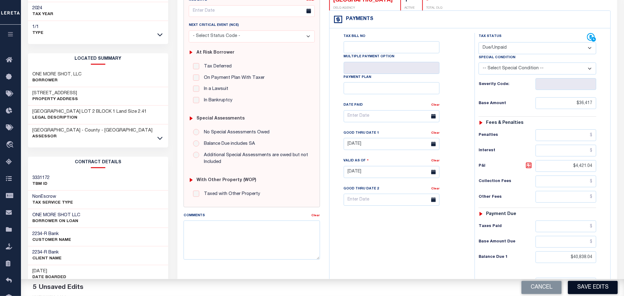
click at [582, 287] on button "Save Edits" at bounding box center [593, 287] width 50 height 13
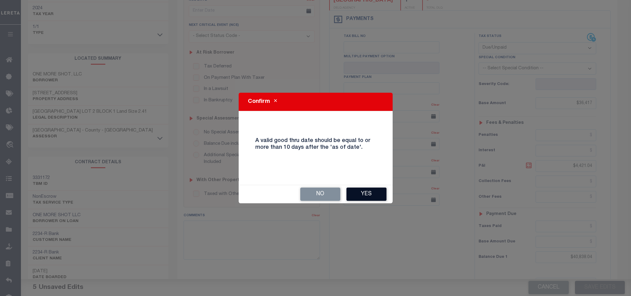
click at [376, 192] on button "Yes" at bounding box center [366, 194] width 40 height 13
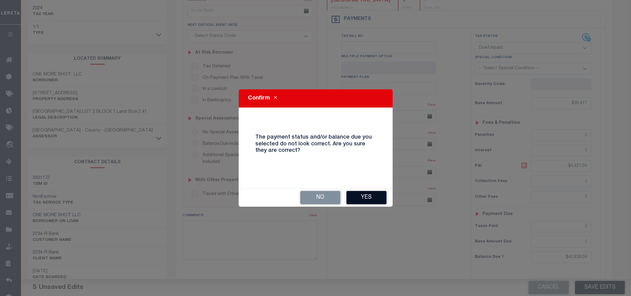
click at [361, 193] on button "Yes" at bounding box center [366, 197] width 40 height 13
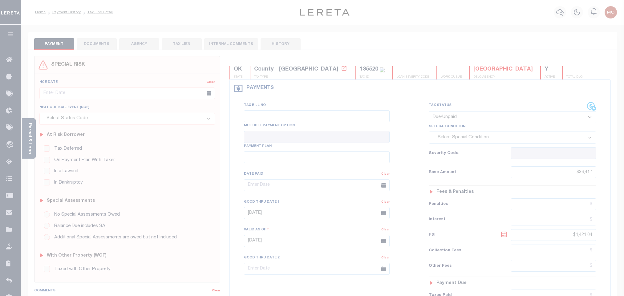
select select "DUE"
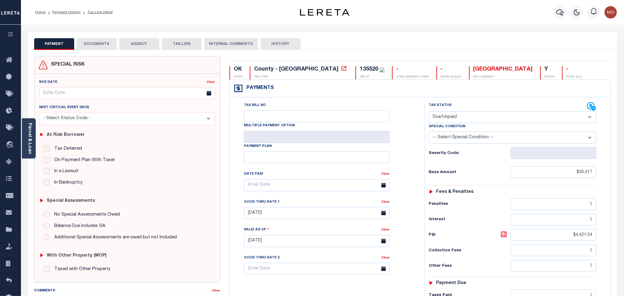
click at [103, 42] on button "DOCUMENTS" at bounding box center [97, 44] width 40 height 12
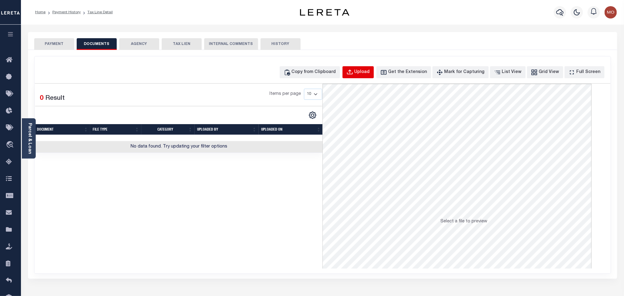
click at [370, 75] on div "Upload" at bounding box center [362, 72] width 15 height 7
select select "POP"
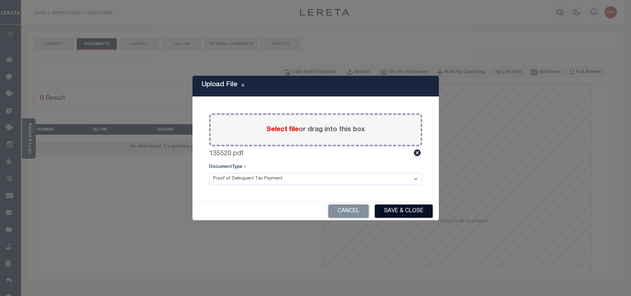
click at [394, 207] on button "Save & Close" at bounding box center [404, 211] width 58 height 13
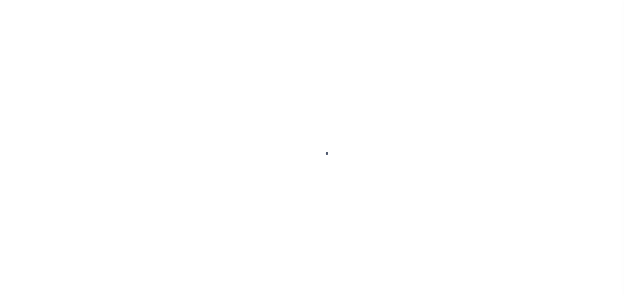
checkbox input "false"
type input "[DATE]"
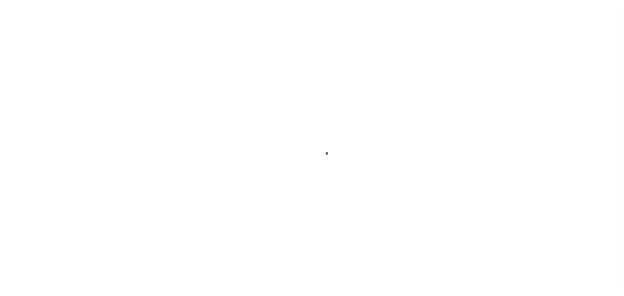
type input "[DATE]"
select select "DUE"
type input "$36,417"
type input "$4,421.04"
type input "$40,838.04"
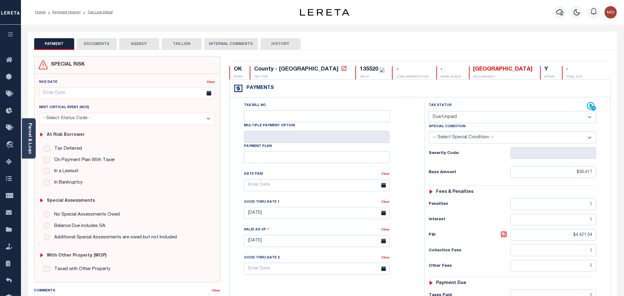
click at [99, 47] on button "DOCUMENTS" at bounding box center [97, 44] width 40 height 12
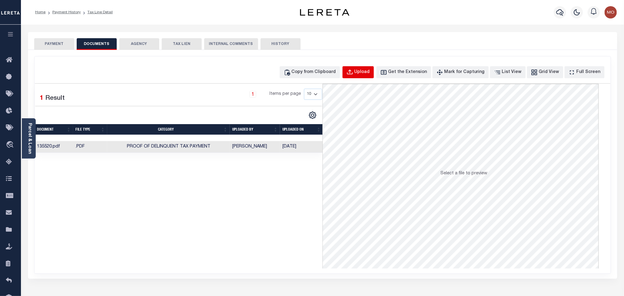
click at [370, 73] on div "Upload" at bounding box center [362, 72] width 15 height 7
select select "POP"
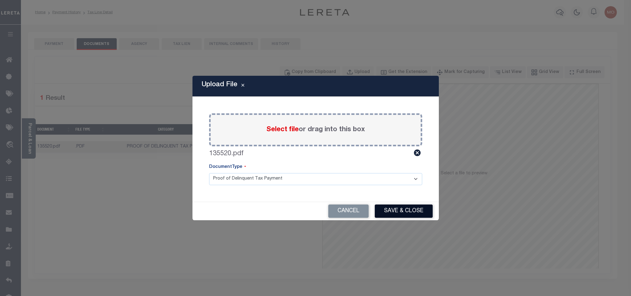
click at [409, 212] on button "Save & Close" at bounding box center [404, 211] width 58 height 13
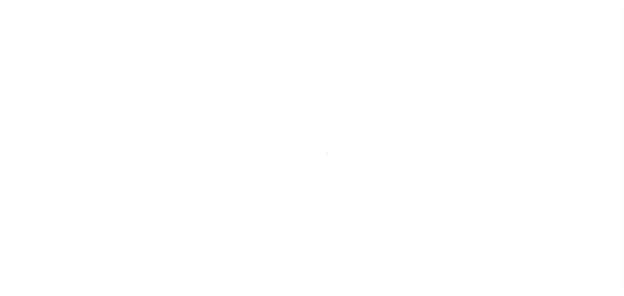
select select "DUE"
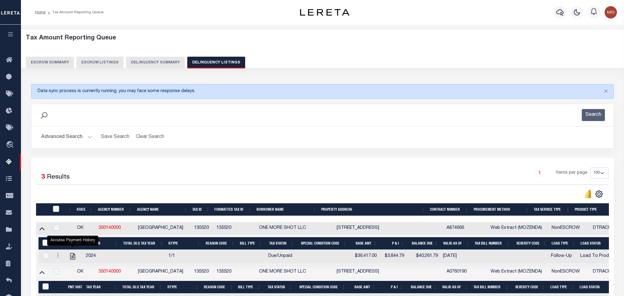
select select "100"
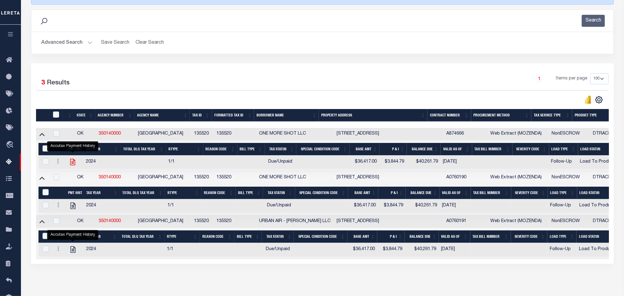
scroll to position [94, 0]
drag, startPoint x: 73, startPoint y: 251, endPoint x: 71, endPoint y: 255, distance: 4.4
click at [88, 44] on button "Advanced Search" at bounding box center [66, 43] width 51 height 12
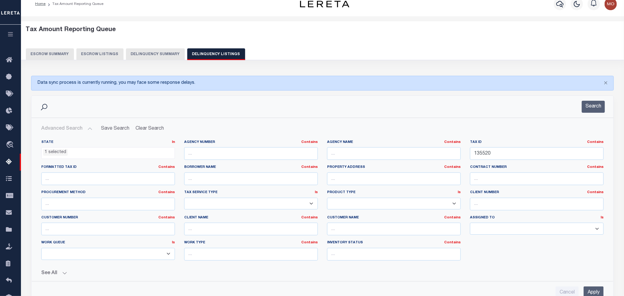
scroll to position [0, 0]
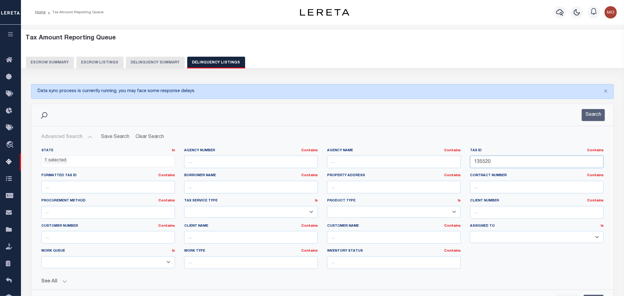
drag, startPoint x: 497, startPoint y: 166, endPoint x: 322, endPoint y: 164, distance: 175.0
click at [356, 164] on div "State In In AK AL AR AZ CA CO CT DC DE FL GA GU HI IA ID IL IN KS [GEOGRAPHIC_D…" at bounding box center [323, 211] width 572 height 126
paste input "00002604N25E00040"
type input "00002604N25E000400"
click at [591, 120] on button "Search" at bounding box center [593, 115] width 23 height 12
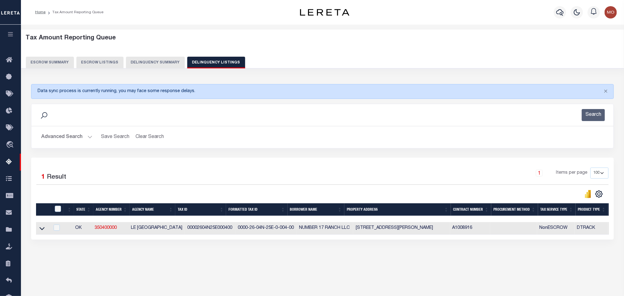
click at [257, 250] on div "Data sync process is currently running, you may face some response delays. Sear…" at bounding box center [322, 168] width 591 height 180
drag, startPoint x: 229, startPoint y: 229, endPoint x: 285, endPoint y: 232, distance: 55.8
click at [285, 232] on td "0000-26-04N-25E-0-004-00" at bounding box center [265, 228] width 61 height 13
checkbox input "true"
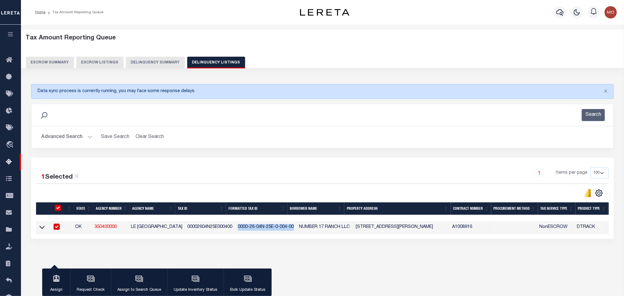
copy td "0000-26-04N-25E-0-004-00"
click at [40, 230] on icon at bounding box center [41, 227] width 5 height 6
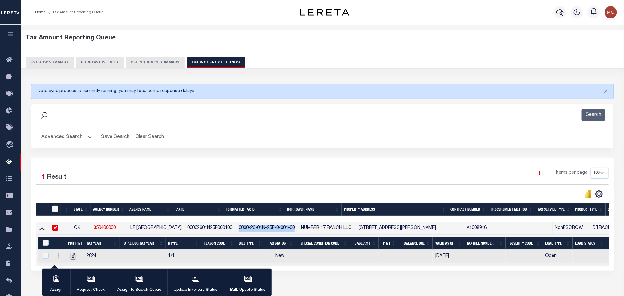
click at [90, 136] on button "Advanced Search" at bounding box center [66, 137] width 51 height 12
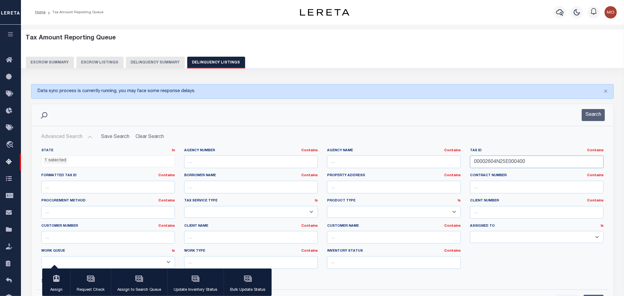
drag, startPoint x: 548, startPoint y: 164, endPoint x: 314, endPoint y: 158, distance: 233.9
click at [312, 159] on div "State In In AK AL AR AZ CA CO CT DC DE FL GA GU HI IA ID IL IN KS KY LA MA MD M…" at bounding box center [323, 211] width 572 height 126
paste input "47000000220000"
type input "004700000022000000"
click at [599, 116] on button "Search" at bounding box center [593, 115] width 23 height 12
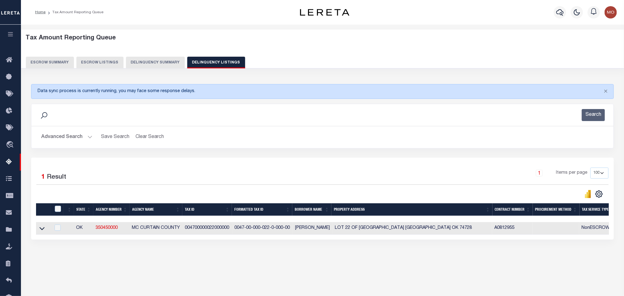
scroll to position [30, 0]
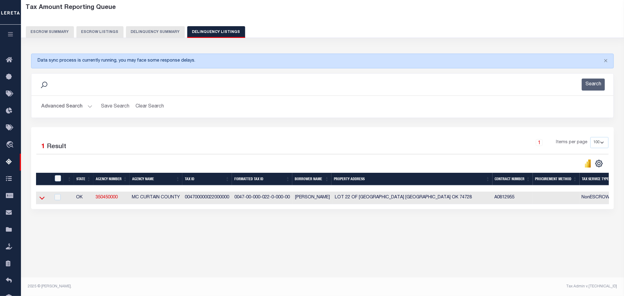
click at [41, 200] on icon at bounding box center [41, 198] width 5 height 6
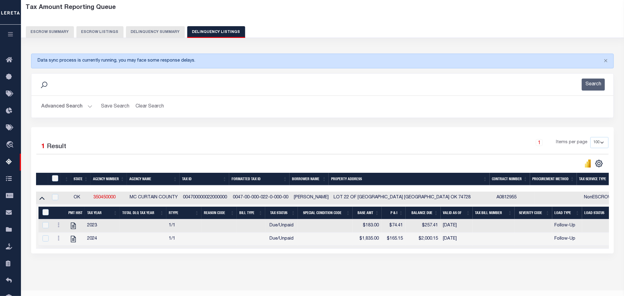
drag, startPoint x: 344, startPoint y: 272, endPoint x: 335, endPoint y: 263, distance: 12.2
click at [344, 272] on div "Data sync process is currently running, you may face some response delays. Sear…" at bounding box center [322, 159] width 591 height 225
drag, startPoint x: 234, startPoint y: 200, endPoint x: 289, endPoint y: 205, distance: 55.6
click at [289, 204] on td "0047-00-000-022-0-000-00" at bounding box center [260, 198] width 61 height 13
checkbox input "true"
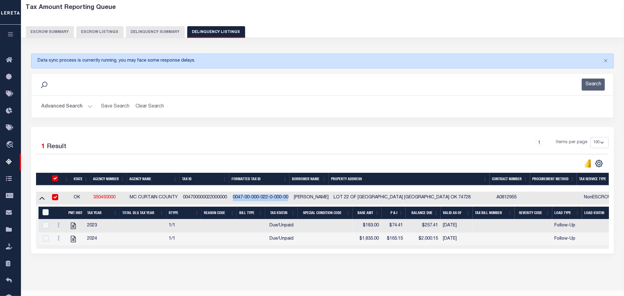
checkbox input "true"
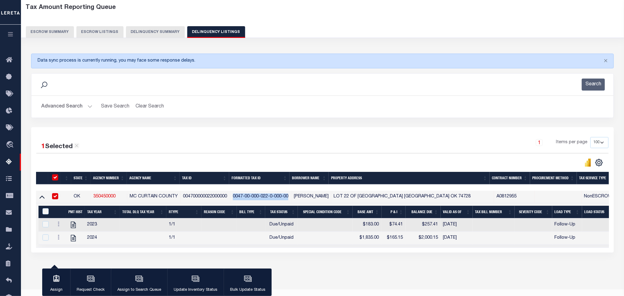
scroll to position [29, 0]
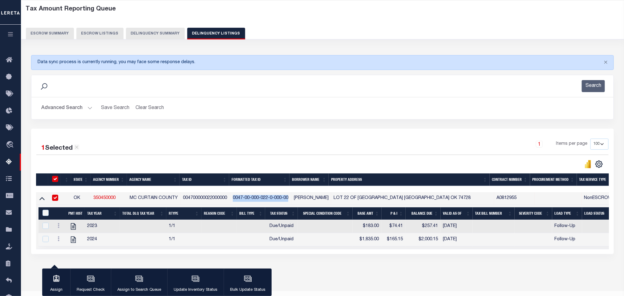
copy td "0047-00-000-022-0-000-00"
click at [88, 107] on button "Advanced Search" at bounding box center [66, 108] width 51 height 12
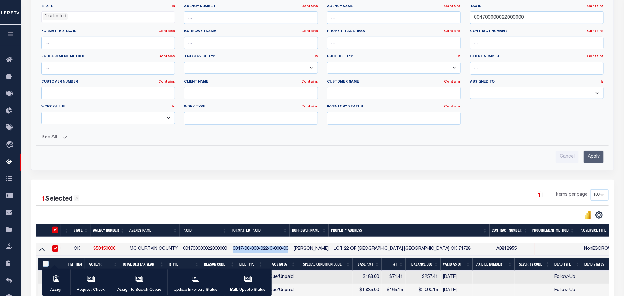
scroll to position [25, 0]
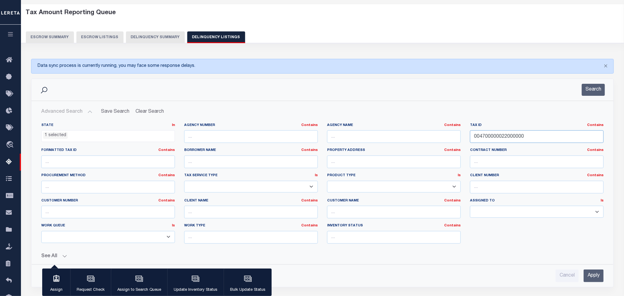
click at [524, 139] on input "004700000022000000" at bounding box center [537, 136] width 134 height 13
drag, startPoint x: 546, startPoint y: 140, endPoint x: 395, endPoint y: 130, distance: 150.9
click at [396, 131] on div "State In In AK AL AR AZ CA CO CT DC DE FL GA GU HI IA ID IL IN KS KY LA MA MD M…" at bounding box center [323, 186] width 572 height 126
drag, startPoint x: 480, startPoint y: 140, endPoint x: 396, endPoint y: 143, distance: 84.7
click at [401, 143] on div "State In In AK AL AR AZ CA CO CT DC DE FL GA GU HI IA ID IL IN KS KY LA MA MD M…" at bounding box center [323, 186] width 572 height 126
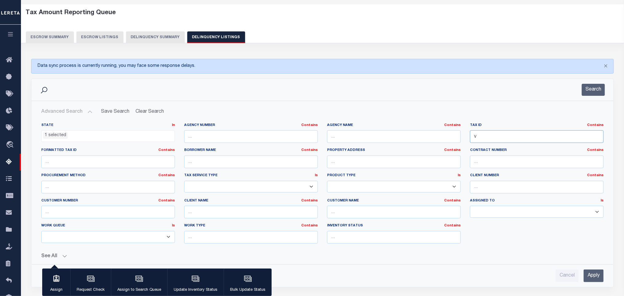
paste input "6068"
type input "6068"
click at [590, 91] on button "Search" at bounding box center [593, 90] width 23 height 12
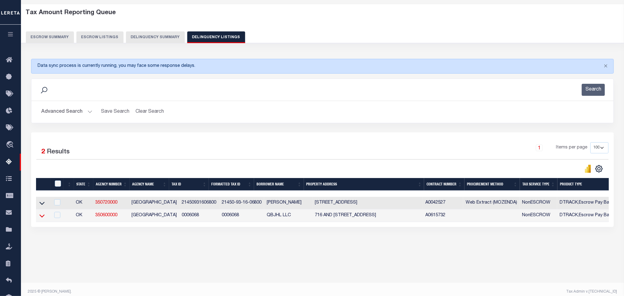
click at [42, 219] on icon at bounding box center [41, 216] width 5 height 6
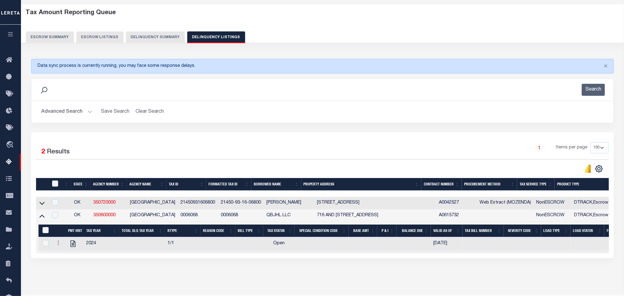
click at [239, 271] on div "Data sync process is currently running, you may face some response delays. Sear…" at bounding box center [322, 165] width 591 height 224
drag, startPoint x: 172, startPoint y: 217, endPoint x: 189, endPoint y: 219, distance: 17.0
click at [189, 219] on td "0006068" at bounding box center [198, 215] width 40 height 13
checkbox input "true"
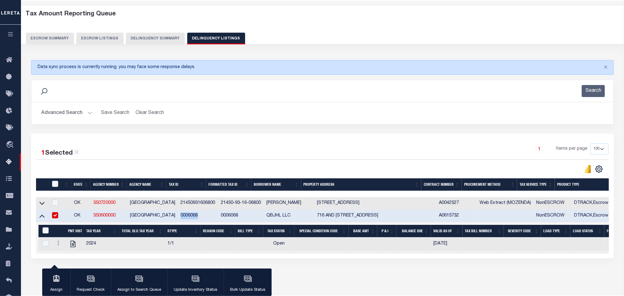
copy td "0006068"
click at [88, 114] on button "Advanced Search" at bounding box center [66, 113] width 51 height 12
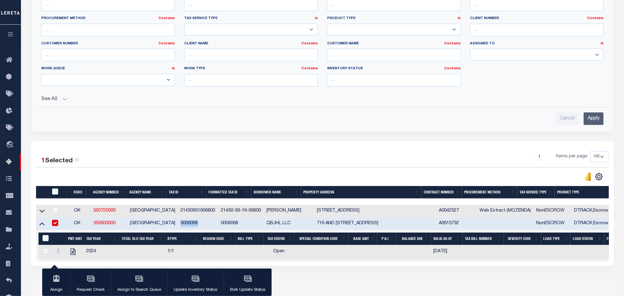
scroll to position [3, 0]
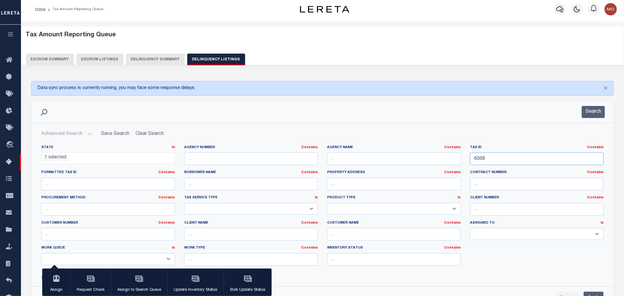
drag, startPoint x: 434, startPoint y: 161, endPoint x: 410, endPoint y: 155, distance: 25.3
click at [423, 160] on div "State In In AK AL AR AZ CA CO CT DC DE FL GA GU HI IA ID IL IN KS KY LA MA MD M…" at bounding box center [323, 208] width 572 height 126
paste input "700011111"
type input "700011111"
click at [584, 114] on button "Search" at bounding box center [593, 112] width 23 height 12
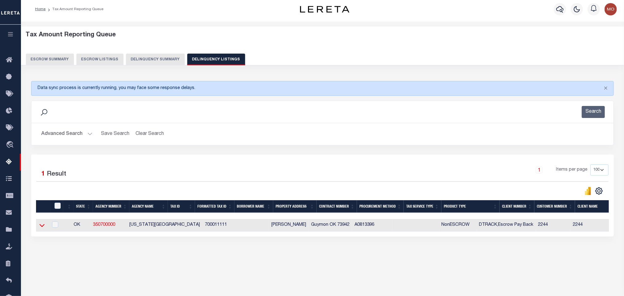
click at [41, 227] on icon at bounding box center [41, 225] width 5 height 3
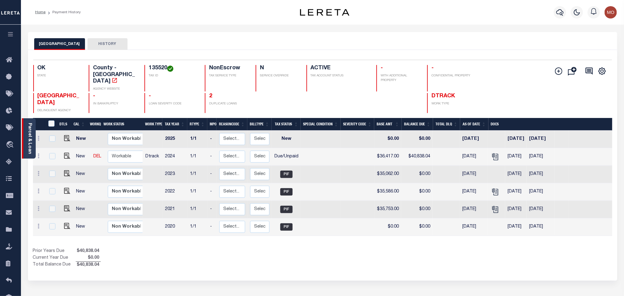
click at [30, 146] on link "Parcel & Loan" at bounding box center [29, 138] width 4 height 31
click at [30, 135] on link "Parcel & Loan" at bounding box center [29, 138] width 4 height 31
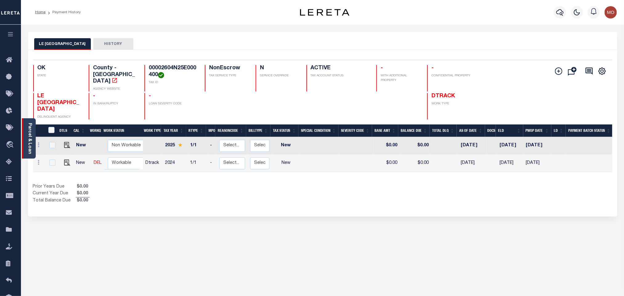
click at [33, 138] on div "Parcel & Loan" at bounding box center [29, 138] width 14 height 40
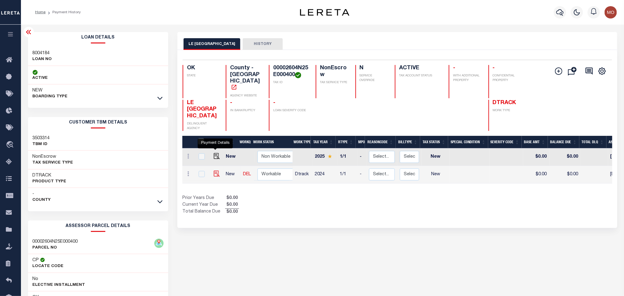
click at [215, 171] on img "" at bounding box center [217, 174] width 6 height 6
checkbox input "true"
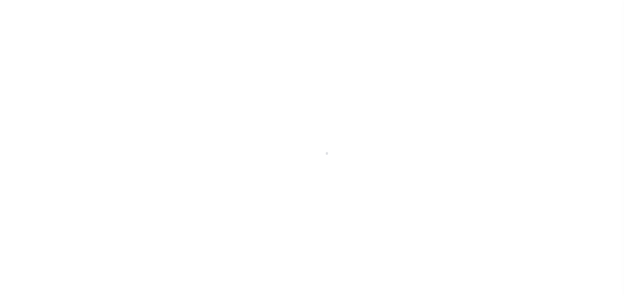
select select "NW2"
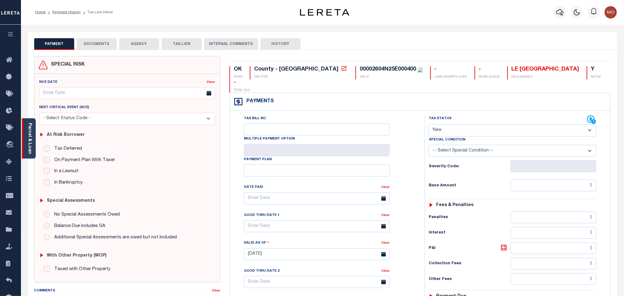
click at [33, 144] on div "Parcel & Loan" at bounding box center [29, 138] width 14 height 40
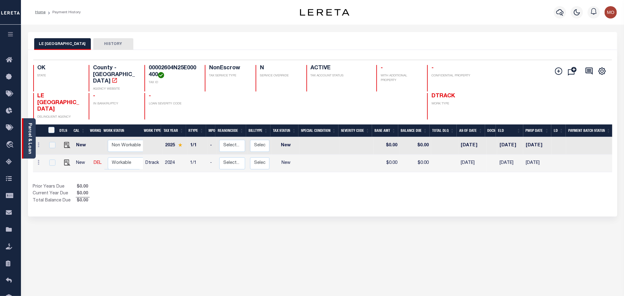
click at [30, 133] on link "Parcel & Loan" at bounding box center [29, 138] width 4 height 31
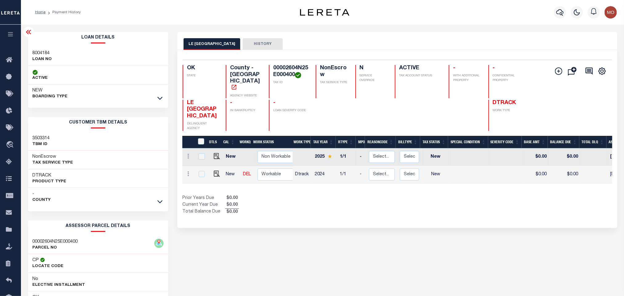
click at [40, 55] on h3 "8004184" at bounding box center [42, 53] width 19 height 6
copy h3 "8004184"
click at [274, 78] on h4 "00002604N25E000400" at bounding box center [290, 71] width 35 height 13
click at [275, 77] on h4 "00002604N25E000400" at bounding box center [290, 71] width 35 height 13
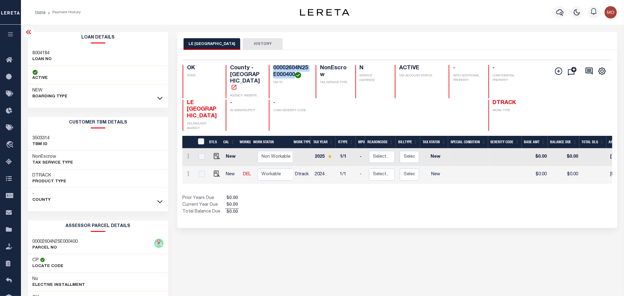
copy h4 "00002604N25E000400"
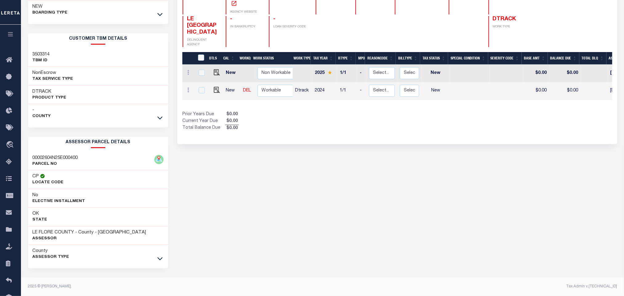
scroll to position [86, 0]
click at [389, 210] on div "LE FLORE COUNTY HISTORY Selected 2 Results" at bounding box center [397, 122] width 449 height 348
drag, startPoint x: 31, startPoint y: 233, endPoint x: 73, endPoint y: 233, distance: 41.9
click at [73, 233] on div "LE FLORE COUNTY - County - OK Assessor" at bounding box center [98, 235] width 140 height 19
copy h3 "LE [GEOGRAPHIC_DATA]"
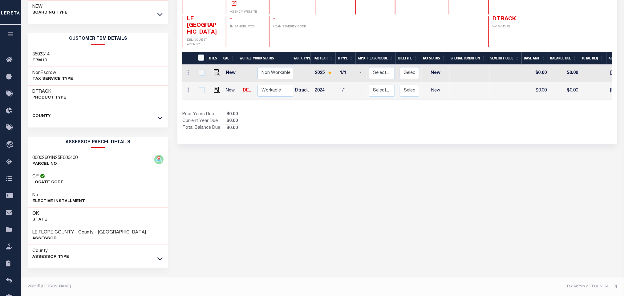
drag, startPoint x: 384, startPoint y: 170, endPoint x: 341, endPoint y: 179, distance: 43.9
click at [379, 172] on div "LE FLORE COUNTY HISTORY Selected 2 Results" at bounding box center [397, 122] width 449 height 348
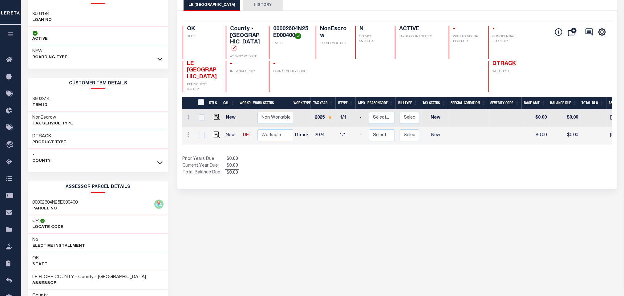
scroll to position [0, 0]
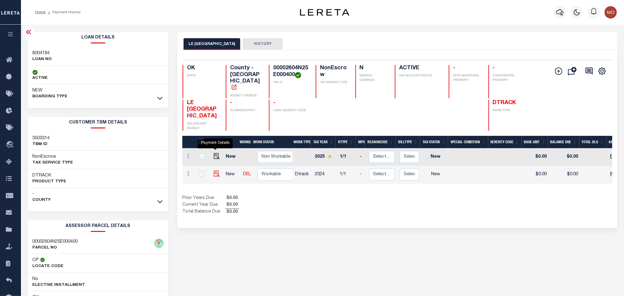
click at [214, 171] on img "" at bounding box center [217, 174] width 6 height 6
checkbox input "true"
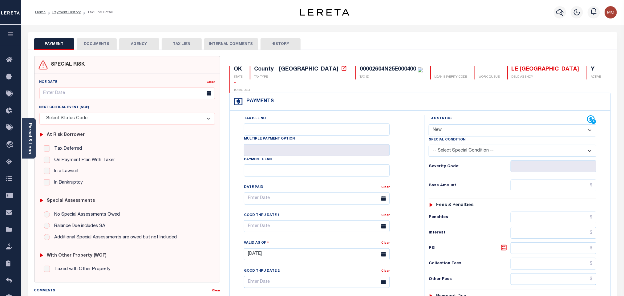
click at [31, 128] on link "Parcel & Loan" at bounding box center [29, 138] width 4 height 31
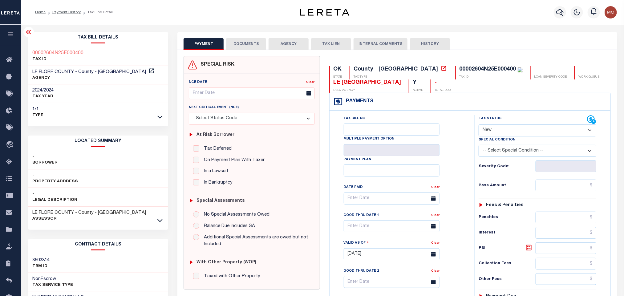
click at [498, 135] on select "- Select Status Code - Open Due/Unpaid Paid Incomplete No Tax Due Internal Refu…" at bounding box center [538, 130] width 118 height 12
select select "PYD"
click at [479, 125] on select "- Select Status Code - Open Due/Unpaid Paid Incomplete No Tax Due Internal Refu…" at bounding box center [538, 130] width 118 height 12
type input "[DATE]"
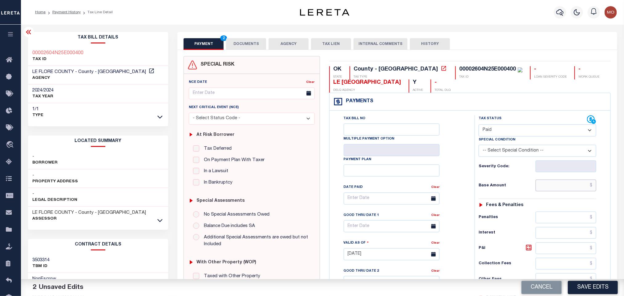
click at [554, 187] on input "text" at bounding box center [566, 186] width 61 height 12
paste input "452.00"
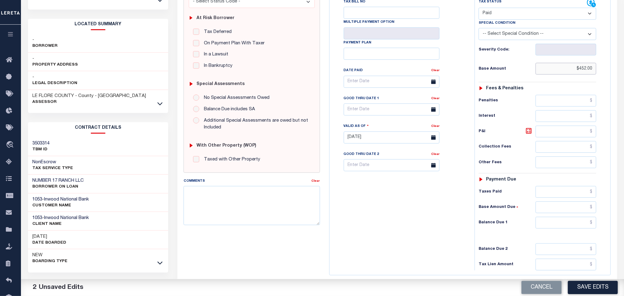
scroll to position [176, 0]
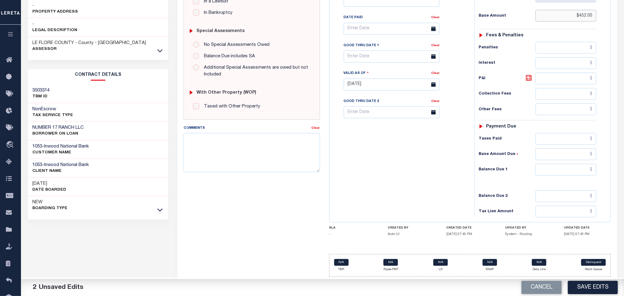
type input "$452.00"
click at [557, 168] on input "text" at bounding box center [566, 170] width 61 height 12
type input "$0.00"
click at [394, 169] on div "Tax Bill No Multiple Payment Option Payment Plan Clear" at bounding box center [400, 81] width 139 height 272
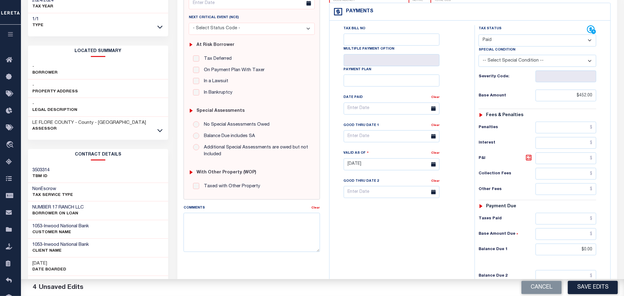
scroll to position [0, 0]
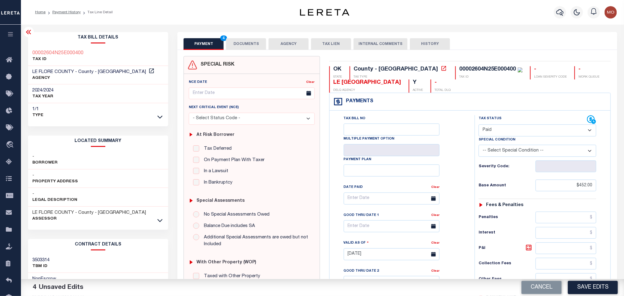
click at [253, 47] on button "DOCUMENTS" at bounding box center [246, 44] width 40 height 12
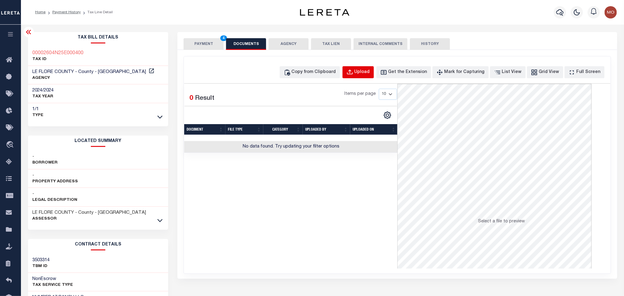
click at [370, 72] on div "Upload" at bounding box center [362, 72] width 15 height 7
select select "POP"
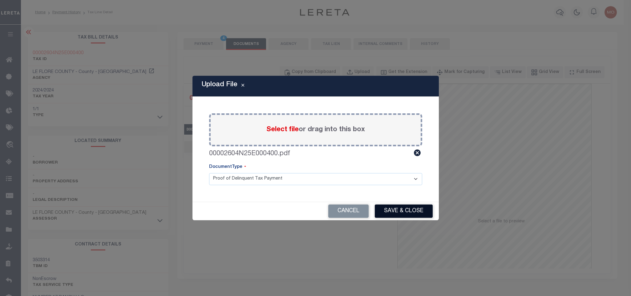
click at [399, 212] on button "Save & Close" at bounding box center [404, 211] width 58 height 13
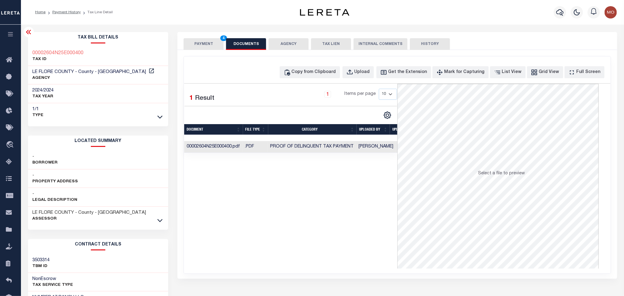
click at [197, 43] on button "PAYMENT 4" at bounding box center [204, 44] width 40 height 12
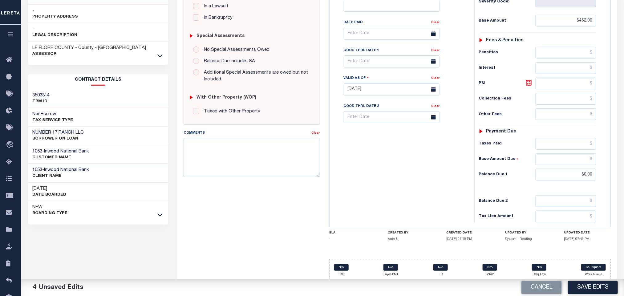
scroll to position [174, 0]
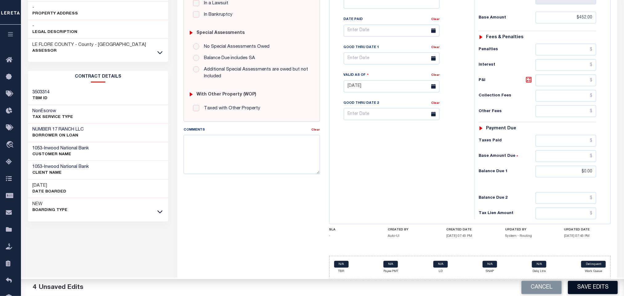
click at [590, 282] on button "Save Edits" at bounding box center [593, 287] width 50 height 13
checkbox input "false"
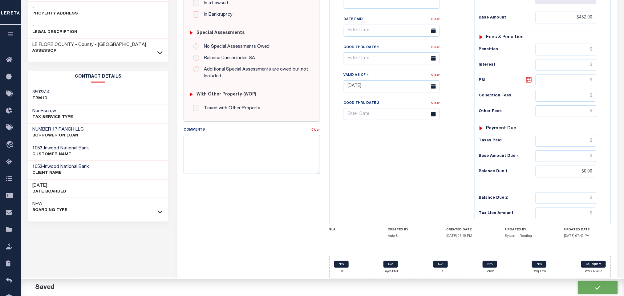
type input "$452"
type input "$0"
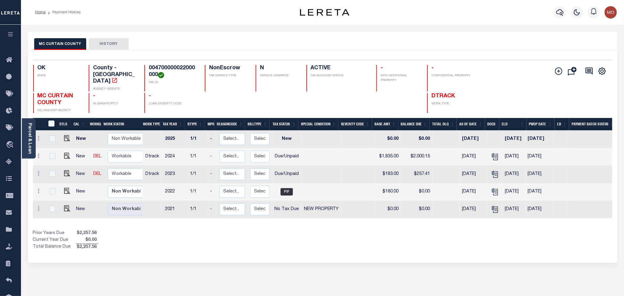
drag, startPoint x: 27, startPoint y: 140, endPoint x: 30, endPoint y: 139, distance: 3.3
click at [27, 140] on link "Parcel & Loan" at bounding box center [29, 138] width 4 height 31
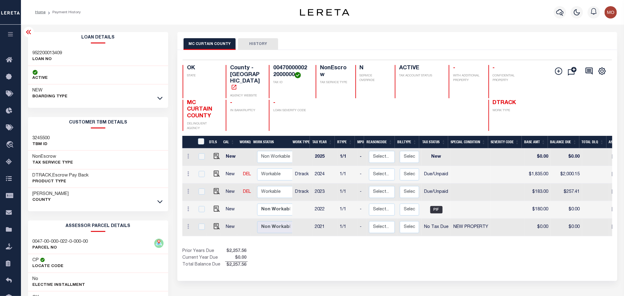
click at [56, 55] on h3 "952200013409" at bounding box center [48, 53] width 30 height 6
copy h3 "952200013409"
click at [285, 70] on h4 "004700000022000000" at bounding box center [290, 71] width 35 height 13
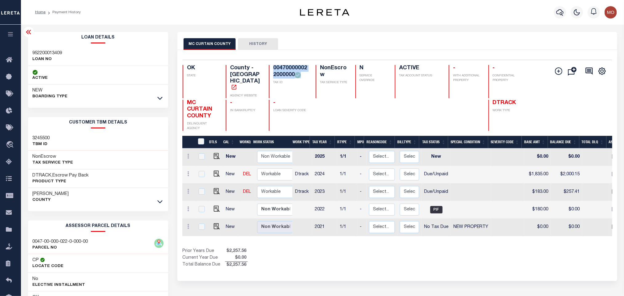
click at [285, 70] on h4 "004700000022000000" at bounding box center [290, 71] width 35 height 13
copy div "004700000022000000"
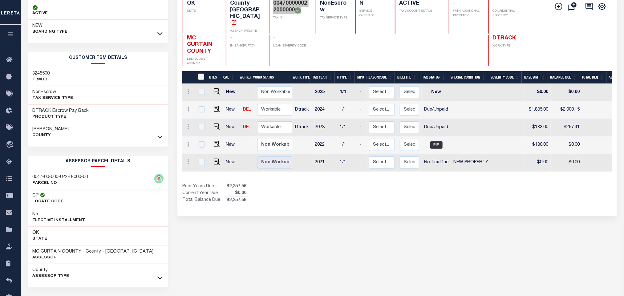
scroll to position [86, 0]
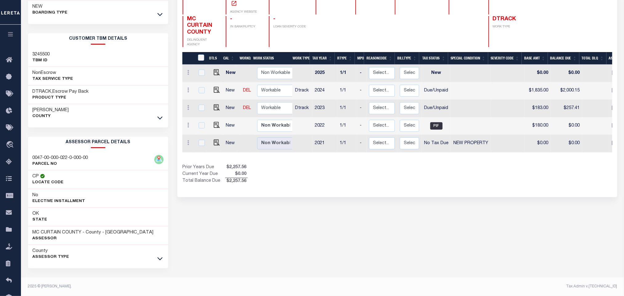
click at [297, 221] on div "MC CURTAIN COUNTY HISTORY Selected 5 Results" at bounding box center [397, 122] width 449 height 348
drag, startPoint x: 30, startPoint y: 230, endPoint x: 82, endPoint y: 232, distance: 52.7
click at [82, 232] on div "MC CURTAIN COUNTY - County - [GEOGRAPHIC_DATA] Assessor" at bounding box center [98, 235] width 140 height 19
copy h3 "MC CURTAIN COUNTY"
click at [271, 201] on div "MC CURTAIN COUNTY HISTORY Selected 5 Results" at bounding box center [397, 122] width 449 height 348
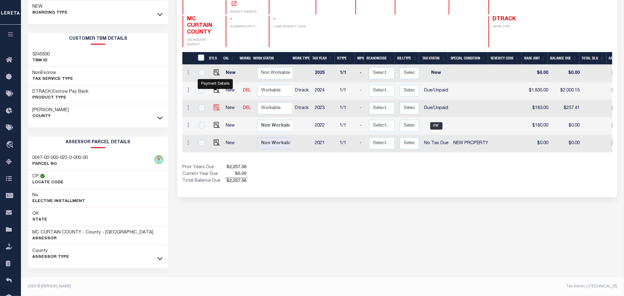
click at [217, 104] on img "" at bounding box center [217, 107] width 6 height 6
checkbox input "true"
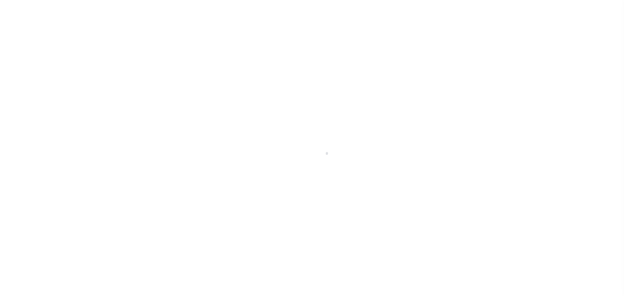
select select "DUE"
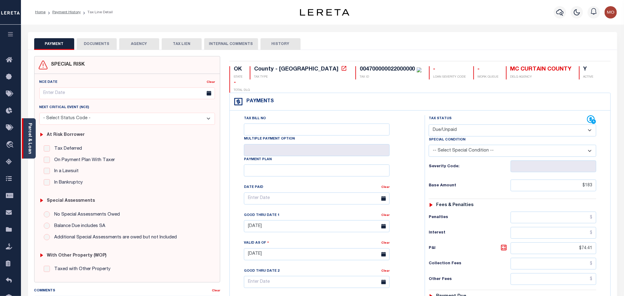
click at [32, 138] on link "Parcel & Loan" at bounding box center [29, 138] width 4 height 31
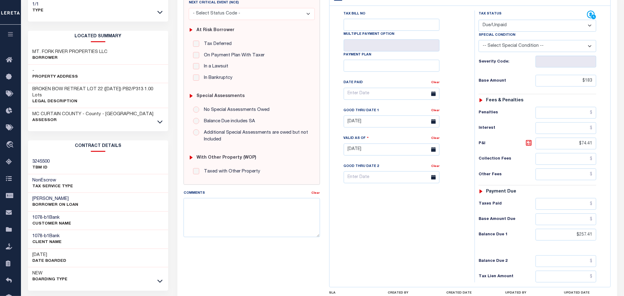
scroll to position [176, 0]
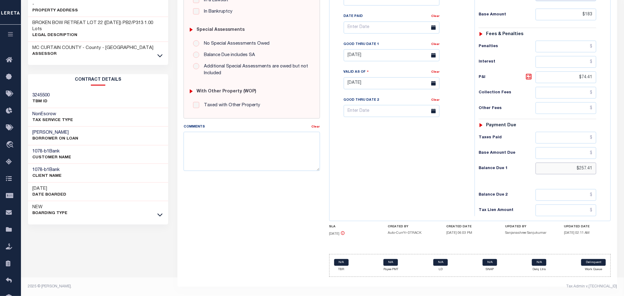
click at [568, 163] on input "$257.41" at bounding box center [566, 169] width 61 height 12
drag, startPoint x: 562, startPoint y: 163, endPoint x: 630, endPoint y: 172, distance: 68.7
click at [618, 170] on div "PAYMENT DOCUMENTS AGENCY DELINQUENT PAYEE" at bounding box center [397, 78] width 449 height 435
paste input "262.90"
type input "$262.90"
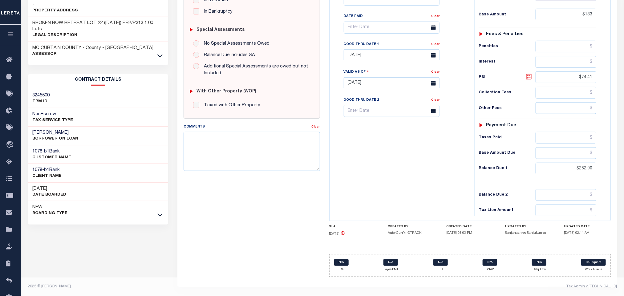
type input "[DATE]"
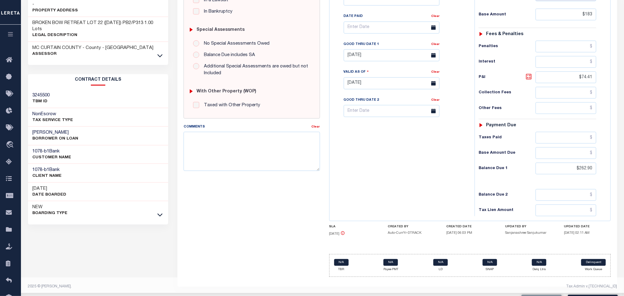
click at [529, 75] on icon at bounding box center [528, 76] width 7 height 7
type input "$79.90"
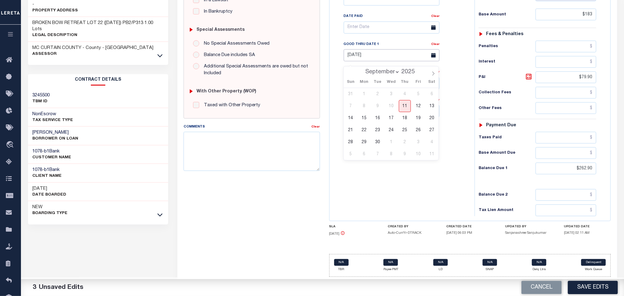
click at [367, 59] on body "Home Payment History Tax Line Detail" at bounding box center [312, 62] width 624 height 467
click at [401, 112] on span "18" at bounding box center [405, 118] width 12 height 12
click at [366, 58] on input "09/18/2025" at bounding box center [392, 55] width 96 height 12
click at [378, 112] on span "16" at bounding box center [378, 118] width 12 height 12
type input "[DATE]"
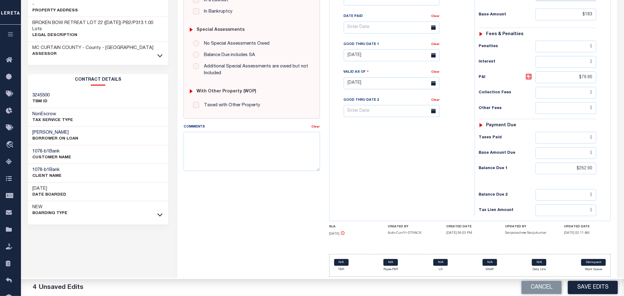
click at [411, 176] on div "Tax Bill No Multiple Payment Option Payment Plan Clear" at bounding box center [400, 80] width 139 height 272
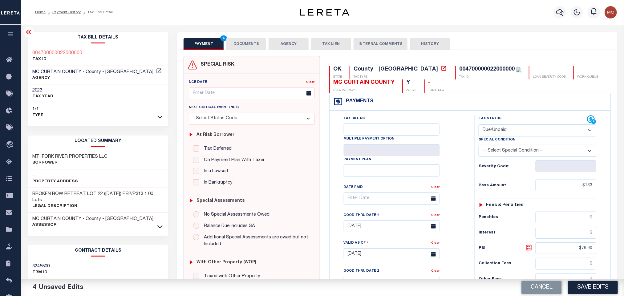
click at [241, 44] on button "DOCUMENTS" at bounding box center [246, 44] width 40 height 12
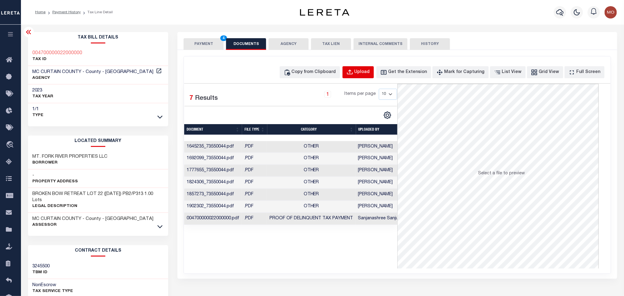
click at [370, 73] on div "Upload" at bounding box center [362, 72] width 15 height 7
select select "POP"
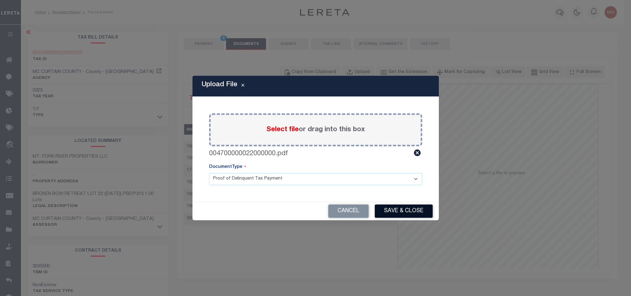
click at [389, 211] on button "Save & Close" at bounding box center [404, 211] width 58 height 13
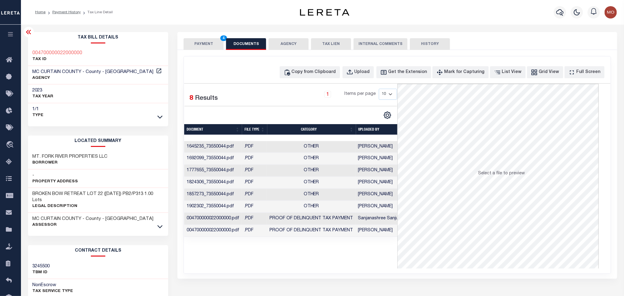
click at [206, 43] on button "PAYMENT 4" at bounding box center [204, 44] width 40 height 12
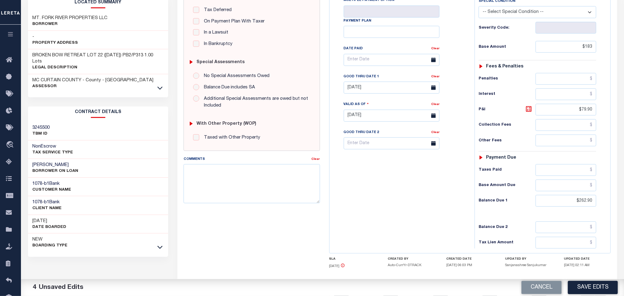
scroll to position [175, 0]
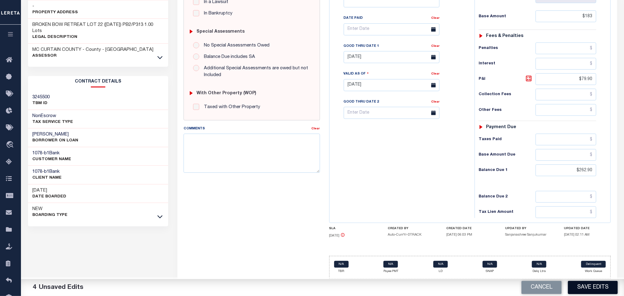
click at [589, 288] on button "Save Edits" at bounding box center [593, 287] width 50 height 13
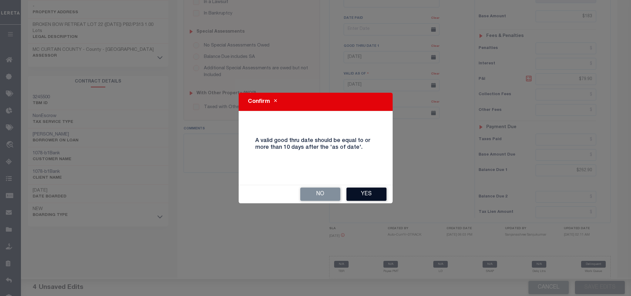
click at [372, 197] on button "Yes" at bounding box center [366, 194] width 40 height 13
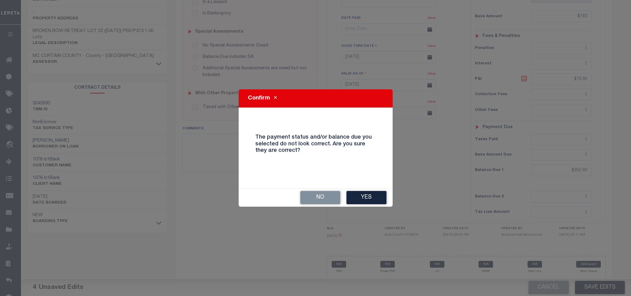
click at [372, 197] on button "Yes" at bounding box center [366, 197] width 40 height 13
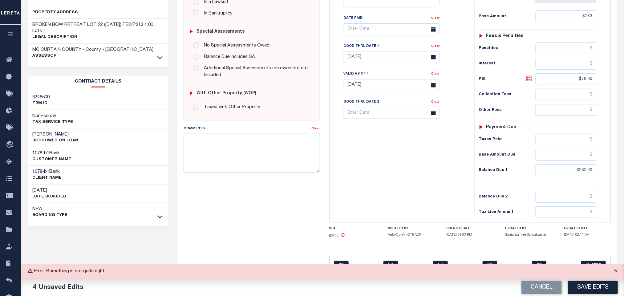
drag, startPoint x: 616, startPoint y: 270, endPoint x: 603, endPoint y: 278, distance: 14.9
click at [616, 270] on button "Close" at bounding box center [615, 271] width 15 height 14
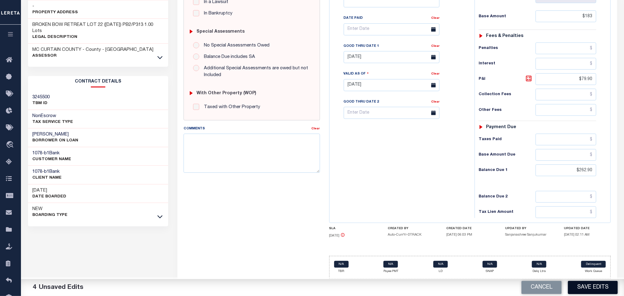
click at [591, 288] on button "Save Edits" at bounding box center [593, 287] width 50 height 13
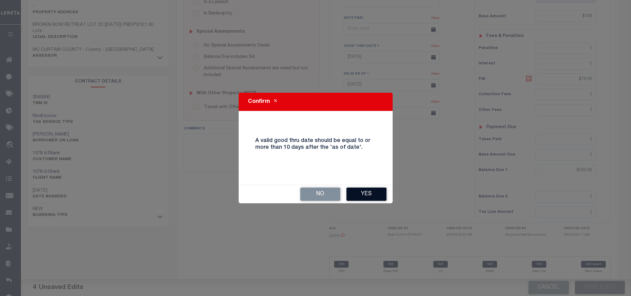
click at [383, 197] on button "Yes" at bounding box center [366, 194] width 40 height 13
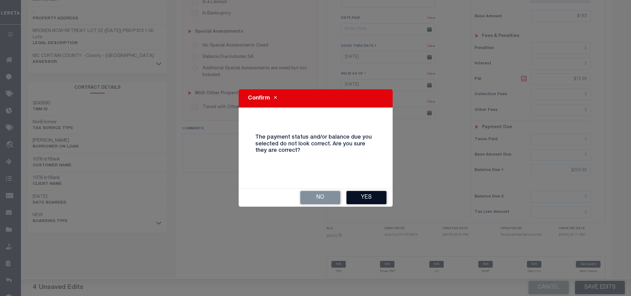
click at [375, 192] on button "Yes" at bounding box center [366, 197] width 40 height 13
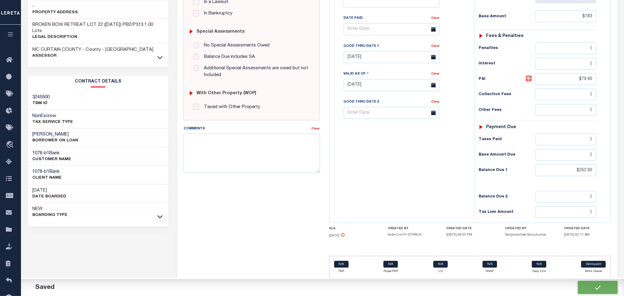
checkbox input "false"
type input "$183"
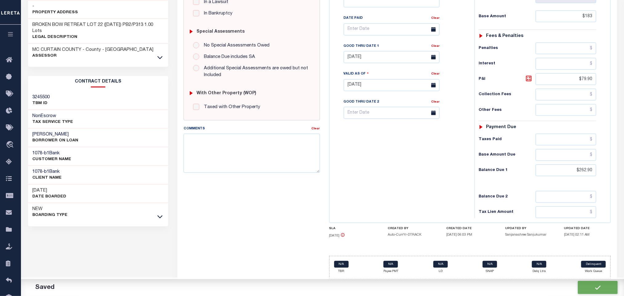
type input "$79.9"
type input "$262.9"
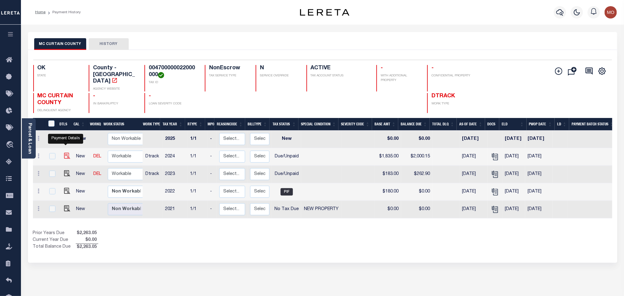
click at [64, 153] on img "" at bounding box center [67, 156] width 6 height 6
checkbox input "true"
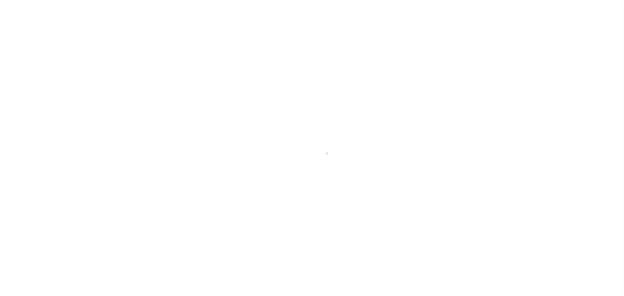
select select "DUE"
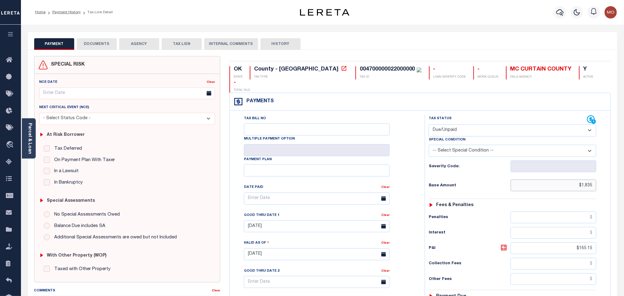
click at [544, 180] on input "$1,835" at bounding box center [554, 186] width 86 height 12
drag, startPoint x: 527, startPoint y: 175, endPoint x: 611, endPoint y: 184, distance: 84.9
click at [597, 184] on div "Tax Status Status - Select Status Code -" at bounding box center [515, 251] width 180 height 272
paste input "1,835.00"
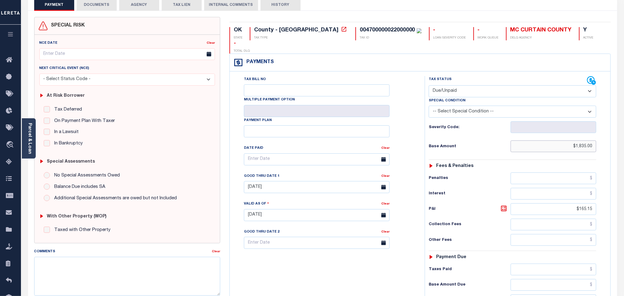
scroll to position [92, 0]
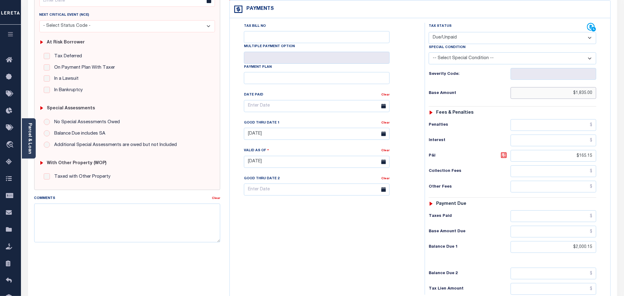
type input "$1,835.00"
type input "09/11/2025"
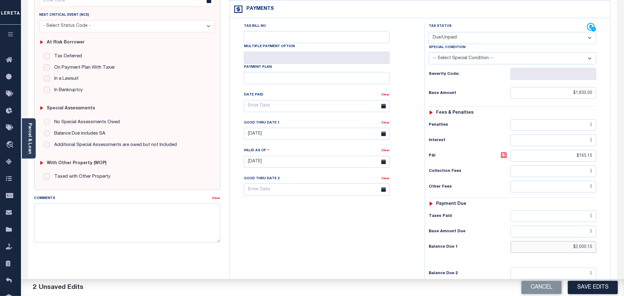
drag, startPoint x: 561, startPoint y: 236, endPoint x: 547, endPoint y: 236, distance: 13.6
click at [559, 241] on input "$2,000.15" at bounding box center [554, 247] width 86 height 12
drag, startPoint x: 627, startPoint y: 245, endPoint x: 640, endPoint y: 245, distance: 12.3
click at [624, 245] on html "Home Payment History Tax Line Detail" at bounding box center [312, 141] width 624 height 467
paste input "2,075.20"
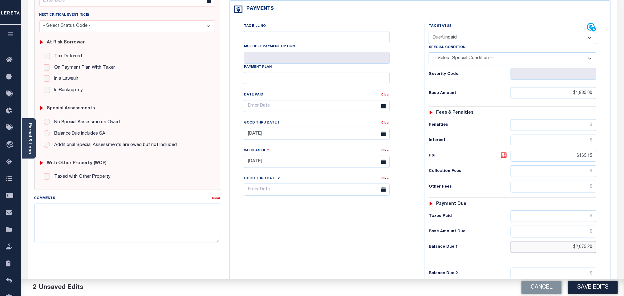
type input "$2,075.20"
click at [503, 152] on icon at bounding box center [504, 155] width 6 height 6
type input "$240.20"
click at [273, 128] on input "07/16/2025" at bounding box center [317, 134] width 146 height 12
click at [279, 184] on span "16" at bounding box center [278, 183] width 12 height 12
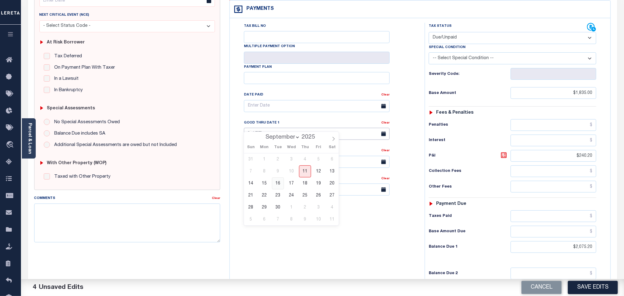
type input "09/16/2025"
click at [347, 228] on div "Tax Bill No Multiple Payment Option Payment Plan Clear" at bounding box center [325, 159] width 189 height 272
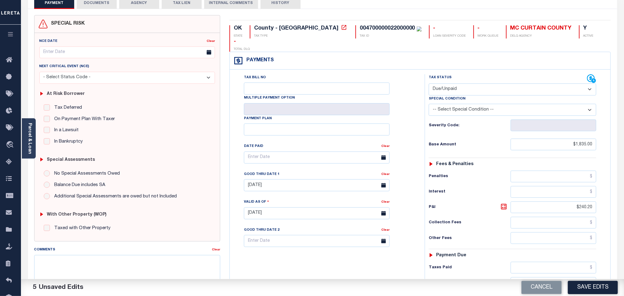
scroll to position [0, 0]
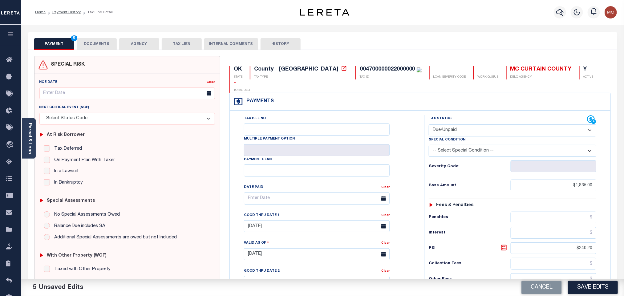
click at [108, 47] on button "DOCUMENTS" at bounding box center [97, 44] width 40 height 12
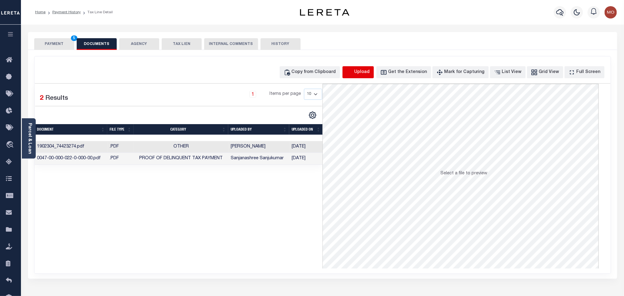
click at [352, 74] on icon "button" at bounding box center [350, 71] width 6 height 5
select select "POP"
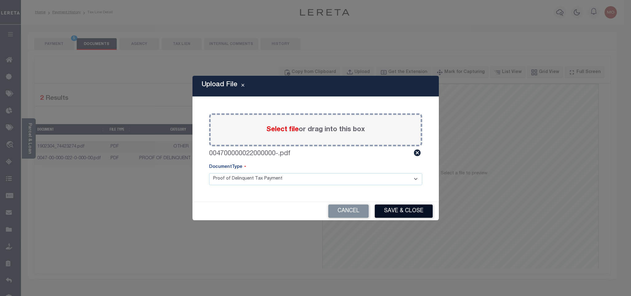
click at [398, 209] on button "Save & Close" at bounding box center [404, 211] width 58 height 13
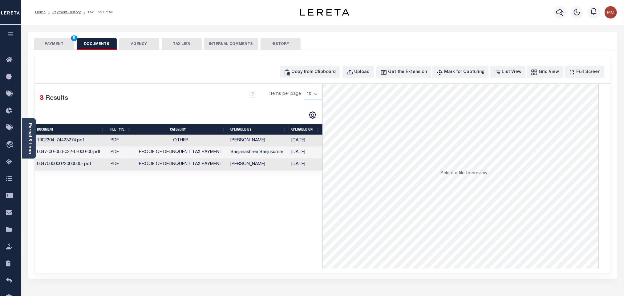
drag, startPoint x: 240, startPoint y: 228, endPoint x: 156, endPoint y: 91, distance: 160.6
click at [239, 227] on div "Selected 3 Results 1 Items per page 10 25 50 100" at bounding box center [179, 176] width 288 height 185
click at [66, 46] on button "PAYMENT 5" at bounding box center [54, 44] width 40 height 12
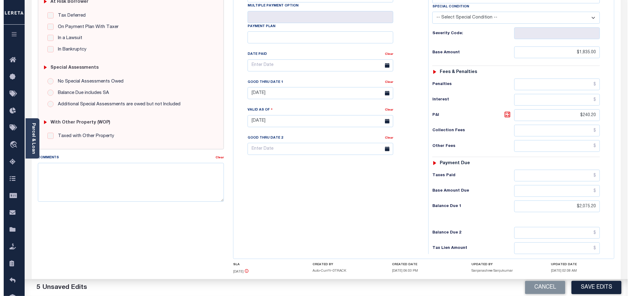
scroll to position [139, 0]
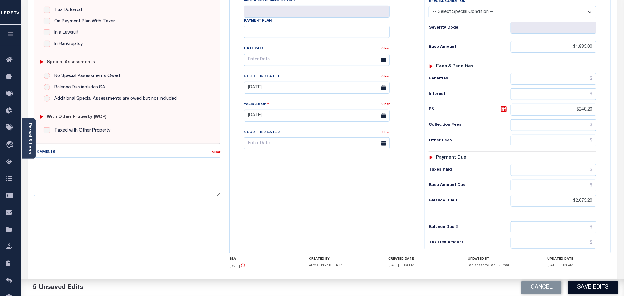
click at [582, 288] on button "Save Edits" at bounding box center [593, 287] width 50 height 13
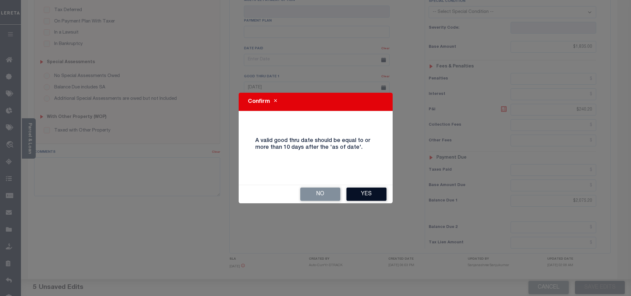
click at [362, 194] on button "Yes" at bounding box center [366, 194] width 40 height 13
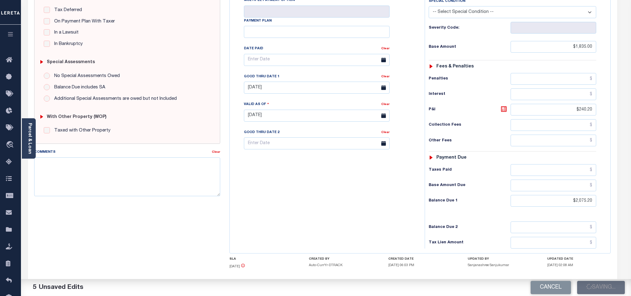
scroll to position [144, 0]
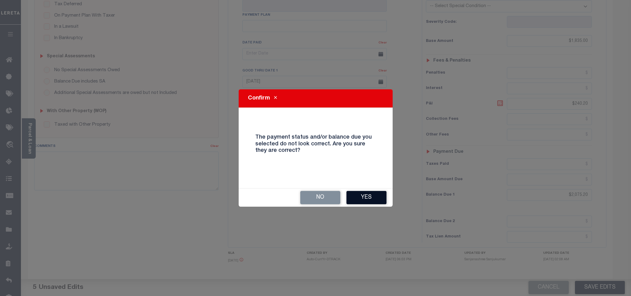
click at [366, 198] on button "Yes" at bounding box center [366, 197] width 40 height 13
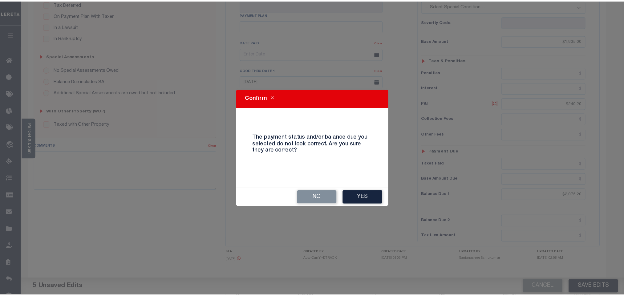
scroll to position [151, 0]
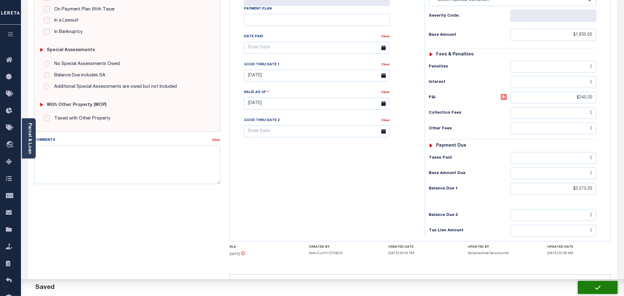
checkbox input "false"
type input "$1,835"
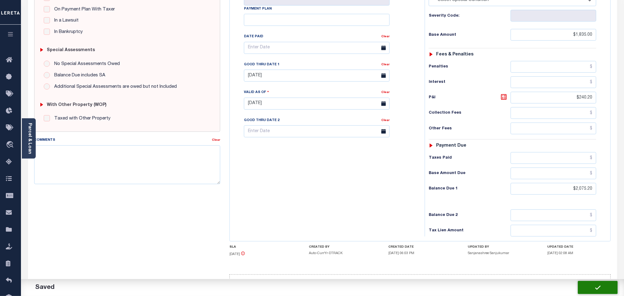
type input "$240.2"
type input "$2,075.2"
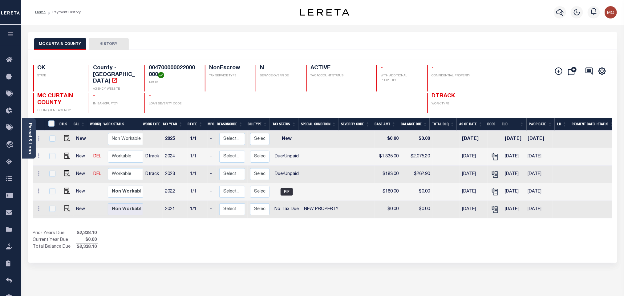
click at [311, 236] on div "Prior Years Due $2,338.10 Current Year Due $0.00 Total Balance Due $2,338.10" at bounding box center [178, 240] width 290 height 21
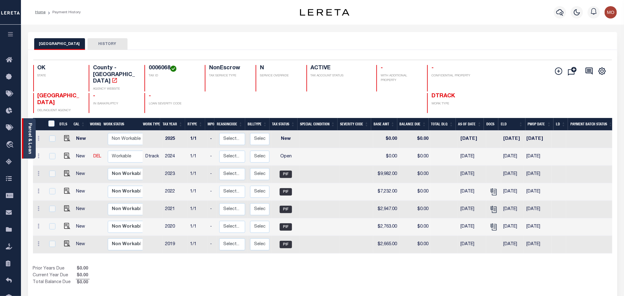
click at [30, 146] on link "Parcel & Loan" at bounding box center [29, 138] width 4 height 31
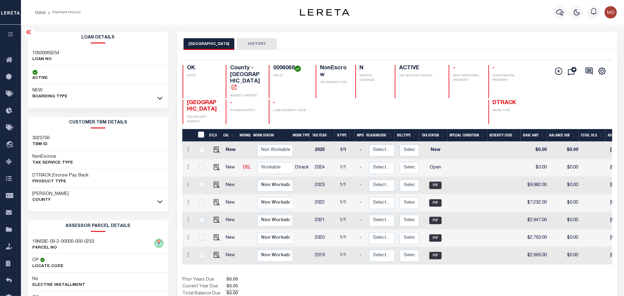
click at [45, 53] on h3 "10500065254" at bounding box center [46, 53] width 27 height 6
copy h3 "10500065254"
click at [284, 66] on h4 "0006068" at bounding box center [290, 68] width 35 height 7
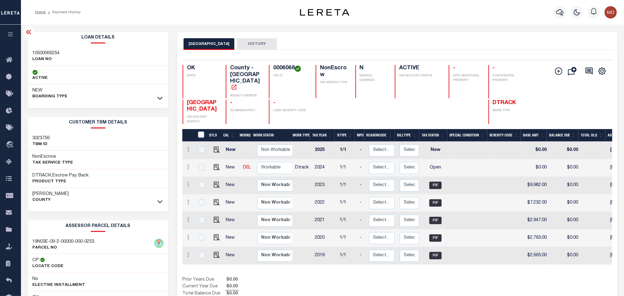
copy h4 "0006068"
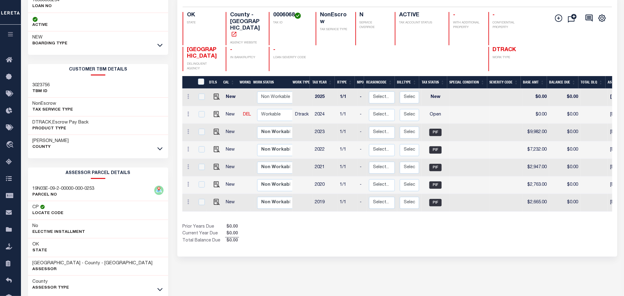
scroll to position [86, 0]
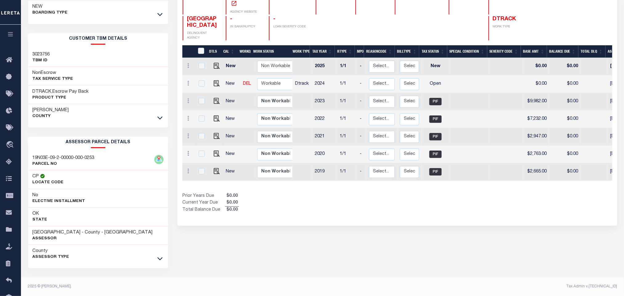
click at [314, 246] on div "PAYNE COUNTY HISTORY Selected 7 Results" at bounding box center [397, 122] width 449 height 348
drag, startPoint x: 32, startPoint y: 232, endPoint x: 67, endPoint y: 233, distance: 34.5
click at [67, 233] on h3 "[GEOGRAPHIC_DATA] - County - [GEOGRAPHIC_DATA]" at bounding box center [93, 232] width 120 height 6
copy h3 "[GEOGRAPHIC_DATA]"
click at [401, 221] on div "PAYNE COUNTY HISTORY Selected 7 Results" at bounding box center [397, 122] width 449 height 348
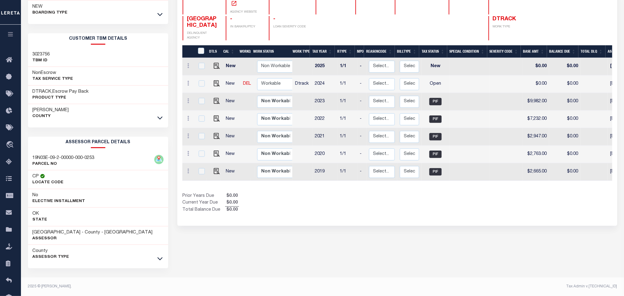
scroll to position [0, 0]
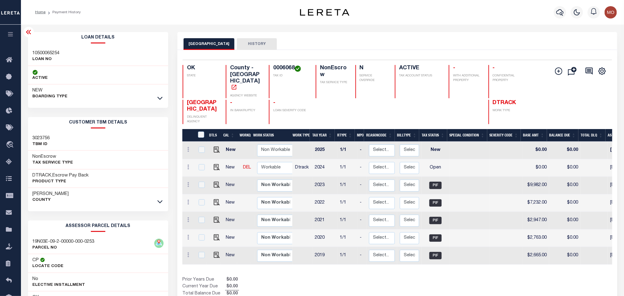
click at [432, 262] on div "DTLS CAL WorkQ Work Status Work Type Tax Year RType MPO ReasonCode BillType Tax…" at bounding box center [397, 213] width 430 height 168
click at [214, 164] on img "" at bounding box center [217, 167] width 6 height 6
checkbox input "true"
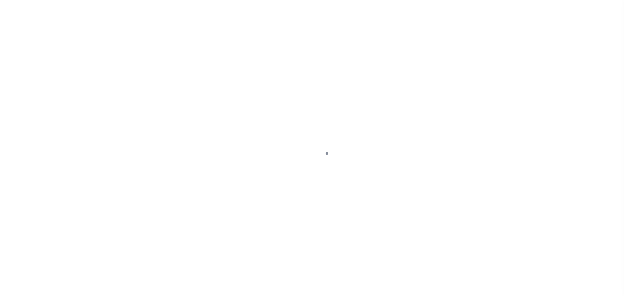
checkbox input "false"
type input "[DATE]"
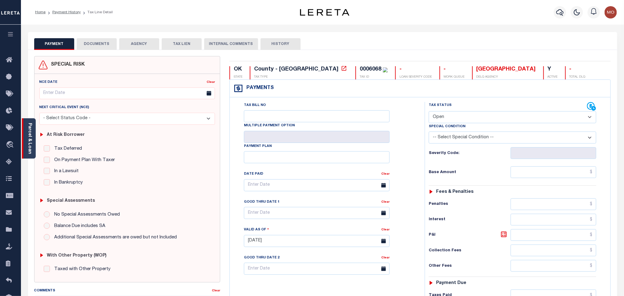
click at [33, 134] on div "Parcel & Loan" at bounding box center [29, 138] width 14 height 40
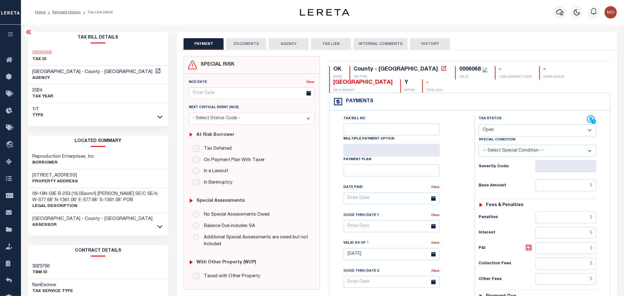
click at [490, 129] on select "- Select Status Code - Open Due/Unpaid Paid Incomplete No Tax Due Internal Refu…" at bounding box center [538, 130] width 118 height 12
select select "PYD"
click at [479, 125] on select "- Select Status Code - Open Due/Unpaid Paid Incomplete No Tax Due Internal Refu…" at bounding box center [538, 130] width 118 height 12
type input "[DATE]"
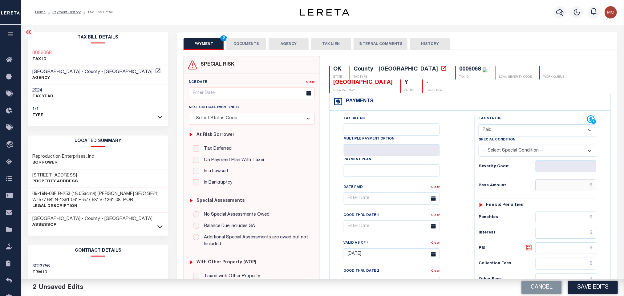
click at [545, 185] on input "text" at bounding box center [566, 186] width 61 height 12
paste input "10,541.00"
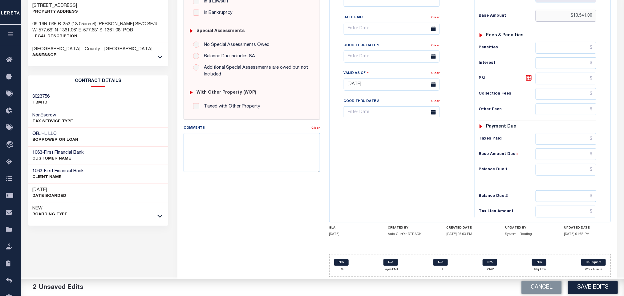
scroll to position [176, 0]
type input "$10,541.00"
click at [542, 170] on input "text" at bounding box center [566, 170] width 61 height 12
type input "$0.00"
click at [411, 161] on div "Tax Bill No Multiple Payment Option Payment Plan Clear" at bounding box center [400, 81] width 139 height 272
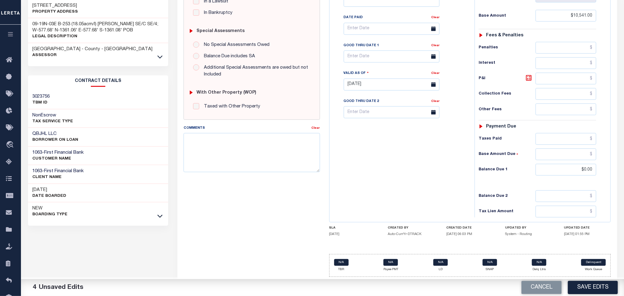
click at [387, 168] on div "Tax Bill No Multiple Payment Option Payment Plan Clear" at bounding box center [400, 81] width 139 height 272
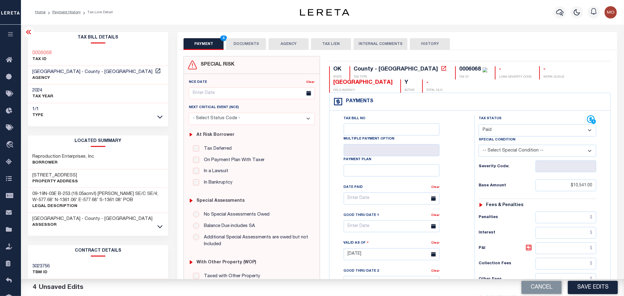
click at [261, 44] on button "DOCUMENTS" at bounding box center [246, 44] width 40 height 12
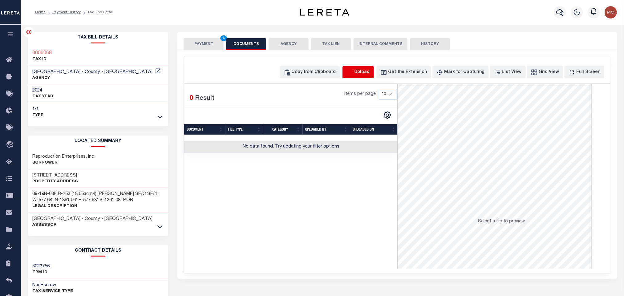
click at [353, 70] on icon "button" at bounding box center [349, 72] width 7 height 7
select select "POP"
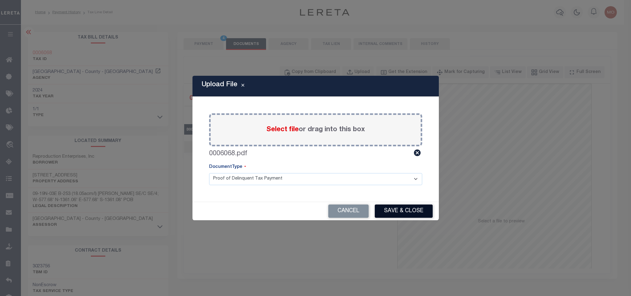
click at [396, 209] on button "Save & Close" at bounding box center [404, 211] width 58 height 13
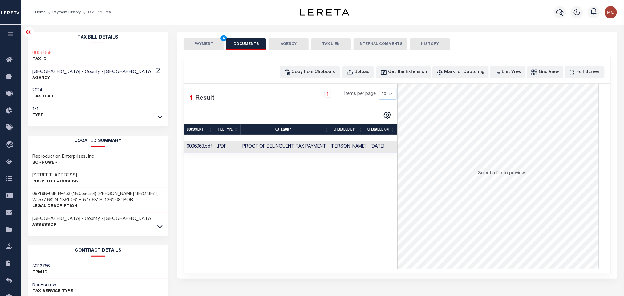
click at [209, 46] on button "PAYMENT 4" at bounding box center [204, 44] width 40 height 12
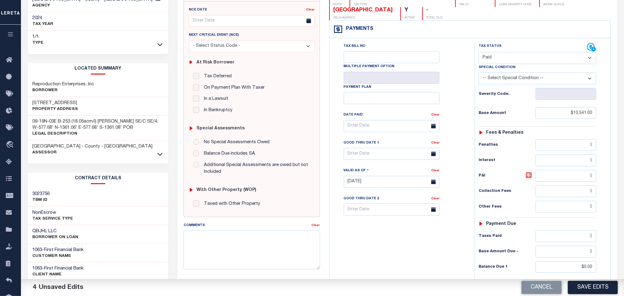
scroll to position [174, 0]
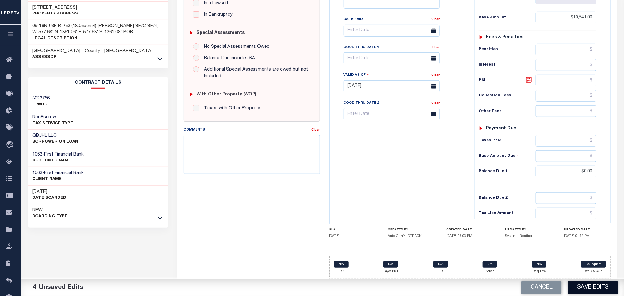
click at [591, 288] on button "Save Edits" at bounding box center [593, 287] width 50 height 13
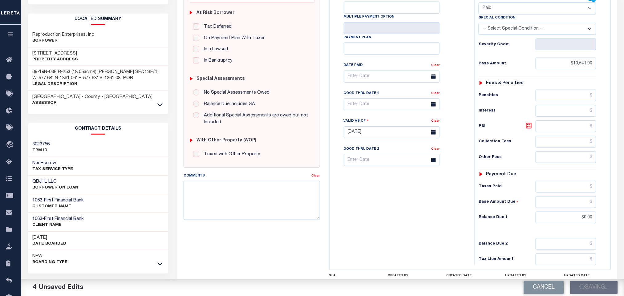
scroll to position [0, 0]
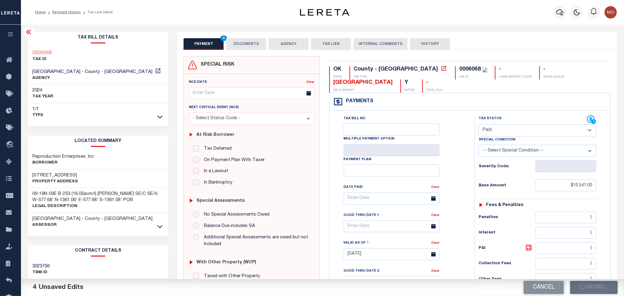
click at [436, 286] on div "Cancel Saving..." at bounding box center [473, 287] width 302 height 17
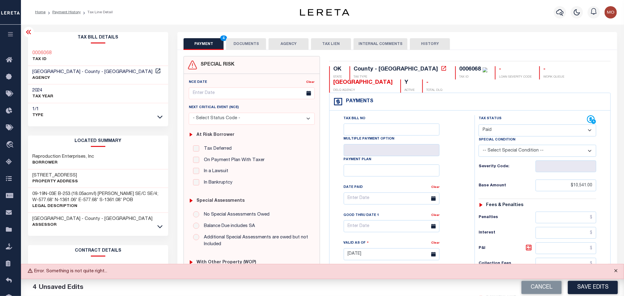
click at [614, 270] on button "Close" at bounding box center [615, 271] width 15 height 14
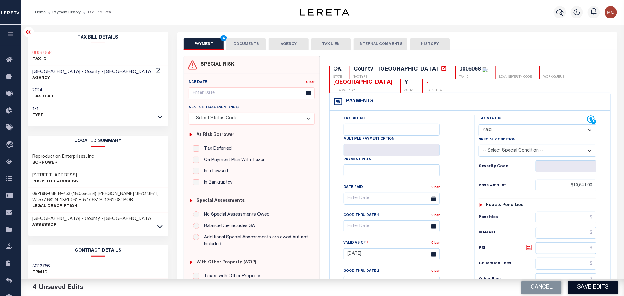
click at [581, 287] on button "Save Edits" at bounding box center [593, 287] width 50 height 13
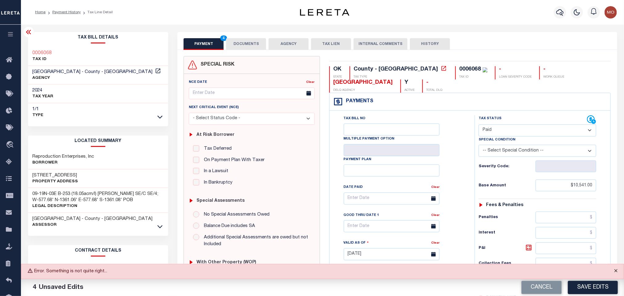
click at [618, 268] on button "Close" at bounding box center [615, 271] width 15 height 14
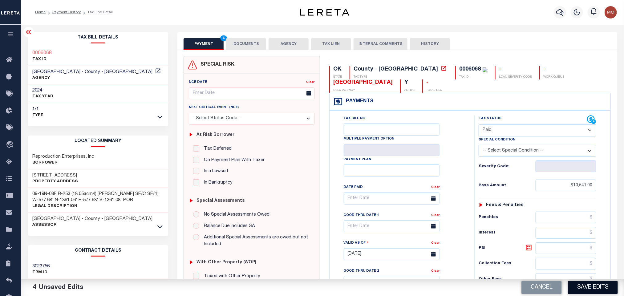
click at [604, 285] on button "Save Edits" at bounding box center [593, 287] width 50 height 13
checkbox input "false"
type input "$10,541"
type input "$0"
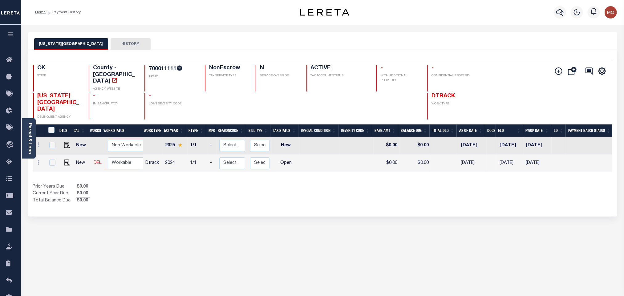
click at [159, 67] on h4 "700011111" at bounding box center [173, 69] width 49 height 8
copy h4 "700011111"
click at [34, 144] on div "Parcel & Loan" at bounding box center [29, 138] width 14 height 40
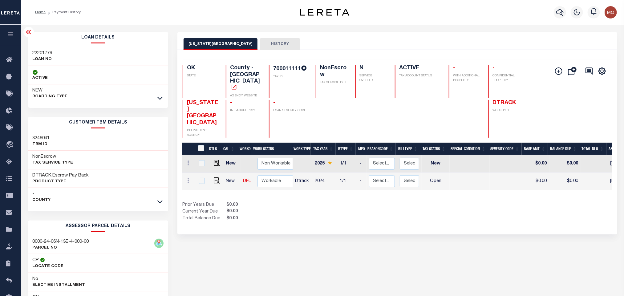
click at [42, 53] on h3 "22201779" at bounding box center [43, 53] width 20 height 6
copy h3 "22201779"
click at [281, 66] on h4 "700011111" at bounding box center [290, 69] width 35 height 8
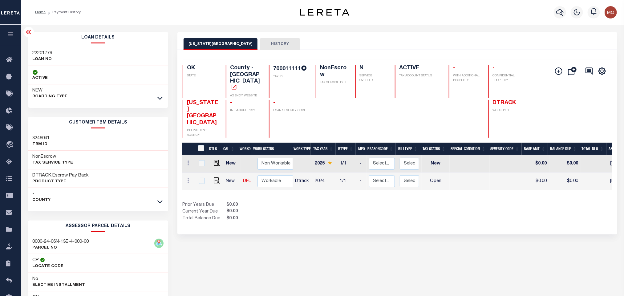
copy h4 "700011111"
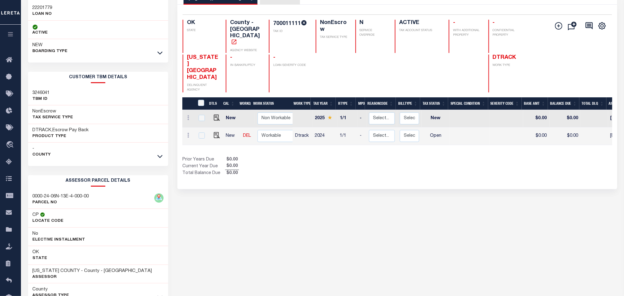
scroll to position [86, 0]
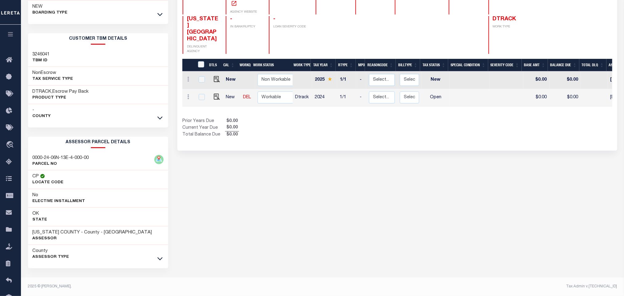
click at [338, 193] on div "[US_STATE] COUNTY HISTORY Selected 2 Results" at bounding box center [397, 122] width 449 height 348
drag, startPoint x: 32, startPoint y: 232, endPoint x: 67, endPoint y: 233, distance: 34.2
click at [67, 233] on h3 "[US_STATE] COUNTY - County - [GEOGRAPHIC_DATA]" at bounding box center [93, 232] width 120 height 6
copy h3 "[US_STATE][GEOGRAPHIC_DATA]"
click at [376, 184] on div "[US_STATE] COUNTY HISTORY Selected 2 Results" at bounding box center [397, 122] width 449 height 348
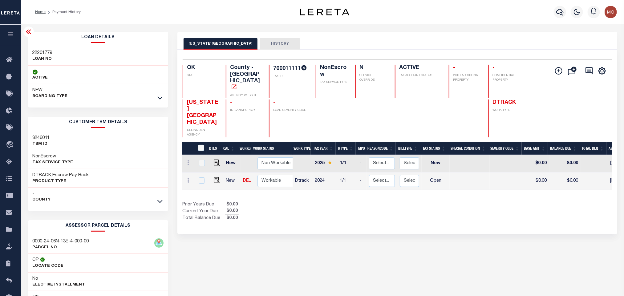
scroll to position [0, 0]
click at [216, 177] on img "" at bounding box center [217, 180] width 6 height 6
checkbox input "true"
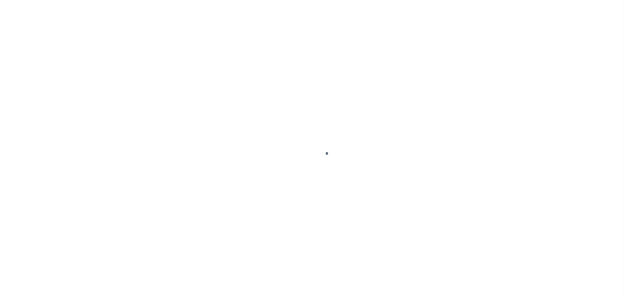
checkbox input "false"
type input "[DATE]"
select select "OP2"
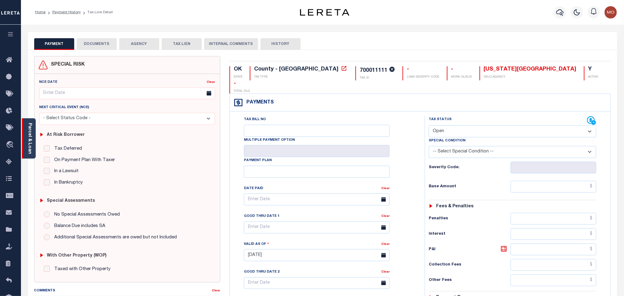
click at [30, 145] on link "Parcel & Loan" at bounding box center [29, 138] width 4 height 31
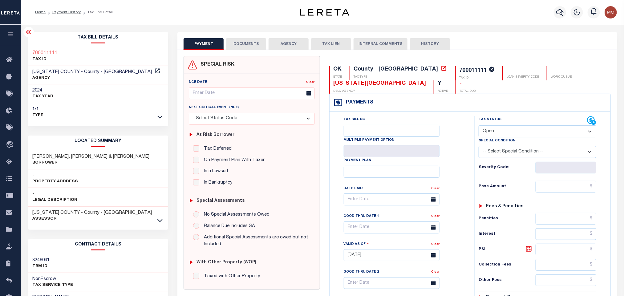
click at [463, 168] on div "Tax Bill No Multiple Payment Option Payment Plan Clear" at bounding box center [401, 202] width 130 height 173
click at [48, 155] on h3 "FITZGERALD, DAVID WESTON & NATASHA HWJT" at bounding box center [91, 157] width 117 height 6
copy h3 "FITZGERALD"
click at [70, 155] on h3 "FITZGERALD, DAVID WESTON & NATASHA HWJT" at bounding box center [91, 157] width 117 height 6
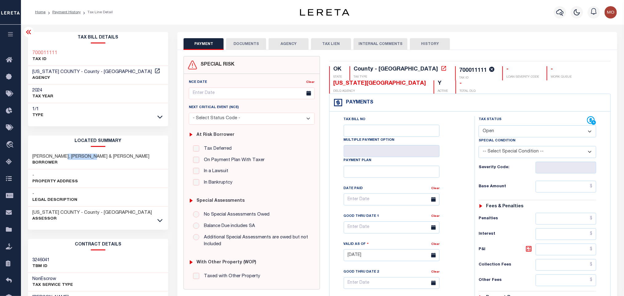
drag, startPoint x: 63, startPoint y: 156, endPoint x: 97, endPoint y: 159, distance: 34.0
click at [97, 159] on h3 "FITZGERALD, DAVID WESTON & NATASHA HWJT" at bounding box center [91, 157] width 117 height 6
copy h3 "DAVID WESTON"
